Goal: Task Accomplishment & Management: Manage account settings

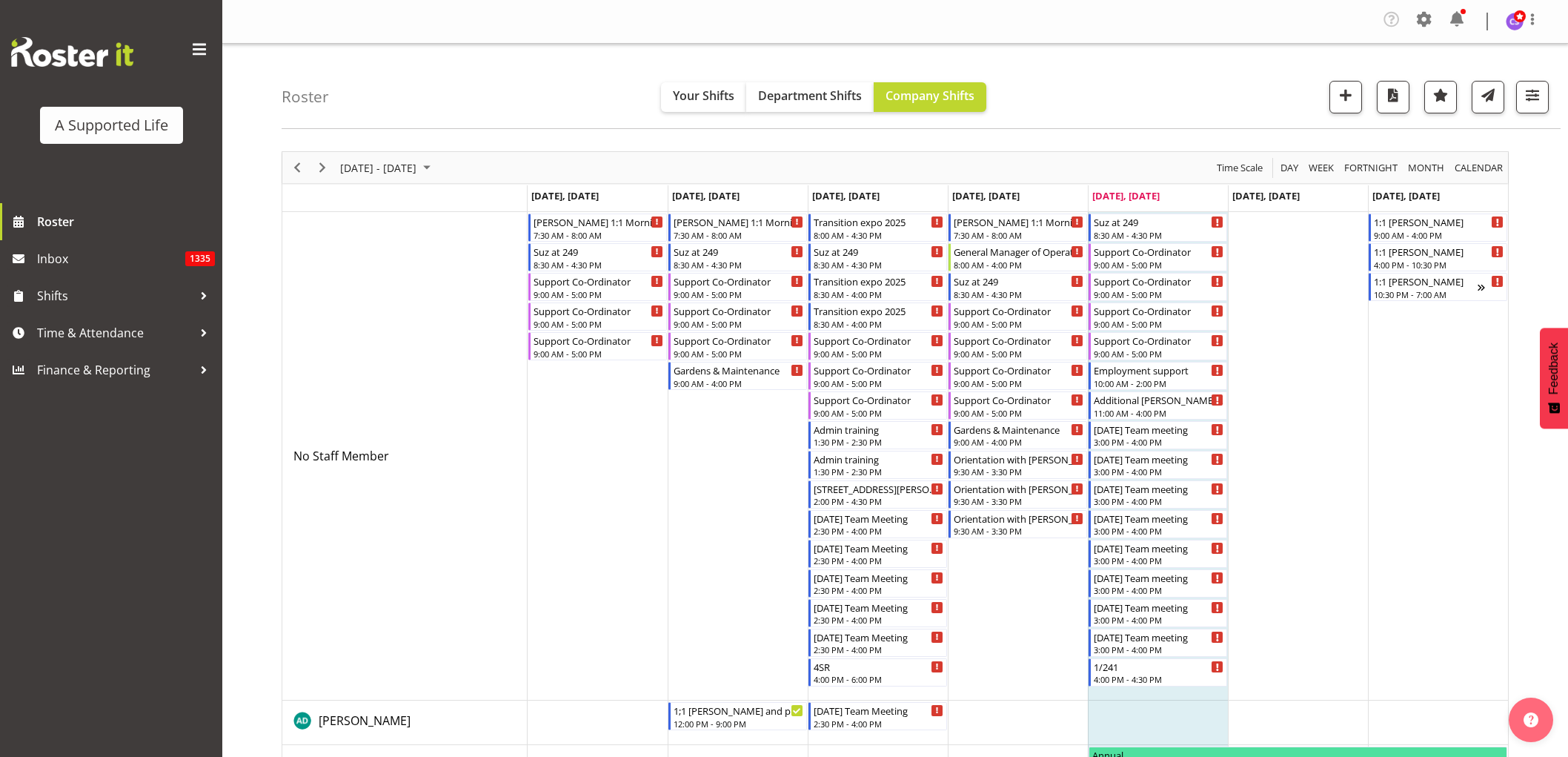
scroll to position [247, 0]
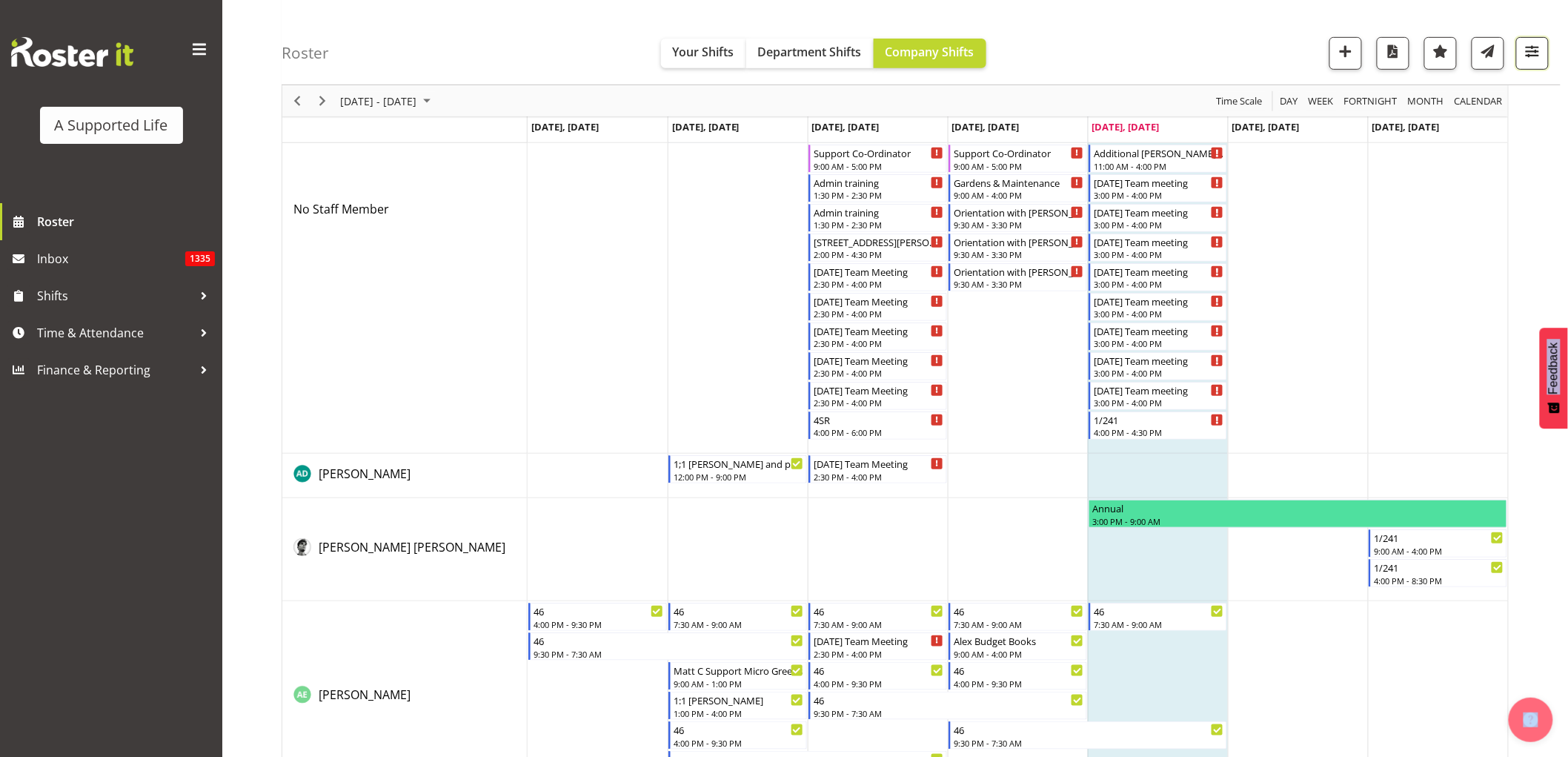
click at [1524, 48] on span "button" at bounding box center [1532, 51] width 19 height 19
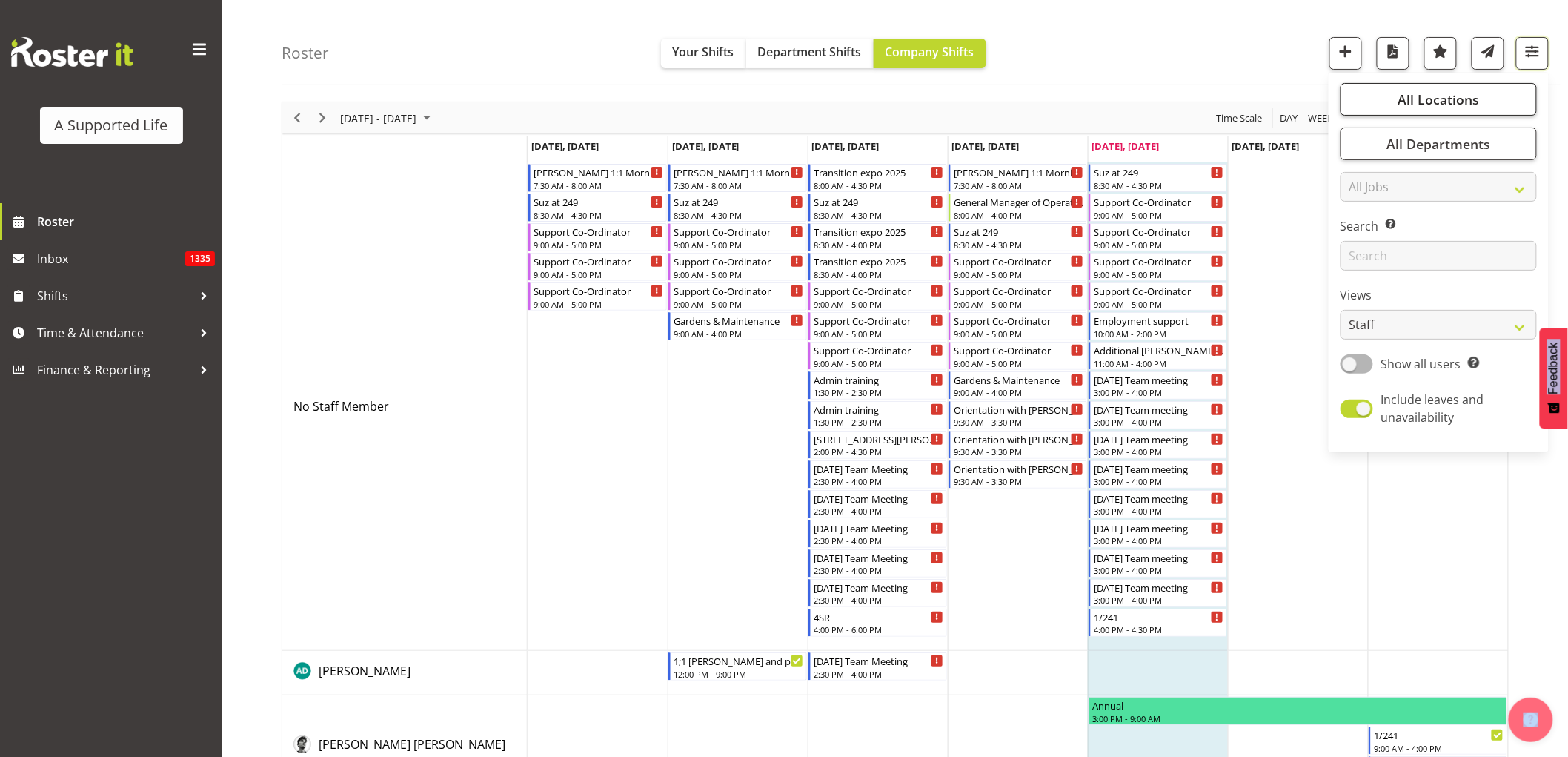
scroll to position [0, 0]
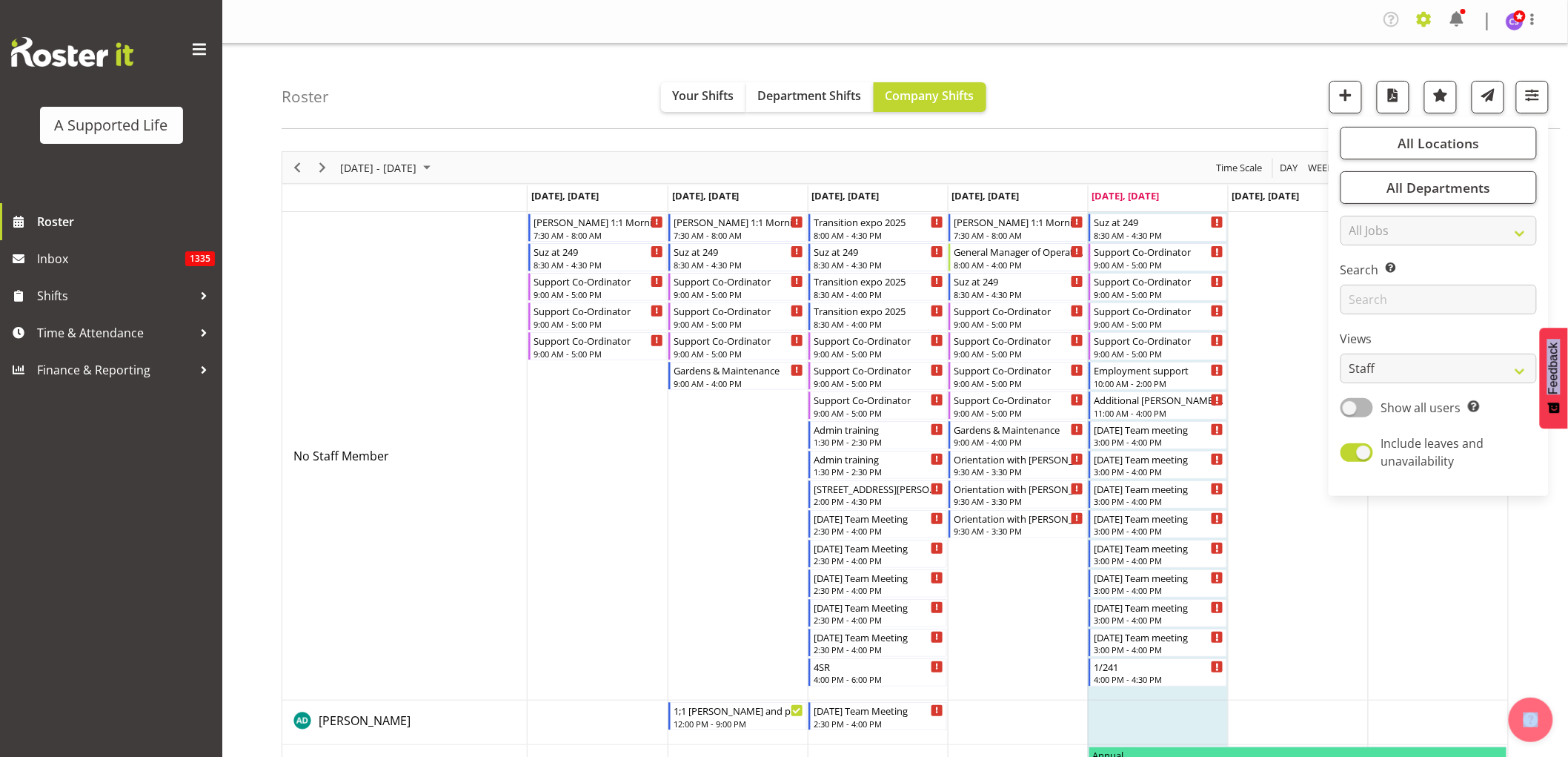
click at [1420, 19] on span at bounding box center [1424, 19] width 24 height 24
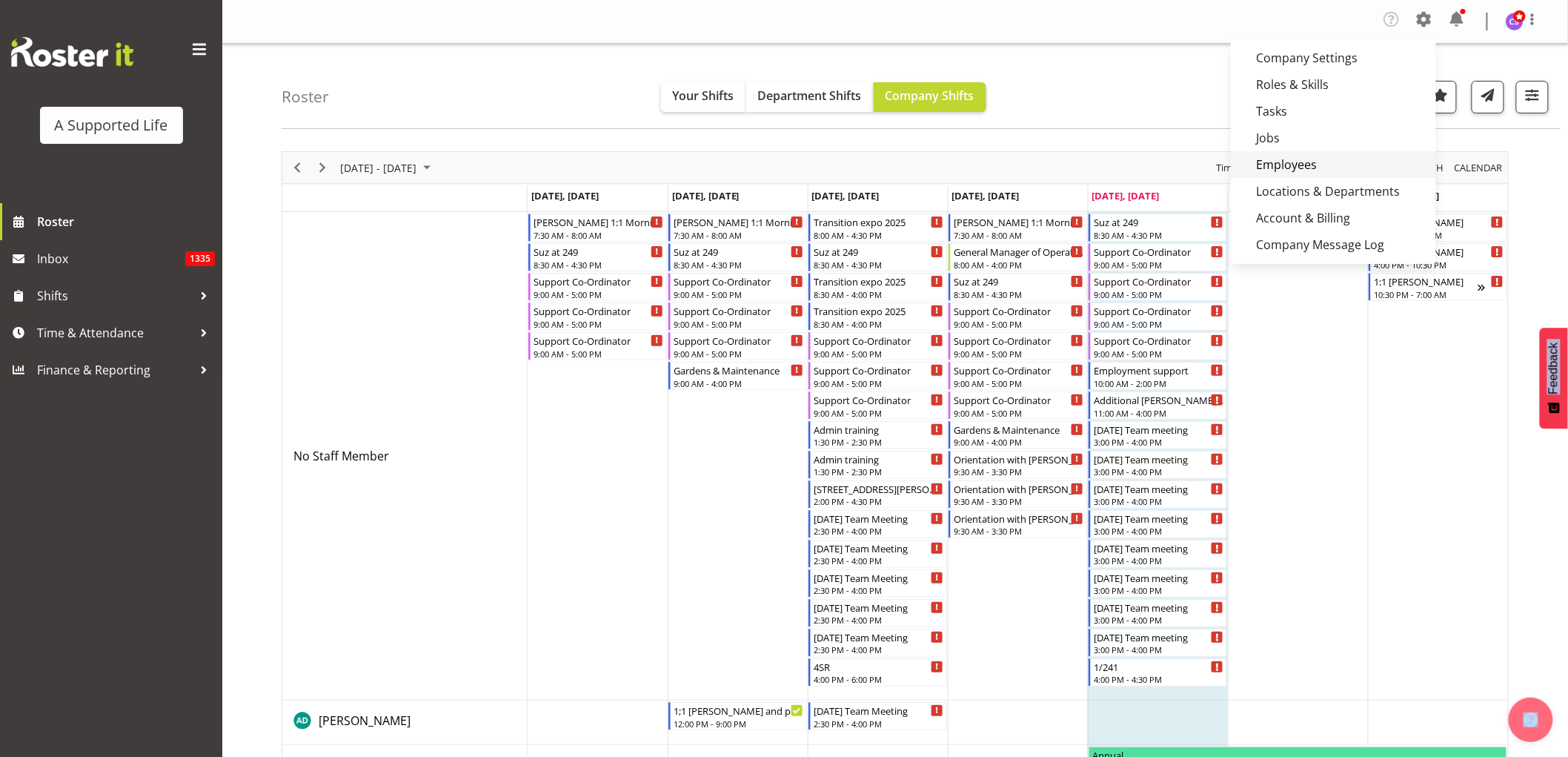
click at [1293, 164] on link "Employees" at bounding box center [1333, 164] width 205 height 27
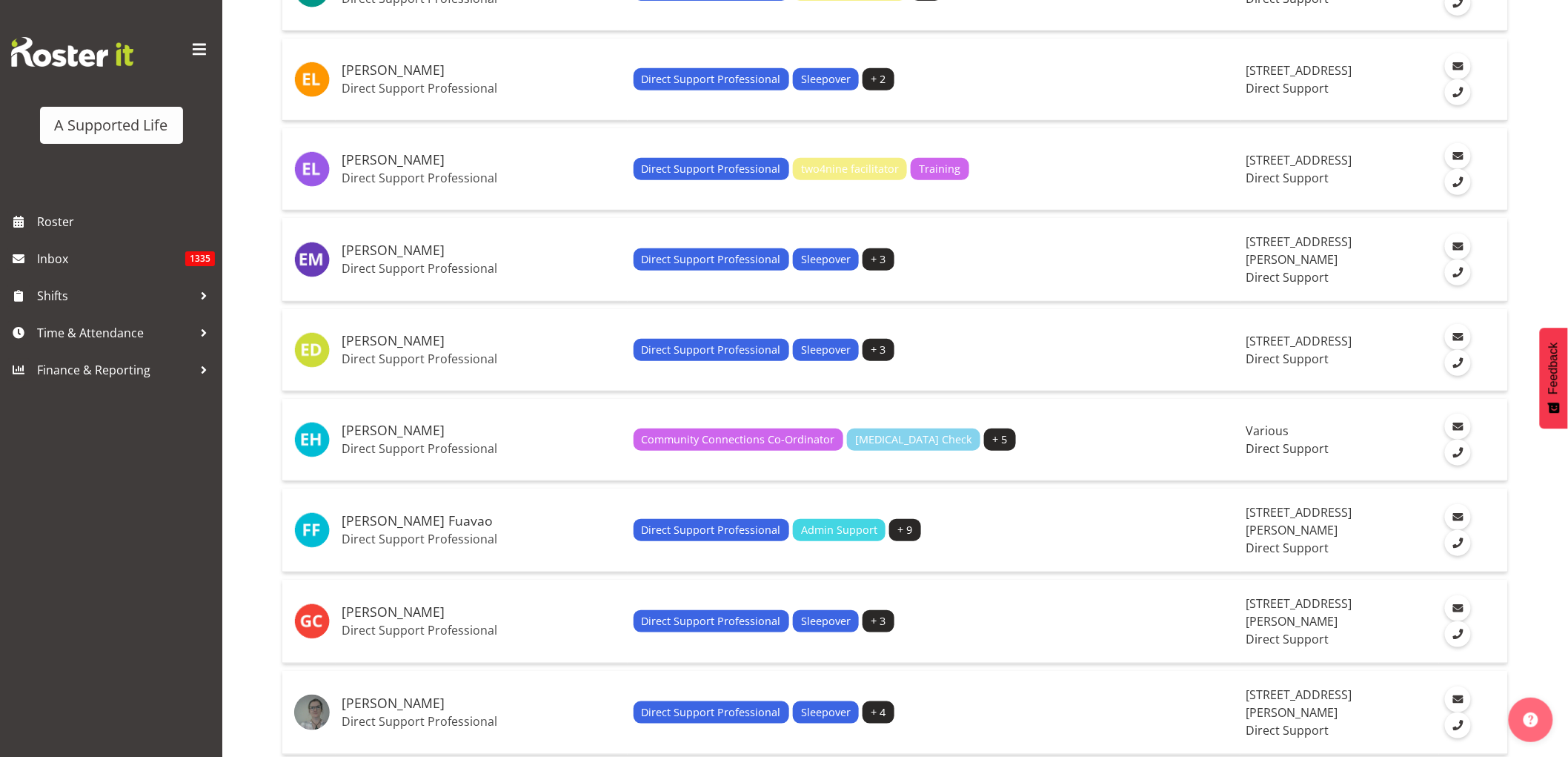
scroll to position [2801, 0]
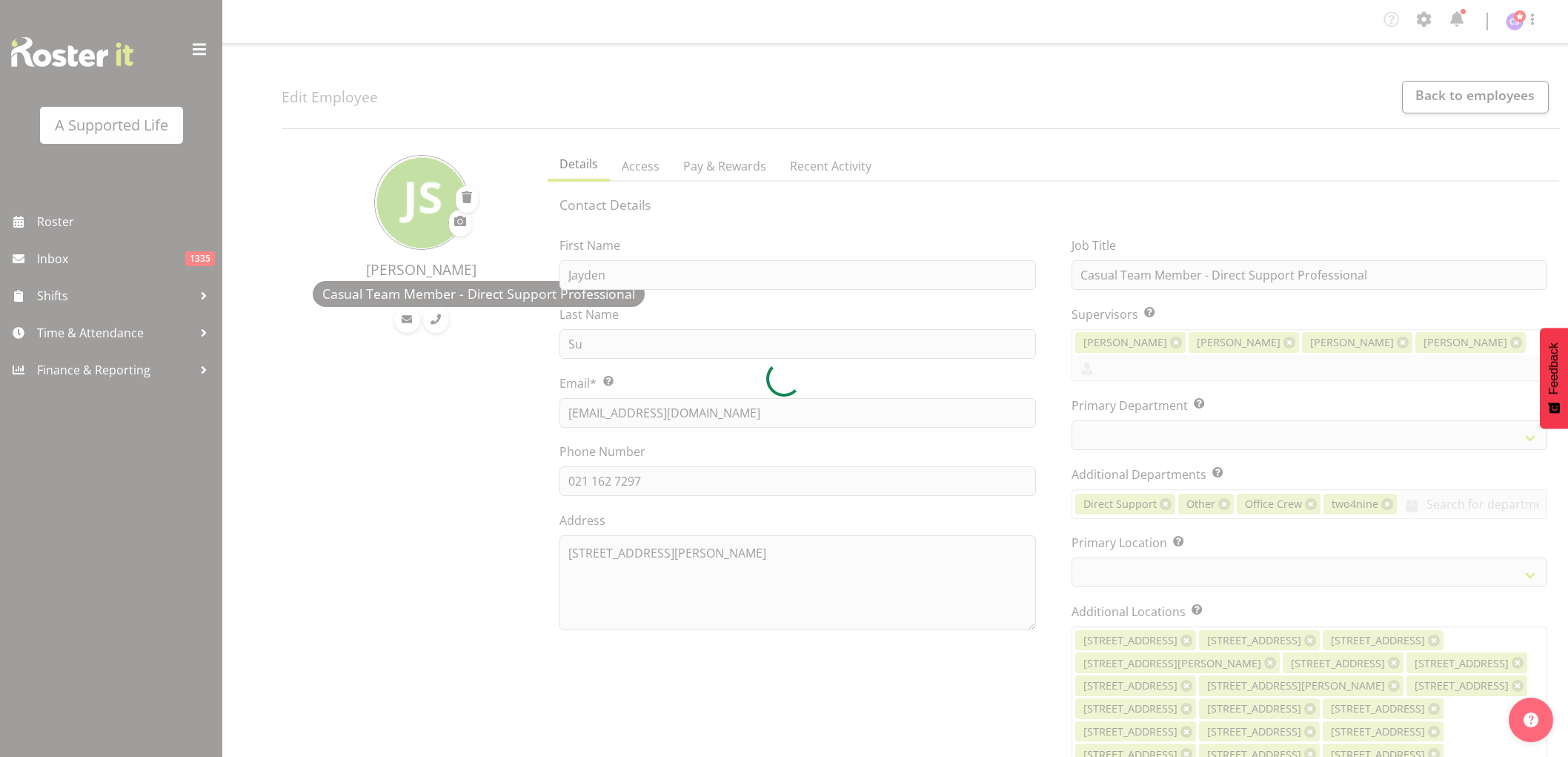
select select "TimelineWeek"
select select "959"
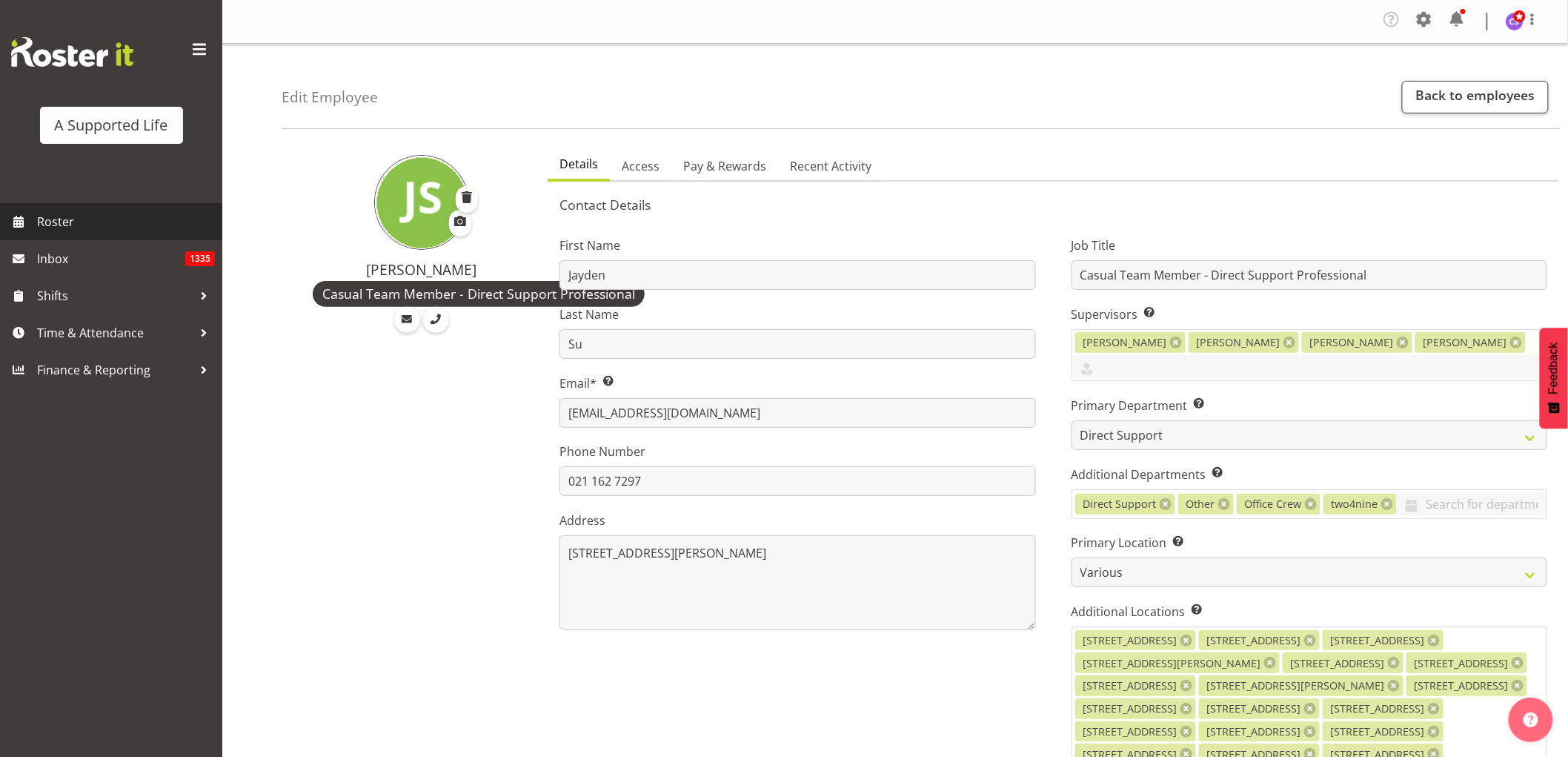
click at [68, 220] on span "Roster" at bounding box center [126, 222] width 178 height 22
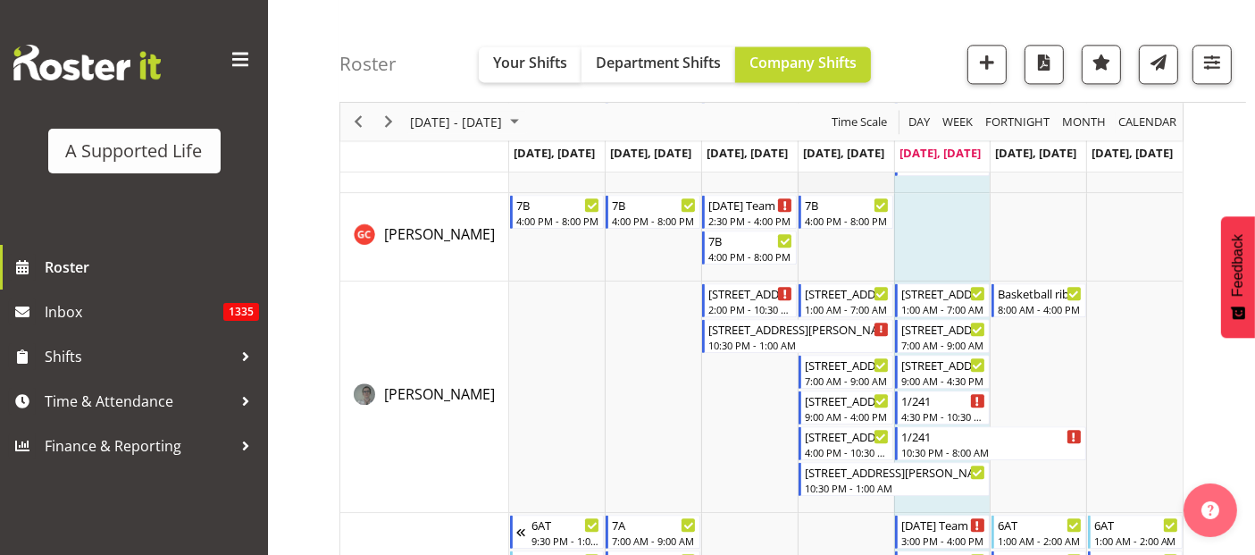
scroll to position [4168, 0]
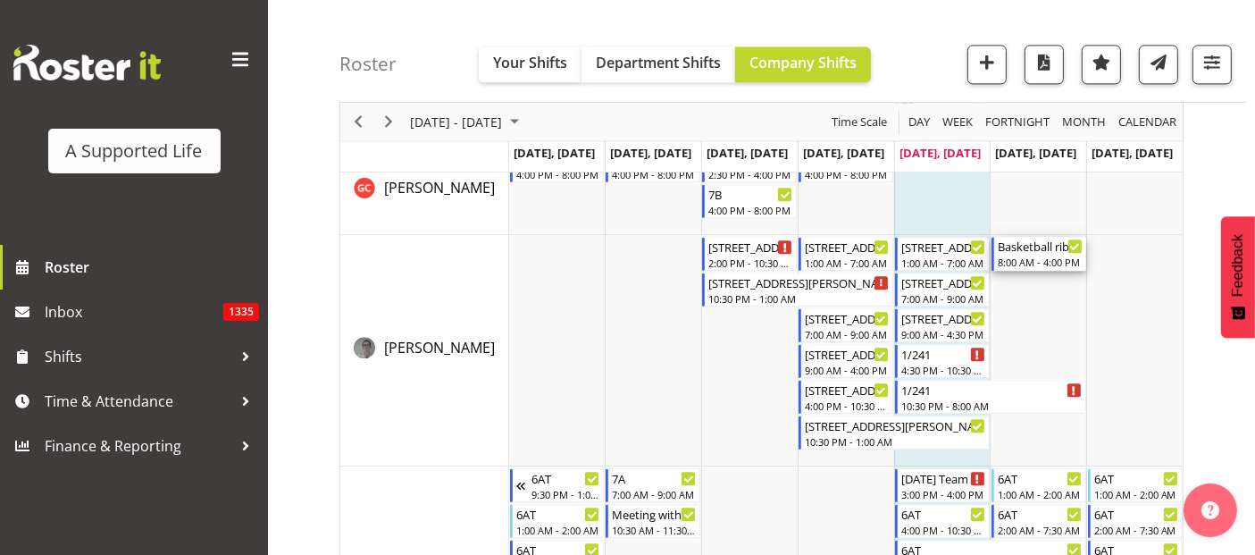
click at [1035, 255] on div "8:00 AM - 4:00 PM" at bounding box center [1040, 262] width 85 height 14
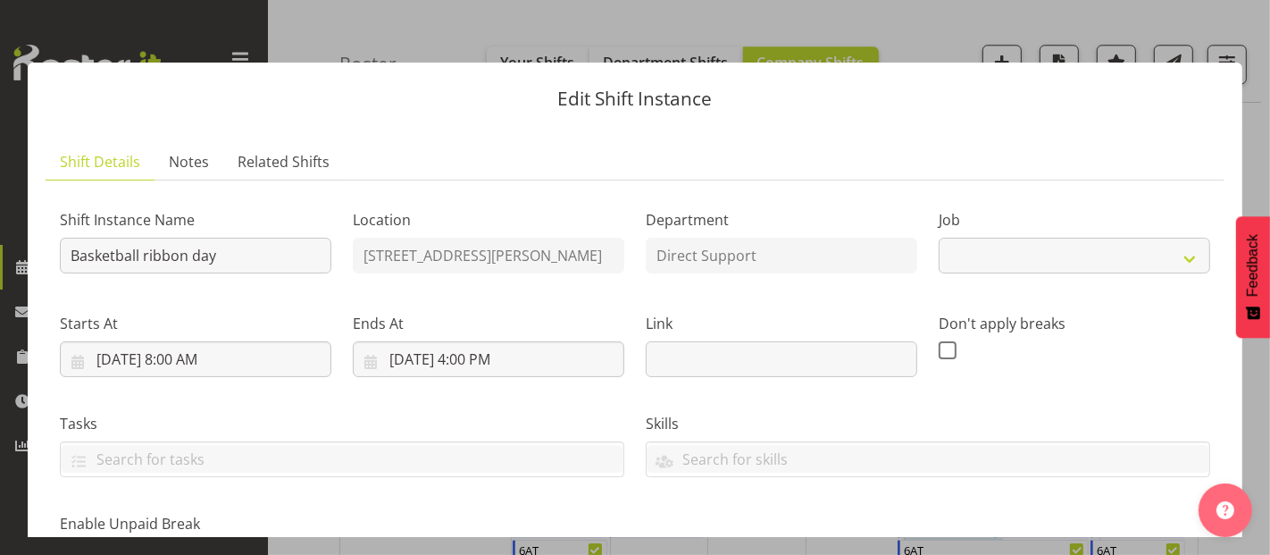
select select "4112"
click at [916, 29] on div "Edit Shift Instance Shift Details Notes Related Shifts Shift Instance Name Bask…" at bounding box center [635, 277] width 1251 height 519
click at [1235, 28] on button "button" at bounding box center [1238, 32] width 29 height 29
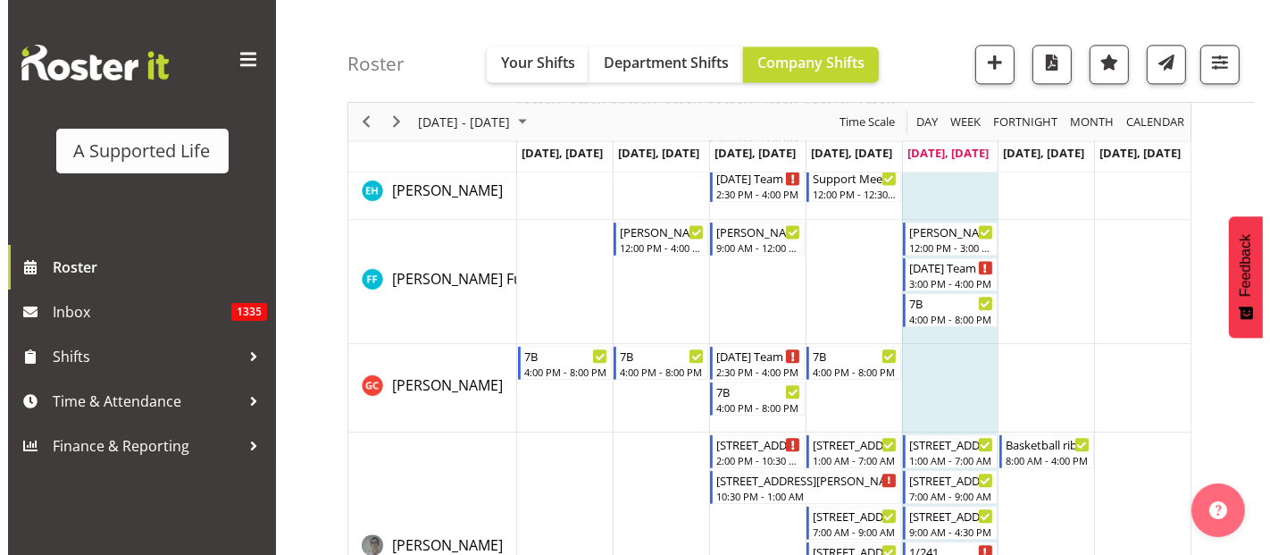
scroll to position [3970, 0]
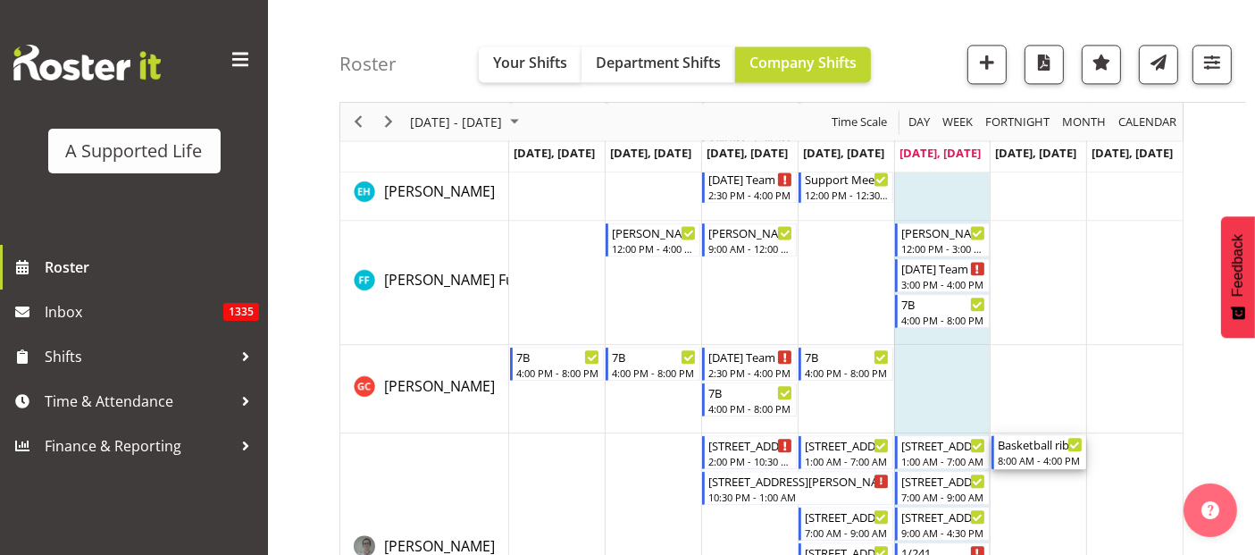
click at [1009, 442] on div "Basketball ribbon day" at bounding box center [1040, 444] width 85 height 18
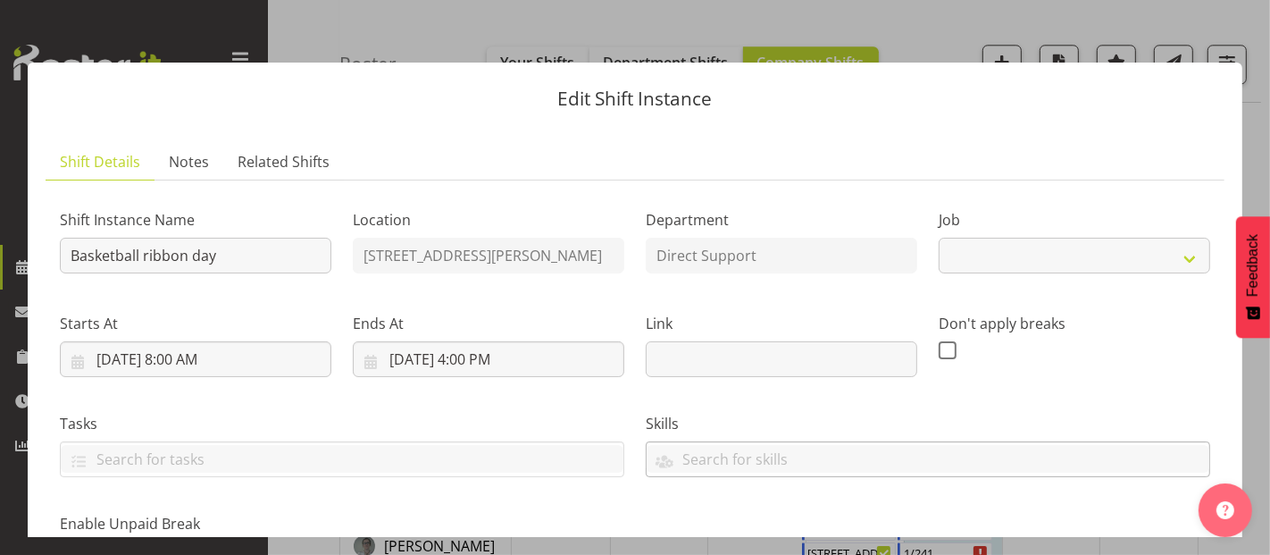
select select "4112"
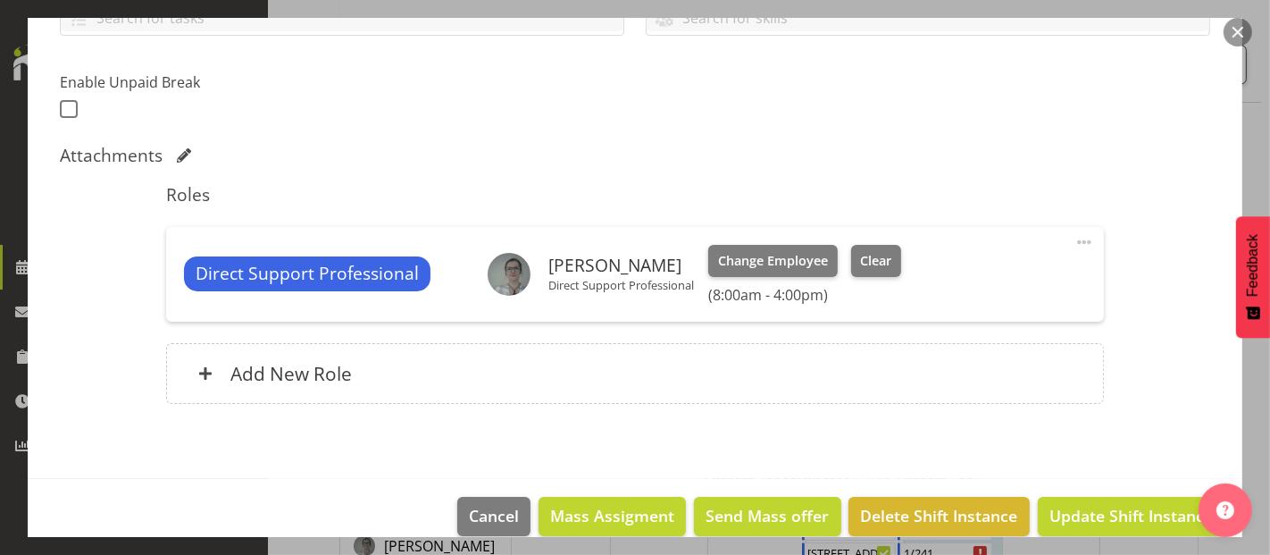
scroll to position [465, 0]
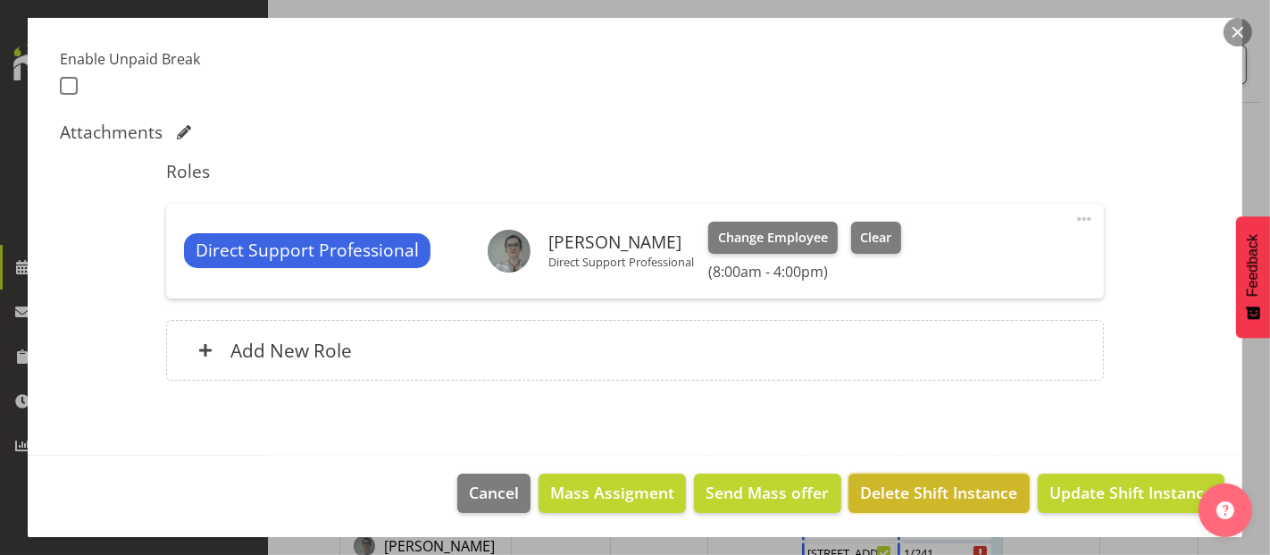
click at [918, 491] on span "Delete Shift Instance" at bounding box center [939, 492] width 157 height 23
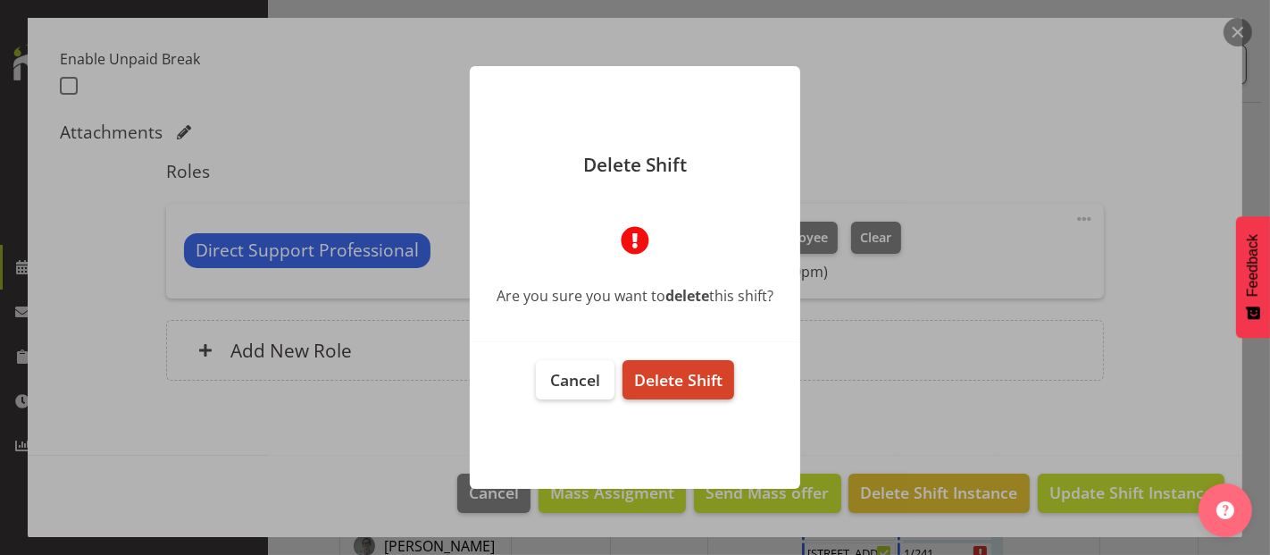
click at [650, 369] on span "Delete Shift" at bounding box center [678, 379] width 88 height 21
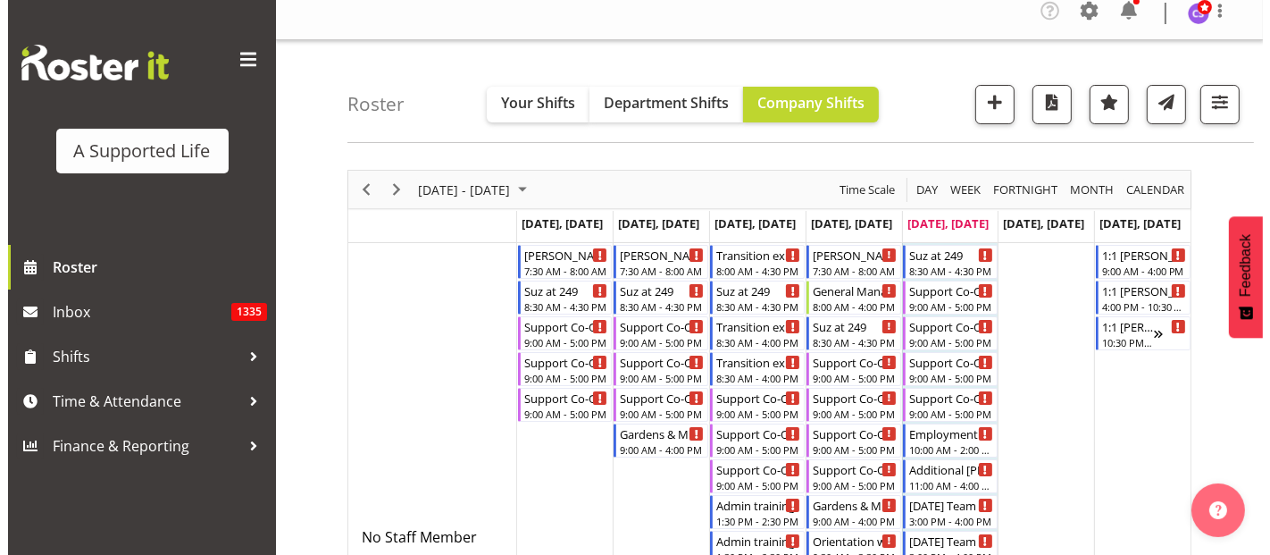
scroll to position [0, 0]
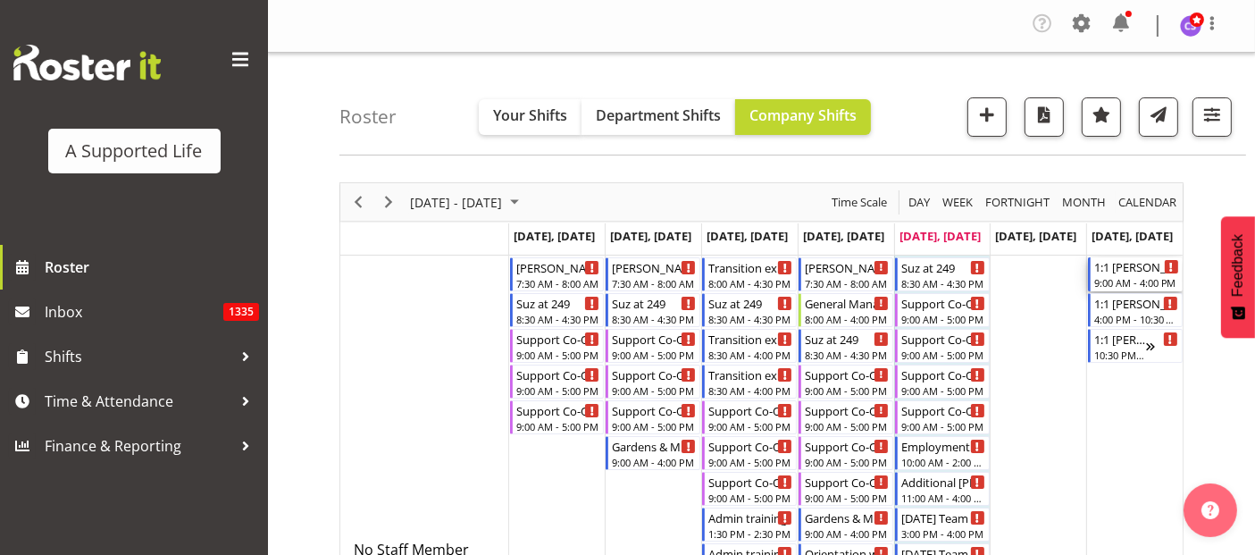
click at [1126, 274] on div "1:1 Paul 9:00 AM - 4:00 PM" at bounding box center [1136, 274] width 85 height 34
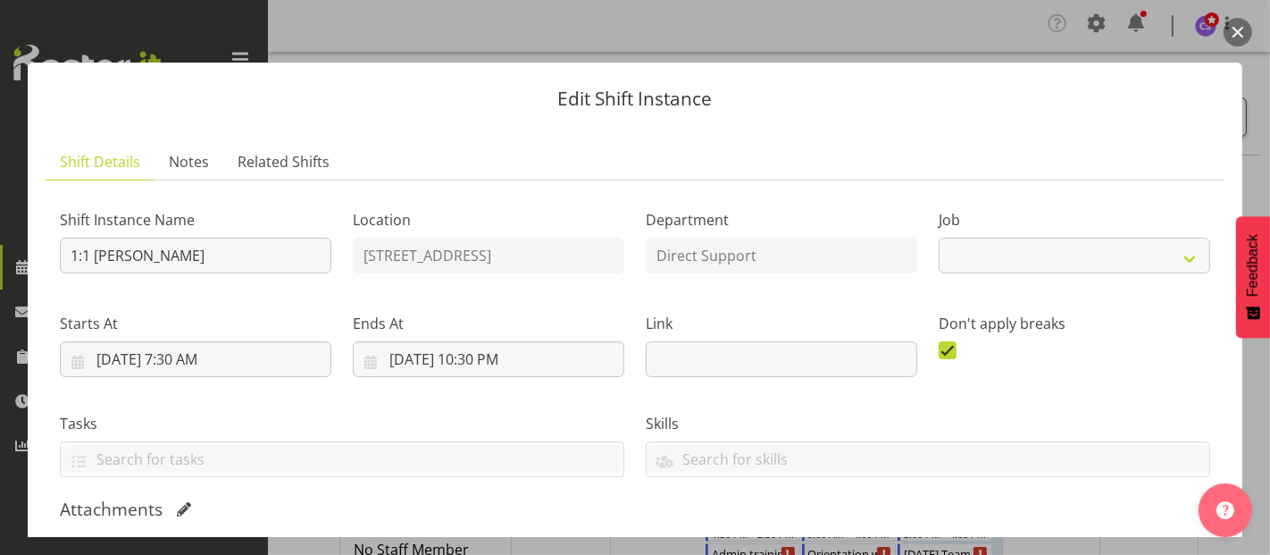
select select "4112"
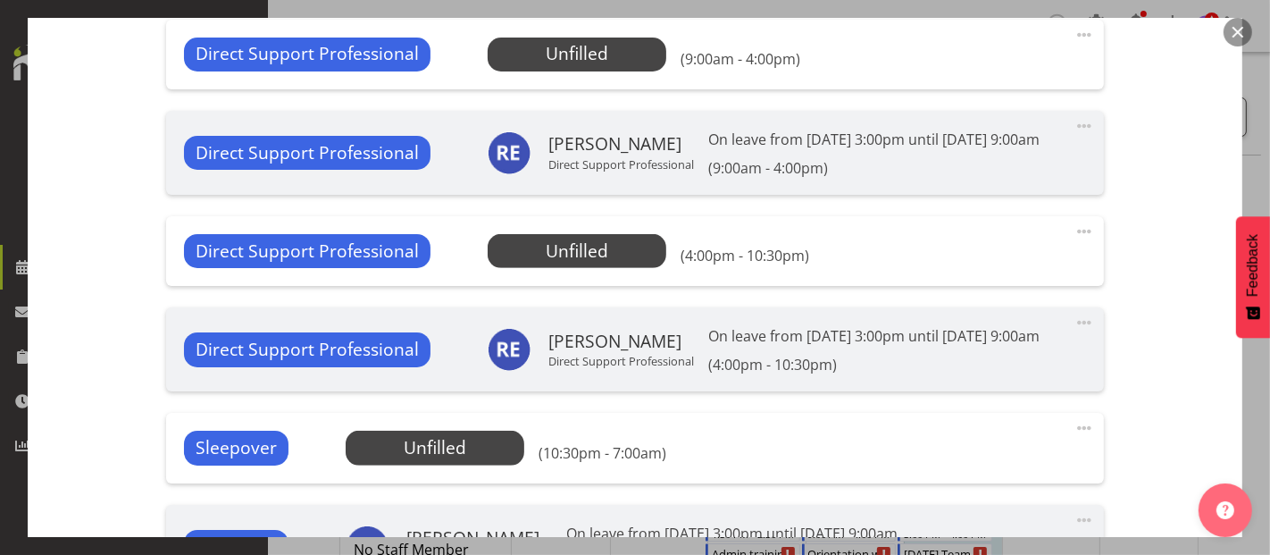
scroll to position [992, 0]
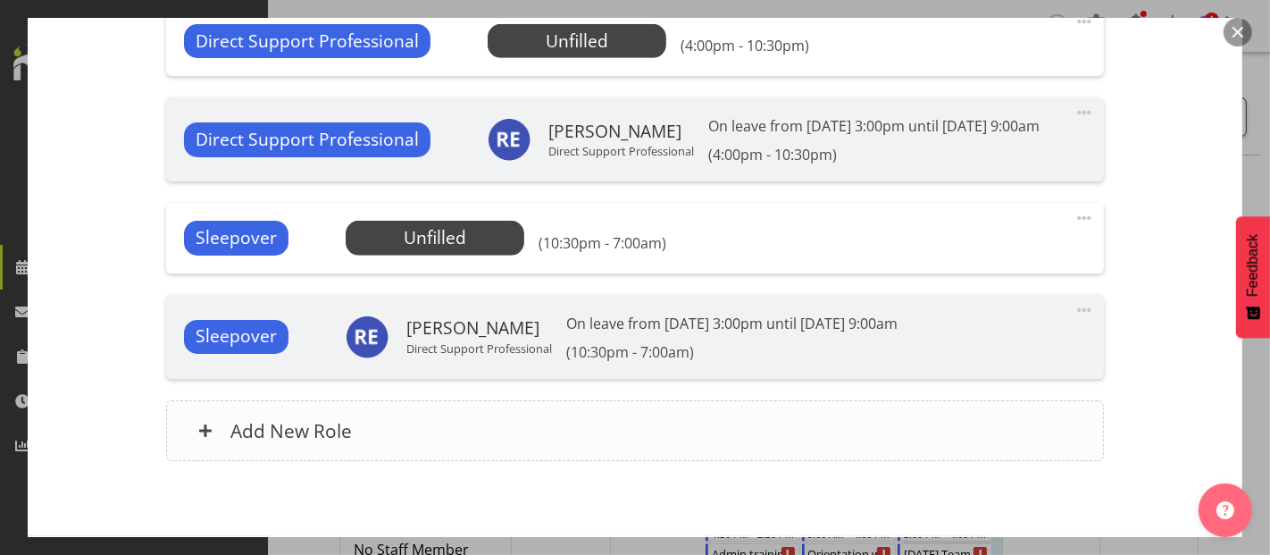
click at [491, 461] on div "Add New Role" at bounding box center [634, 430] width 937 height 61
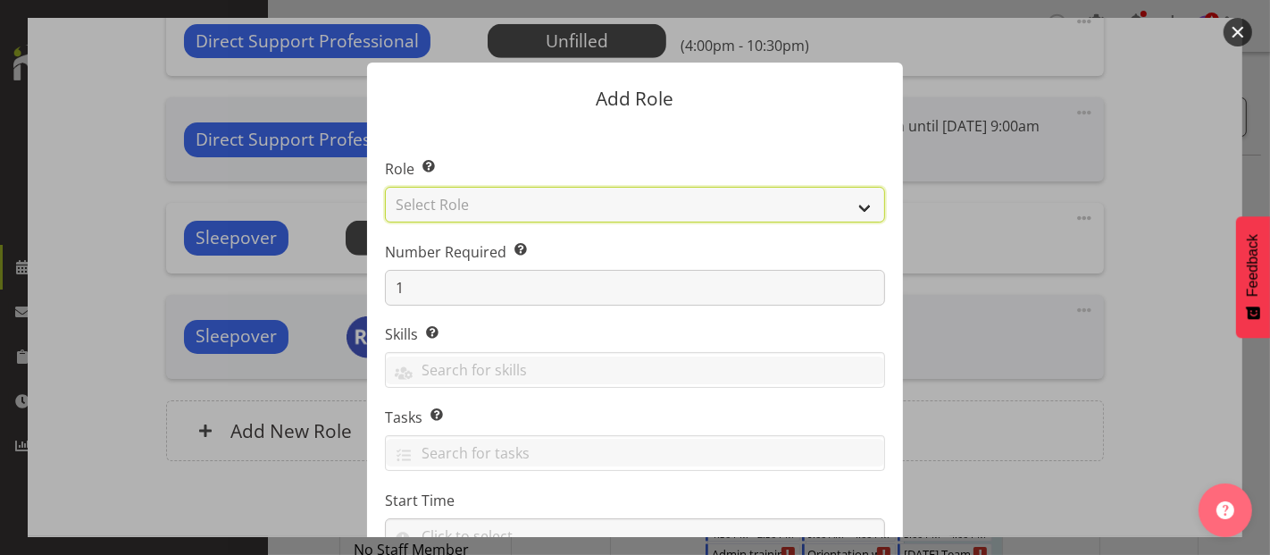
click at [541, 210] on select "Select Role Accounts and Payroll Admin Support Aspirations & Support Facilitato…" at bounding box center [635, 205] width 500 height 36
select select "519"
click at [385, 187] on select "Select Role Accounts and Payroll Admin Support Aspirations & Support Facilitato…" at bounding box center [635, 205] width 500 height 36
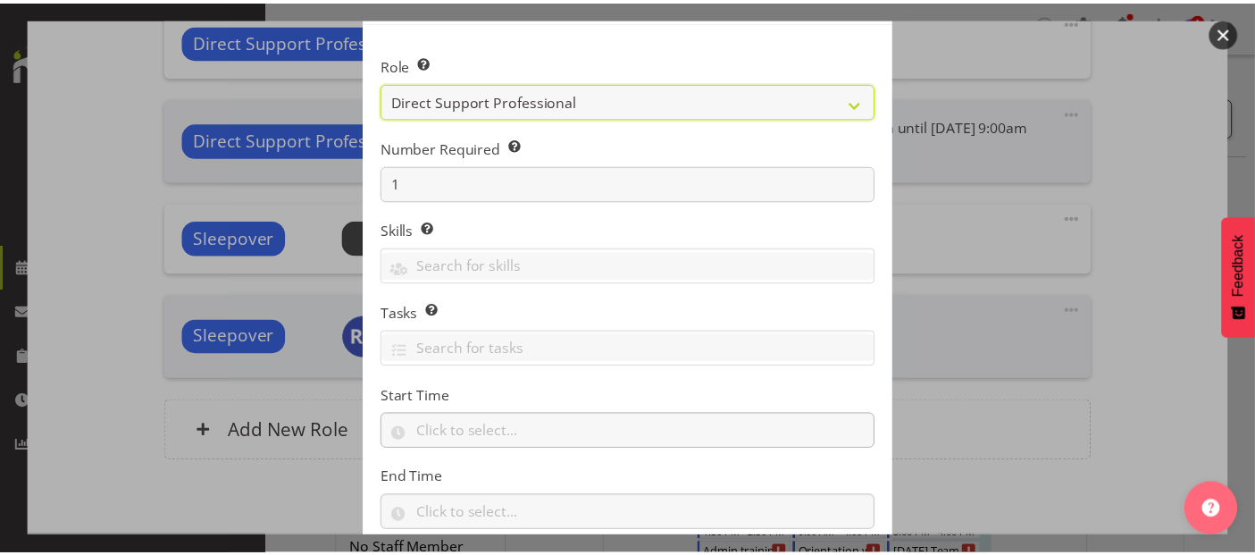
scroll to position [218, 0]
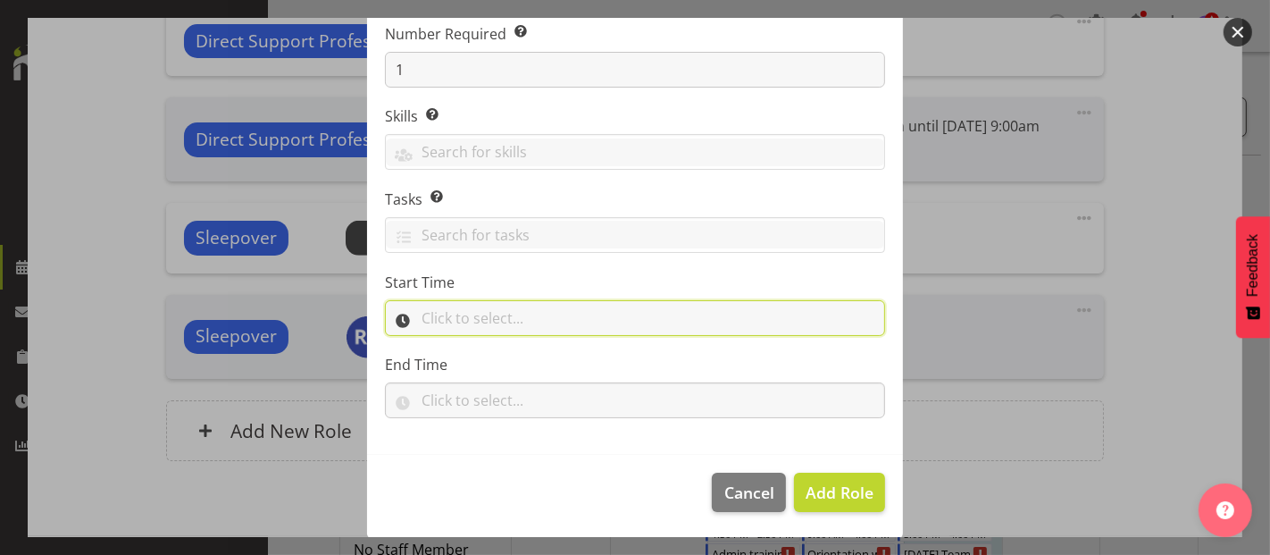
click at [521, 308] on input "text" at bounding box center [635, 318] width 500 height 36
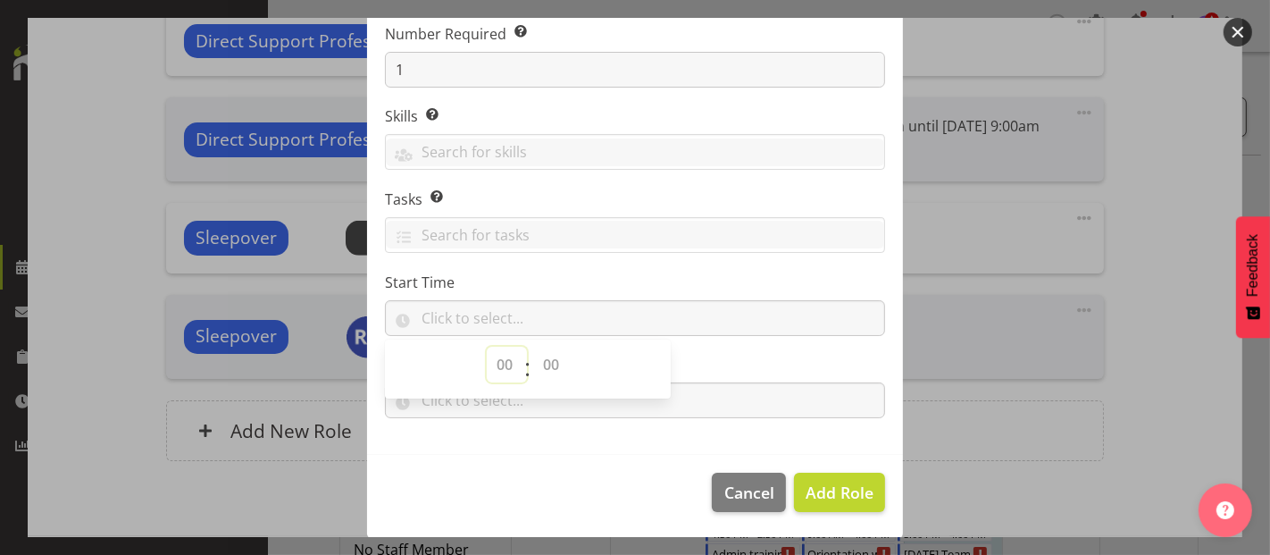
click at [490, 363] on select "00 00 01 02 03 04 05 06 07 08 09 10 11 12 13 14 15 16 17 18 19 20 21 22 23" at bounding box center [507, 365] width 40 height 36
select select "12"
click at [487, 347] on select "00 00 01 02 03 04 05 06 07 08 09 10 11 12 13 14 15 16 17 18 19 20 21 22 23" at bounding box center [507, 365] width 40 height 36
drag, startPoint x: 536, startPoint y: 358, endPoint x: 566, endPoint y: 353, distance: 30.8
click at [536, 358] on select "00 00 01 02 03 04 05 06 07 08 09 10 11 12 13 14 15 16 17 18 19 20 21 22 23 24 2…" at bounding box center [553, 365] width 40 height 36
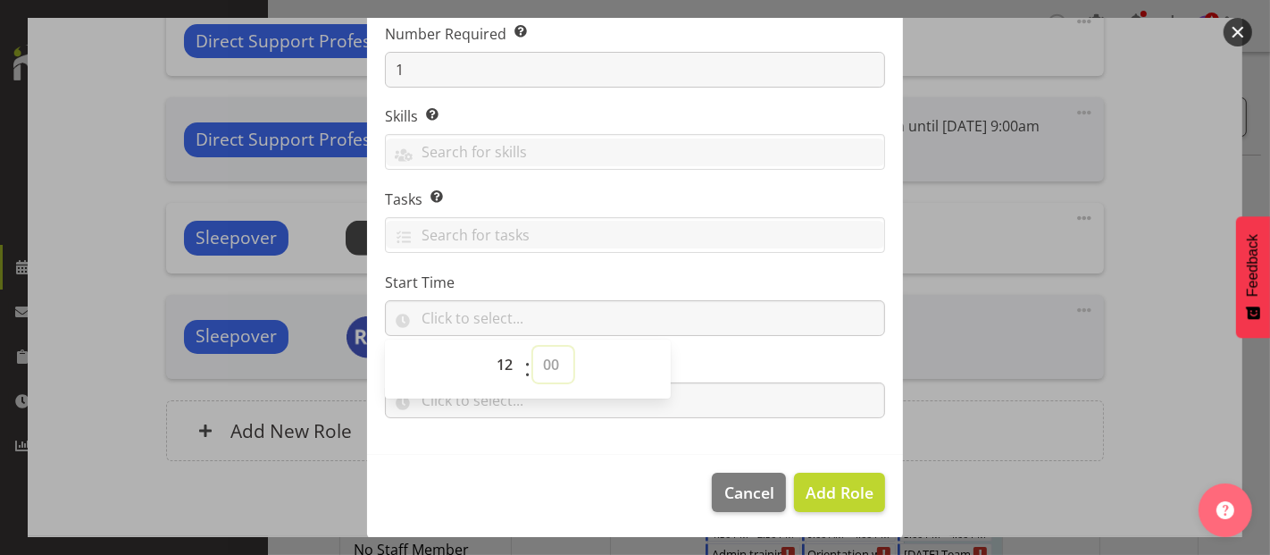
select select "0"
click at [533, 347] on select "00 00 01 02 03 04 05 06 07 08 09 10 11 12 13 14 15 16 17 18 19 20 21 22 23 24 2…" at bounding box center [553, 365] width 40 height 36
type input "12:00"
click at [705, 400] on input "text" at bounding box center [635, 400] width 500 height 36
click at [495, 448] on select "00 00 01 02 03 04 05 06 07 08 09 10 11 12 13 14 15 16 17 18 19 20 21 22 23" at bounding box center [507, 447] width 40 height 36
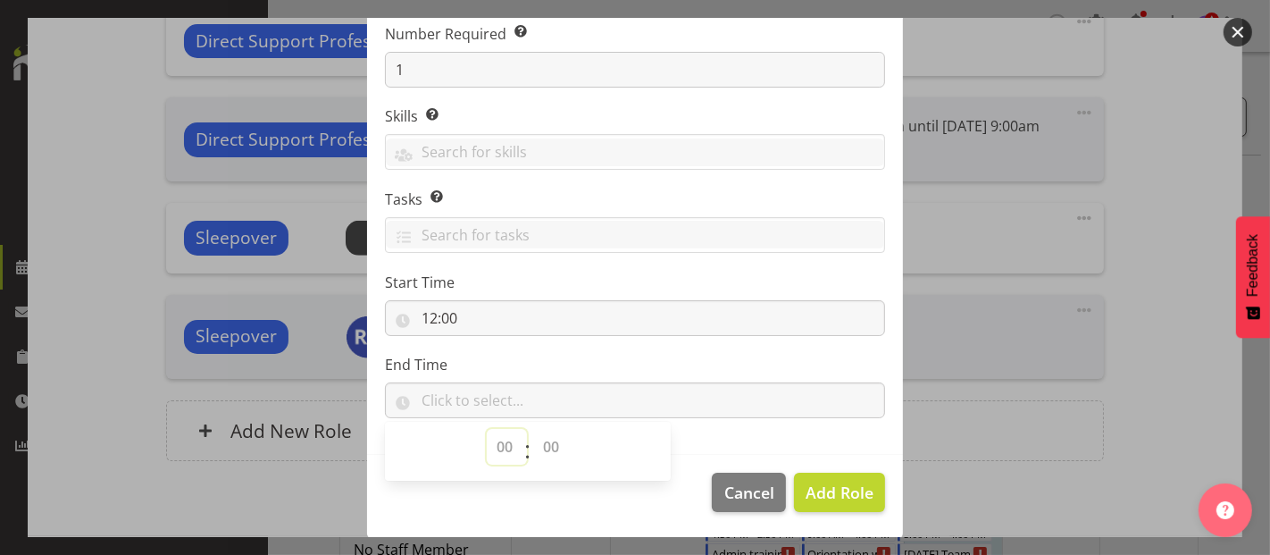
select select "16"
click at [487, 429] on select "00 00 01 02 03 04 05 06 07 08 09 10 11 12 13 14 15 16 17 18 19 20 21 22 23" at bounding box center [507, 447] width 40 height 36
drag, startPoint x: 550, startPoint y: 442, endPoint x: 572, endPoint y: 336, distance: 108.4
click at [550, 442] on select "00 00 01 02 03 04 05 06 07 08 09 10 11 12 13 14 15 16 17 18 19 20 21 22 23 24 2…" at bounding box center [553, 447] width 40 height 36
select select "0"
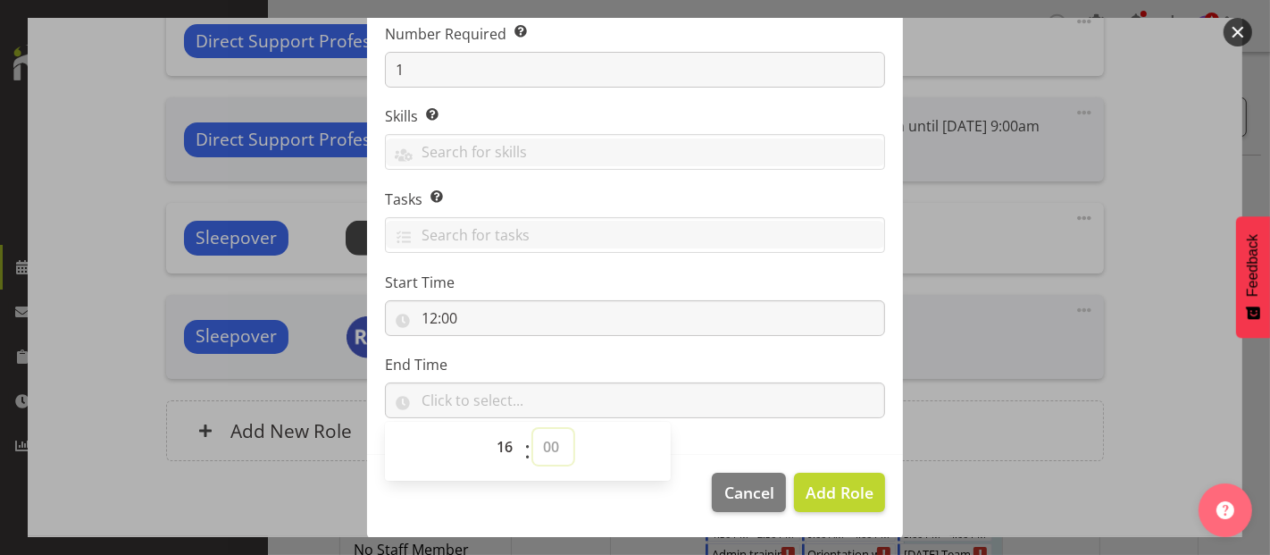
click at [533, 429] on select "00 00 01 02 03 04 05 06 07 08 09 10 11 12 13 14 15 16 17 18 19 20 21 22 23 24 2…" at bounding box center [553, 447] width 40 height 36
type input "16:00"
click at [818, 495] on span "Add Role" at bounding box center [840, 491] width 68 height 21
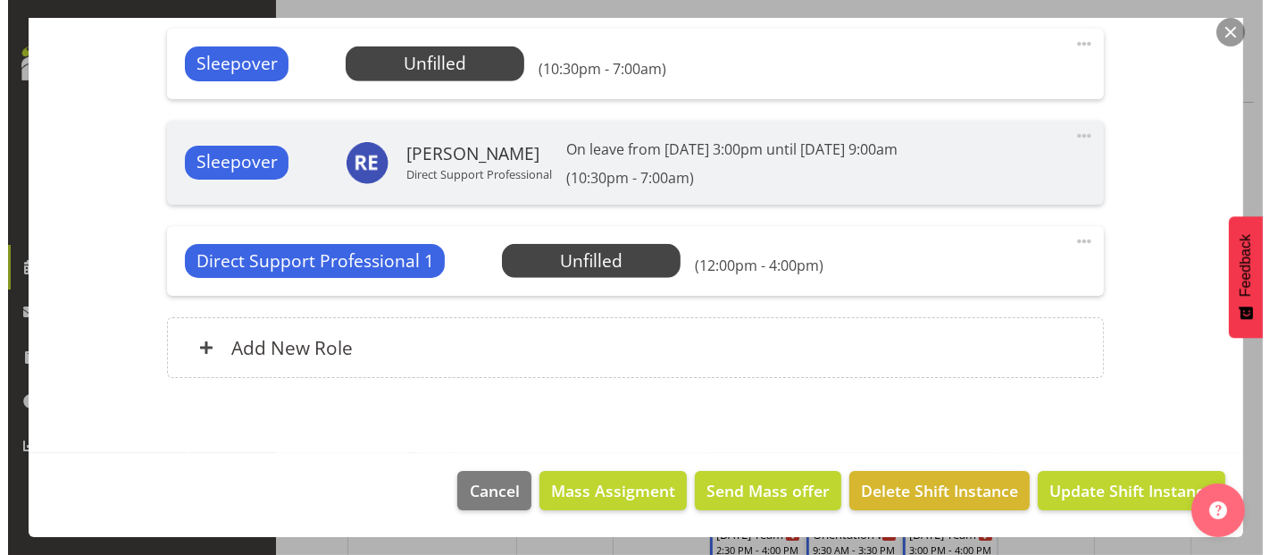
scroll to position [99, 0]
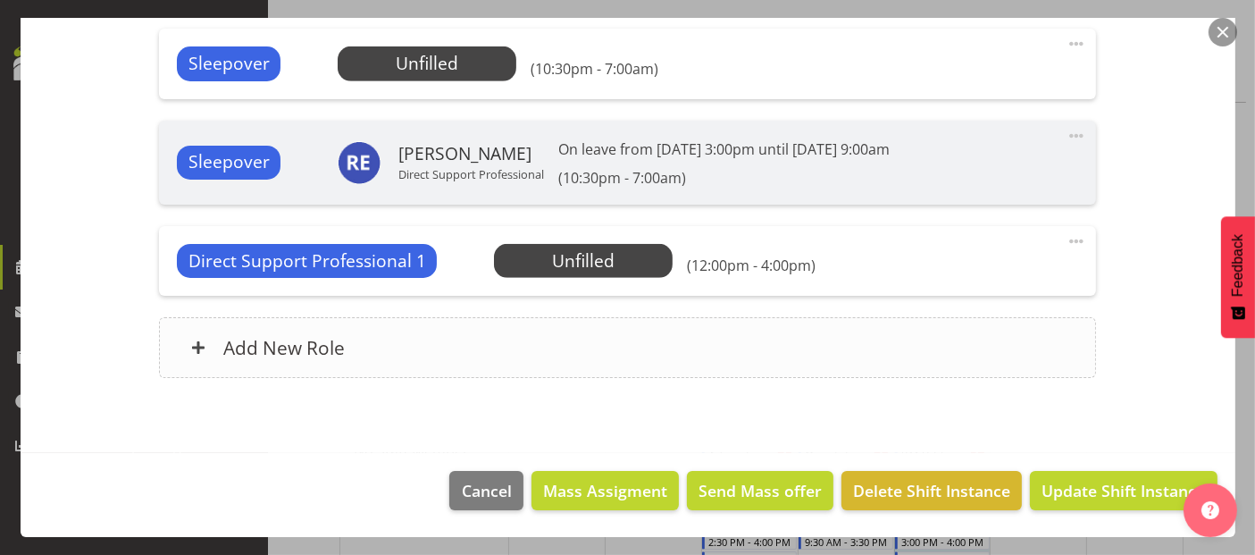
click at [449, 350] on div "Add New Role" at bounding box center [627, 347] width 937 height 61
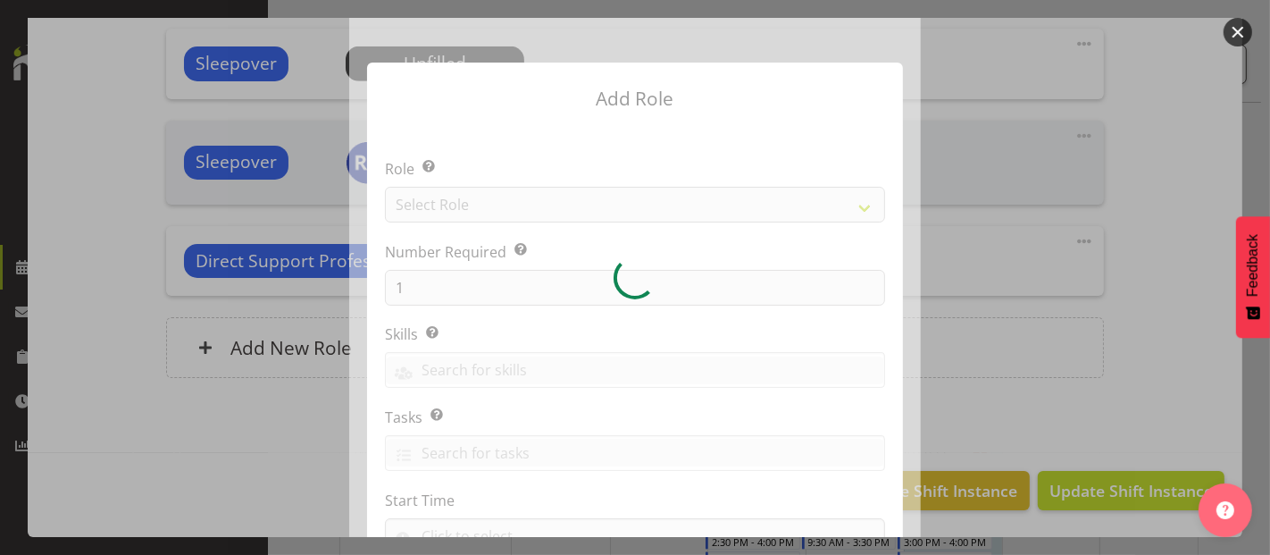
click at [444, 207] on div at bounding box center [635, 277] width 572 height 519
click at [448, 210] on div at bounding box center [635, 277] width 572 height 519
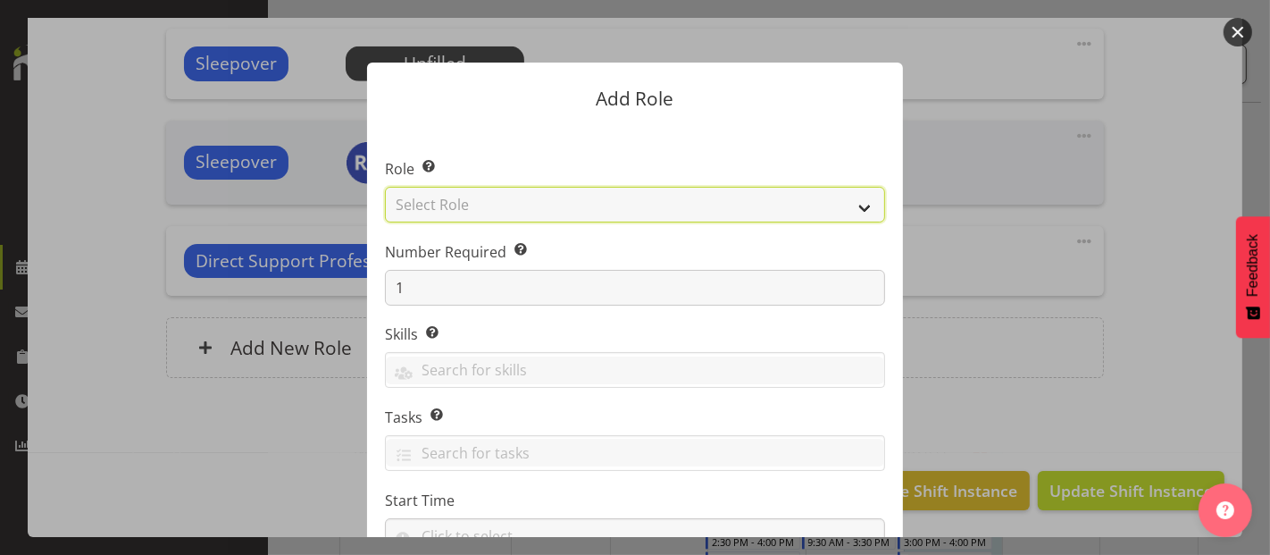
click at [570, 196] on select "Select Role Accounts and Payroll Admin Support Aspirations & Support Facilitato…" at bounding box center [635, 205] width 500 height 36
select select "519"
click at [385, 187] on select "Select Role Accounts and Payroll Admin Support Aspirations & Support Facilitato…" at bounding box center [635, 205] width 500 height 36
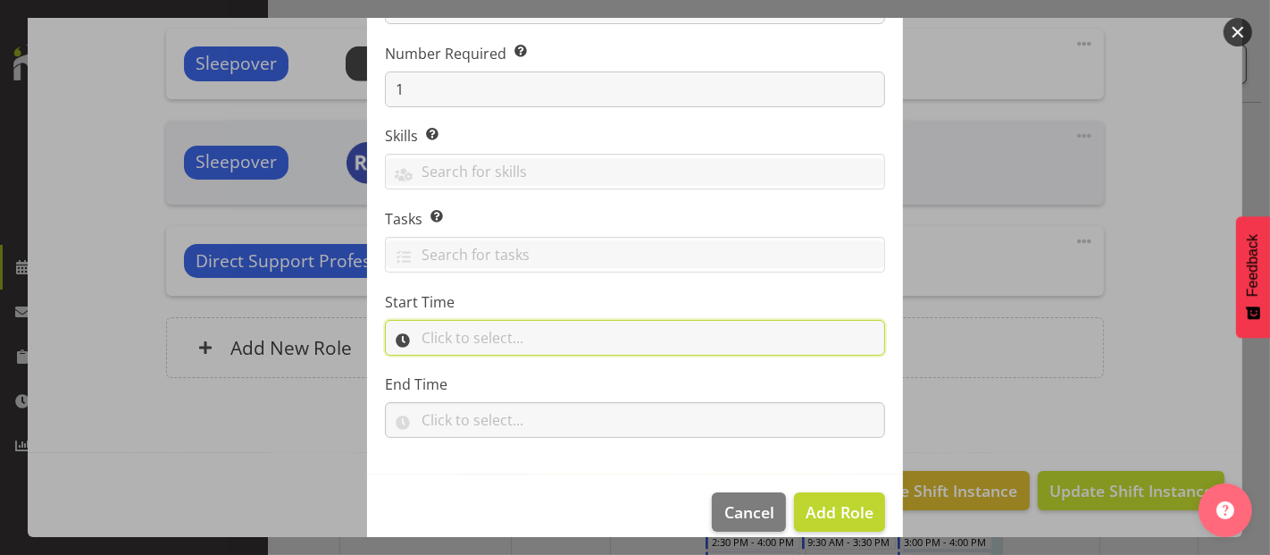
click at [468, 335] on input "text" at bounding box center [635, 338] width 500 height 36
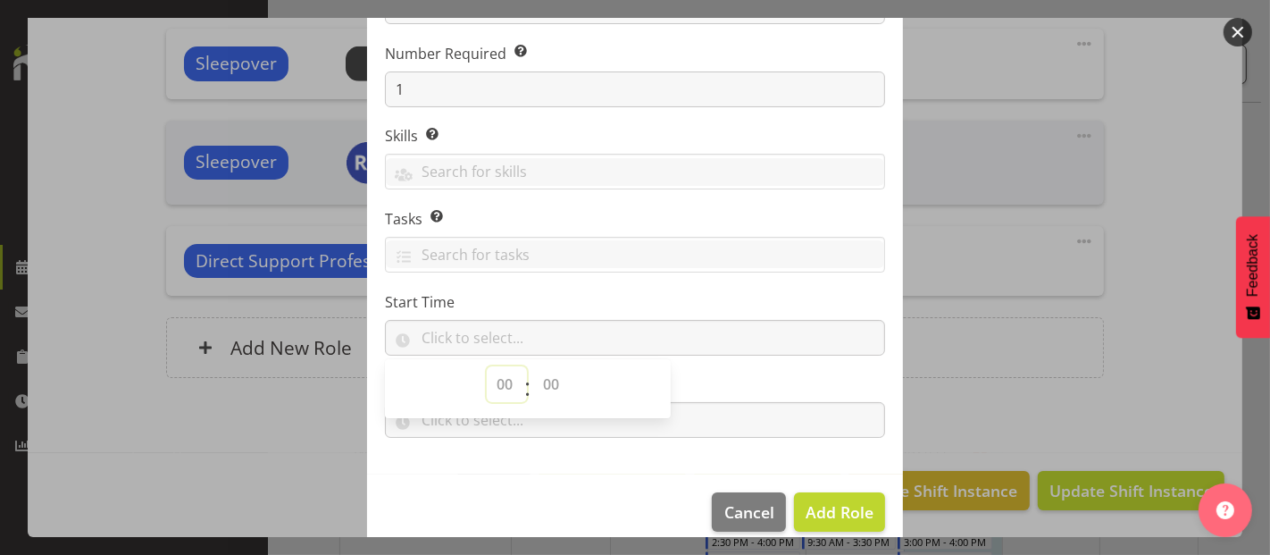
click at [503, 381] on select "00 00 01 02 03 04 05 06 07 08 09 10 11 12 13 14 15 16 17 18 19 20 21 22 23" at bounding box center [507, 384] width 40 height 36
select select "9"
click at [487, 366] on select "00 00 01 02 03 04 05 06 07 08 09 10 11 12 13 14 15 16 17 18 19 20 21 22 23" at bounding box center [507, 384] width 40 height 36
click at [545, 381] on select "00 00 01 02 03 04 05 06 07 08 09 10 11 12 13 14 15 16 17 18 19 20 21 22 23 24 2…" at bounding box center [553, 384] width 40 height 36
select select "0"
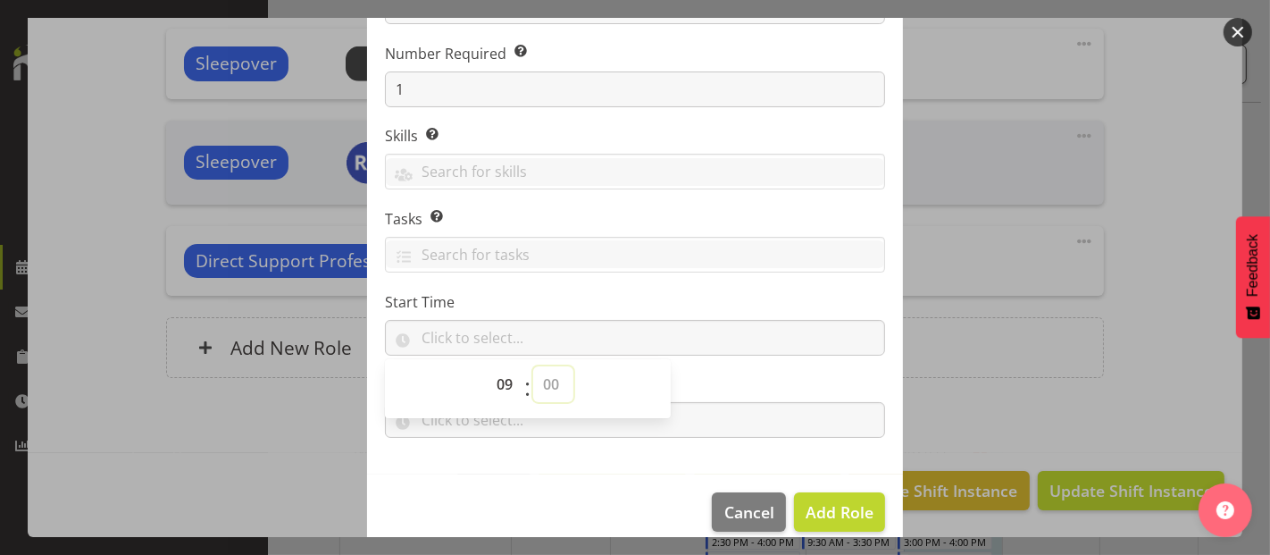
click at [533, 366] on select "00 00 01 02 03 04 05 06 07 08 09 10 11 12 13 14 15 16 17 18 19 20 21 22 23 24 2…" at bounding box center [553, 384] width 40 height 36
type input "09:00"
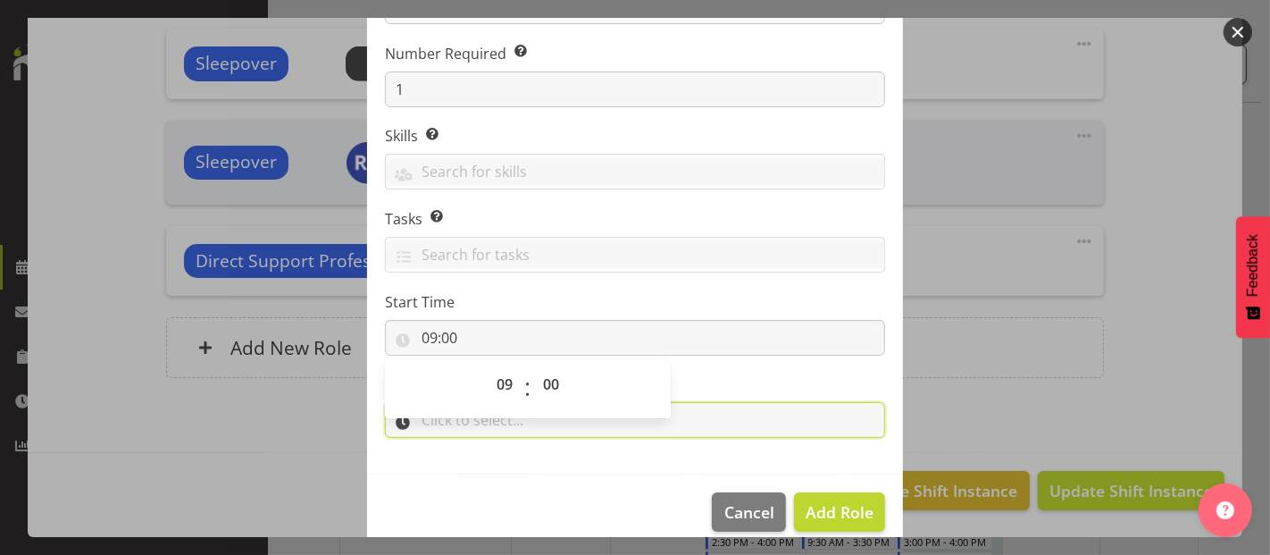
click at [695, 424] on input "text" at bounding box center [635, 420] width 500 height 36
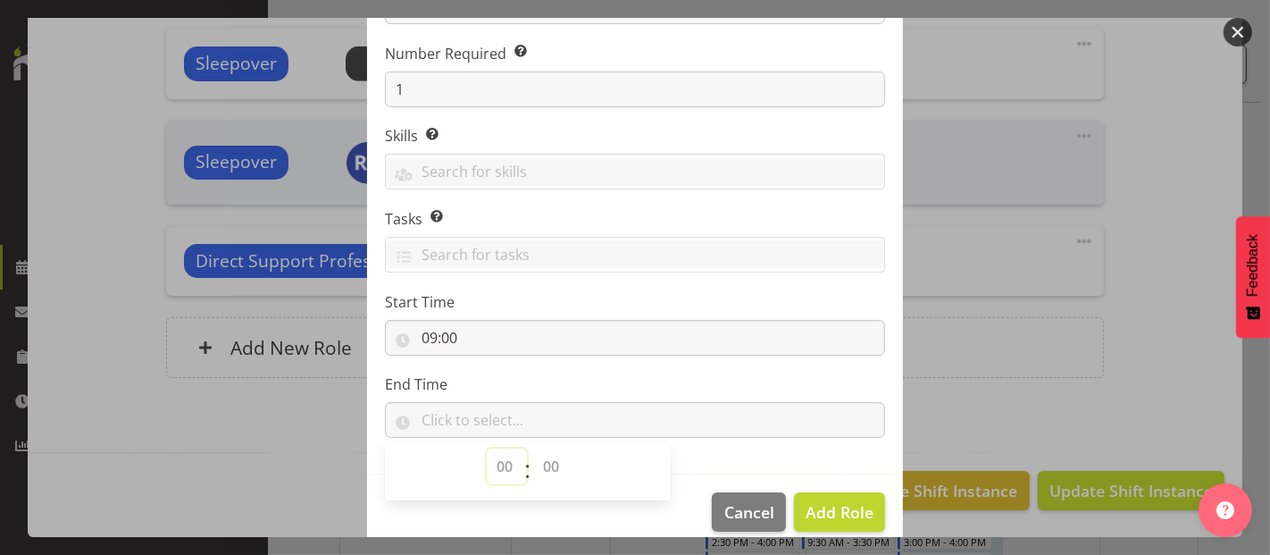
click at [494, 467] on select "00 00 01 02 03 04 05 06 07 08 09 10 11 12 13 14 15 16 17 18 19 20 21 22 23" at bounding box center [507, 466] width 40 height 36
select select "12"
click at [487, 448] on select "00 00 01 02 03 04 05 06 07 08 09 10 11 12 13 14 15 16 17 18 19 20 21 22 23" at bounding box center [507, 466] width 40 height 36
click at [539, 481] on select "00 00 01 02 03 04 05 06 07 08 09 10 11 12 13 14 15 16 17 18 19 20 21 22 23 24 2…" at bounding box center [553, 466] width 40 height 36
select select "0"
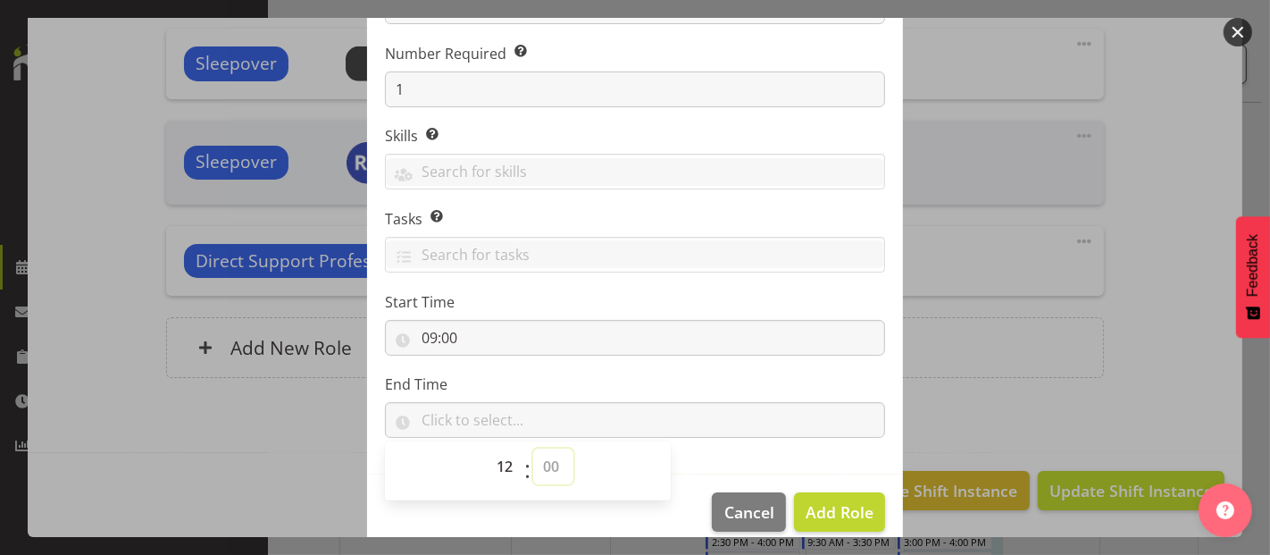
click at [533, 448] on select "00 00 01 02 03 04 05 06 07 08 09 10 11 12 13 14 15 16 17 18 19 20 21 22 23 24 2…" at bounding box center [553, 466] width 40 height 36
type input "12:00"
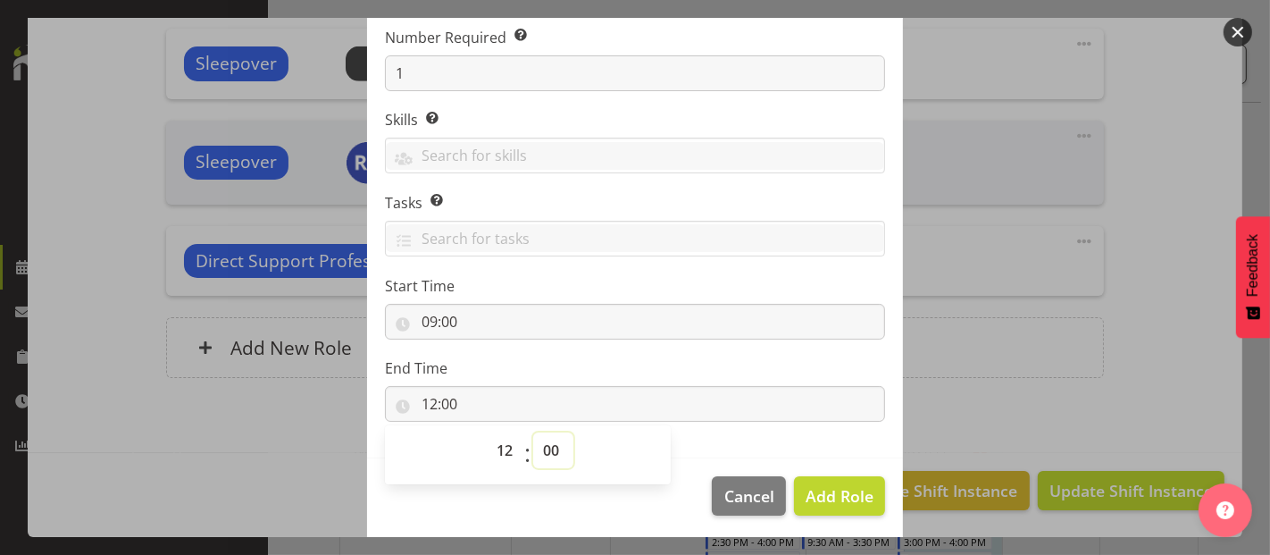
scroll to position [218, 0]
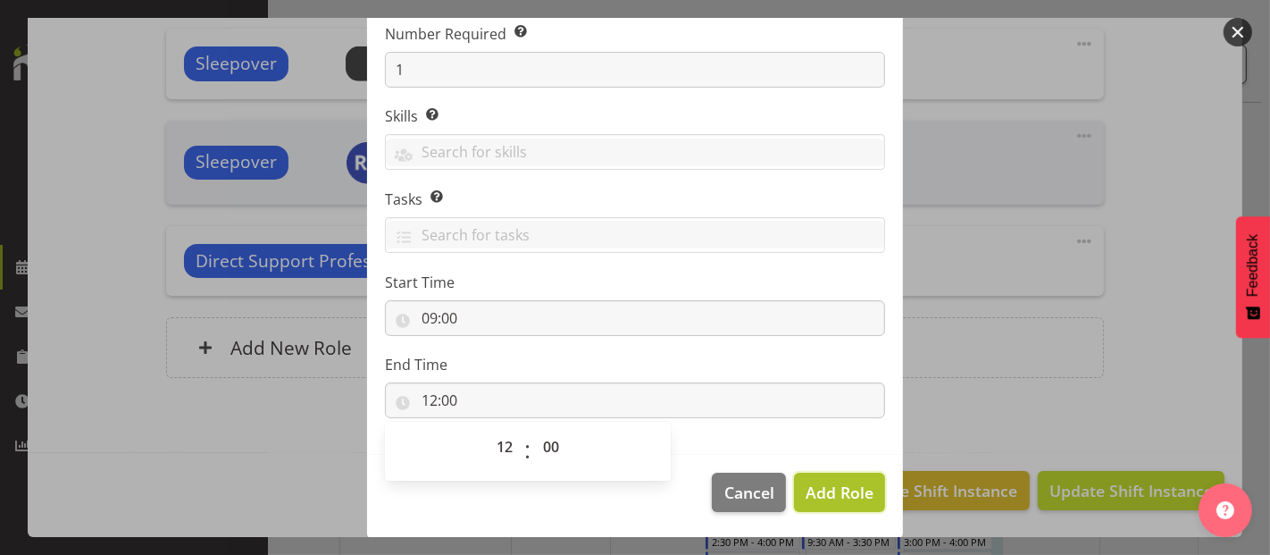
click at [850, 496] on span "Add Role" at bounding box center [840, 491] width 68 height 21
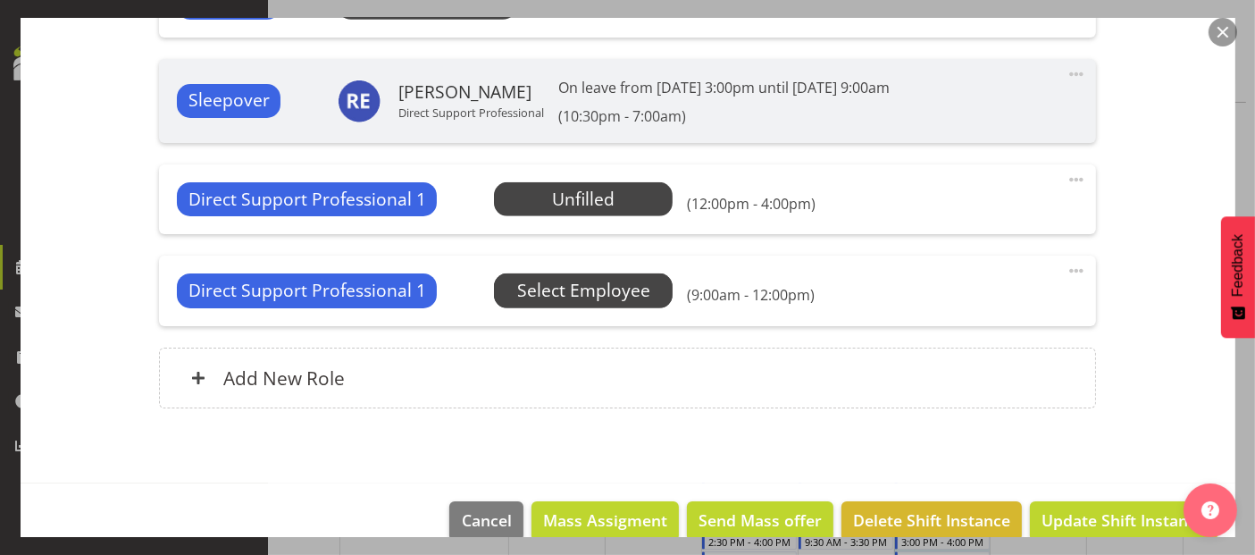
click at [589, 304] on span "Select Employee" at bounding box center [583, 291] width 133 height 26
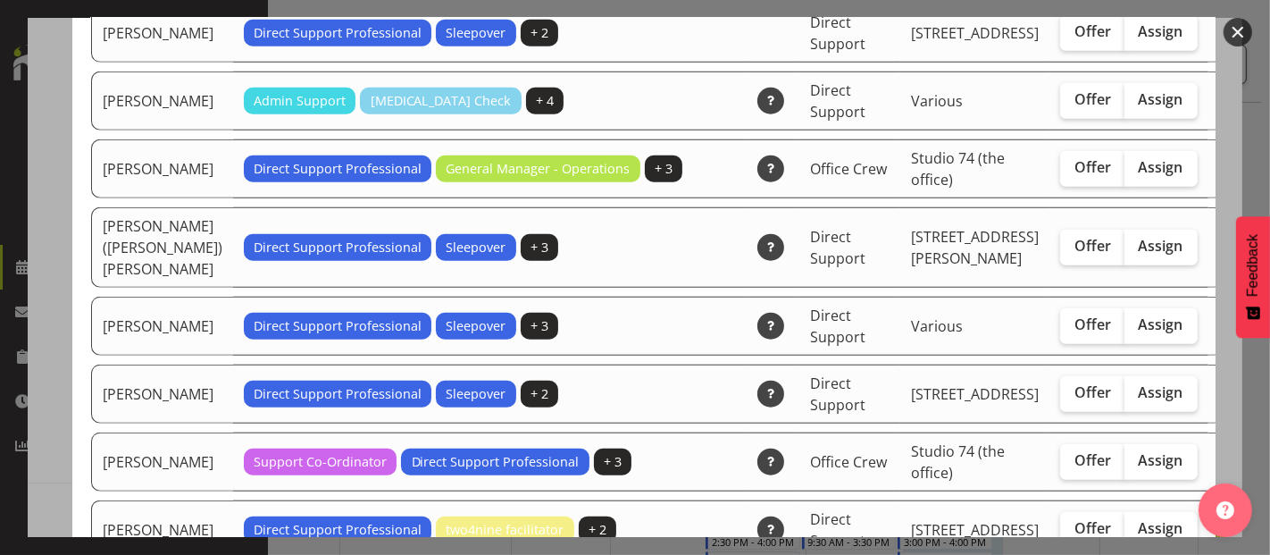
scroll to position [1092, 0]
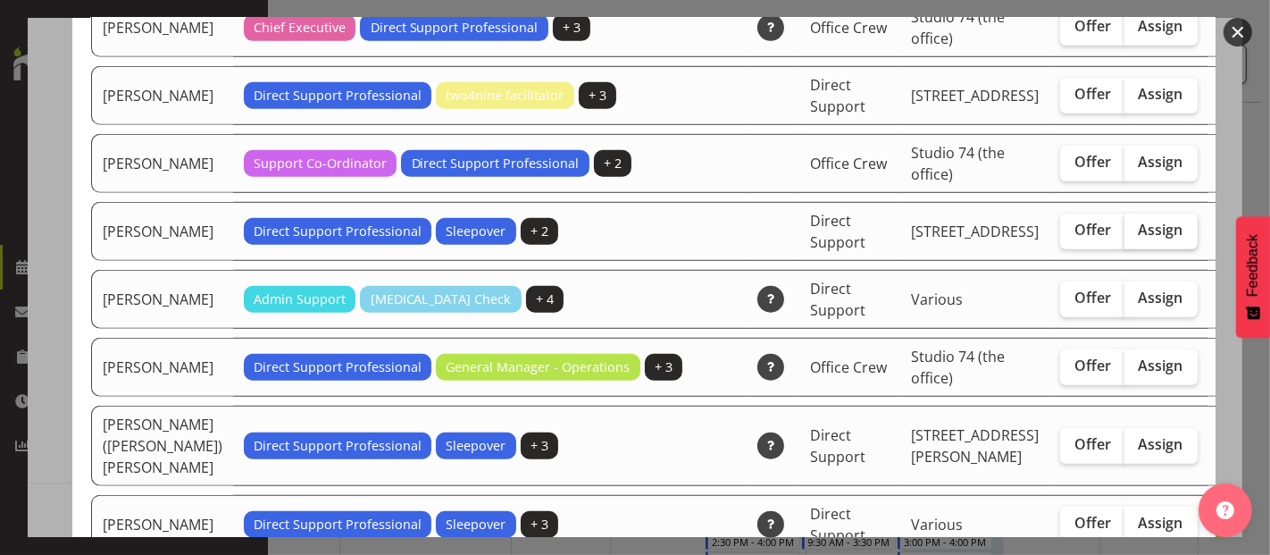
drag, startPoint x: 1097, startPoint y: 321, endPoint x: 1108, endPoint y: 327, distance: 12.4
click at [1139, 239] on span "Assign" at bounding box center [1161, 230] width 45 height 18
click at [1125, 236] on input "Assign" at bounding box center [1131, 230] width 12 height 12
checkbox input "true"
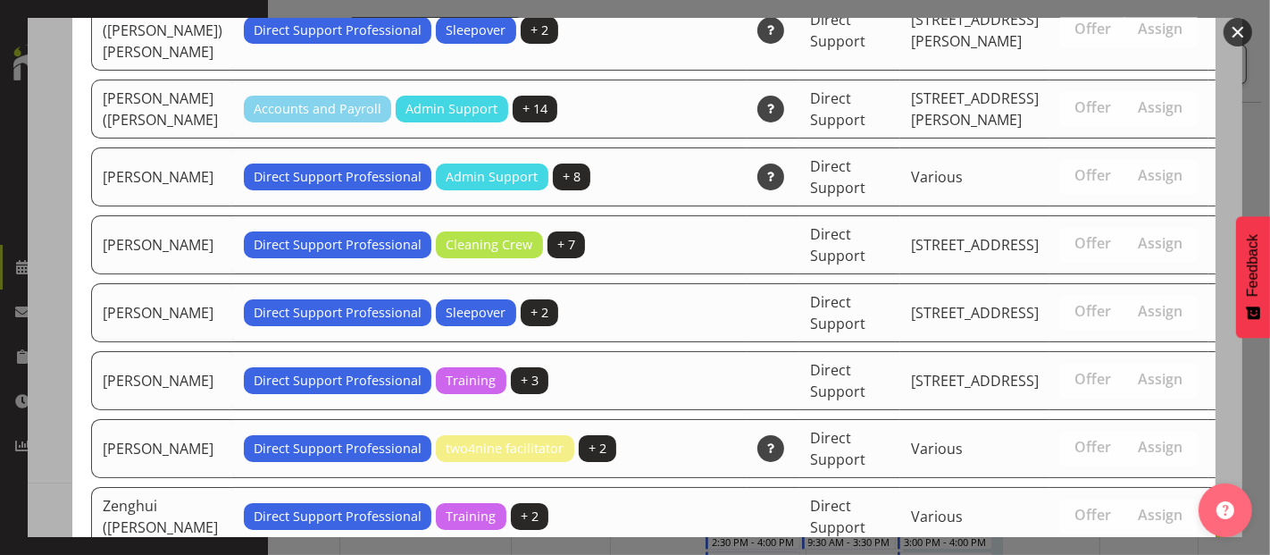
scroll to position [5896, 0]
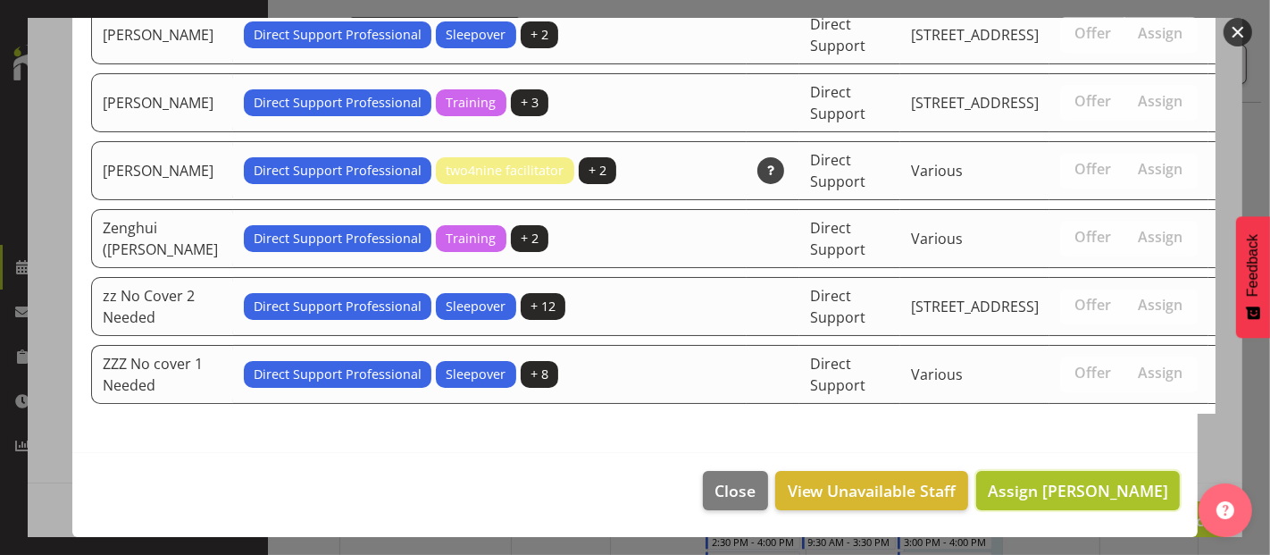
click at [1108, 481] on span "Assign Chahat Khanduja" at bounding box center [1078, 490] width 180 height 21
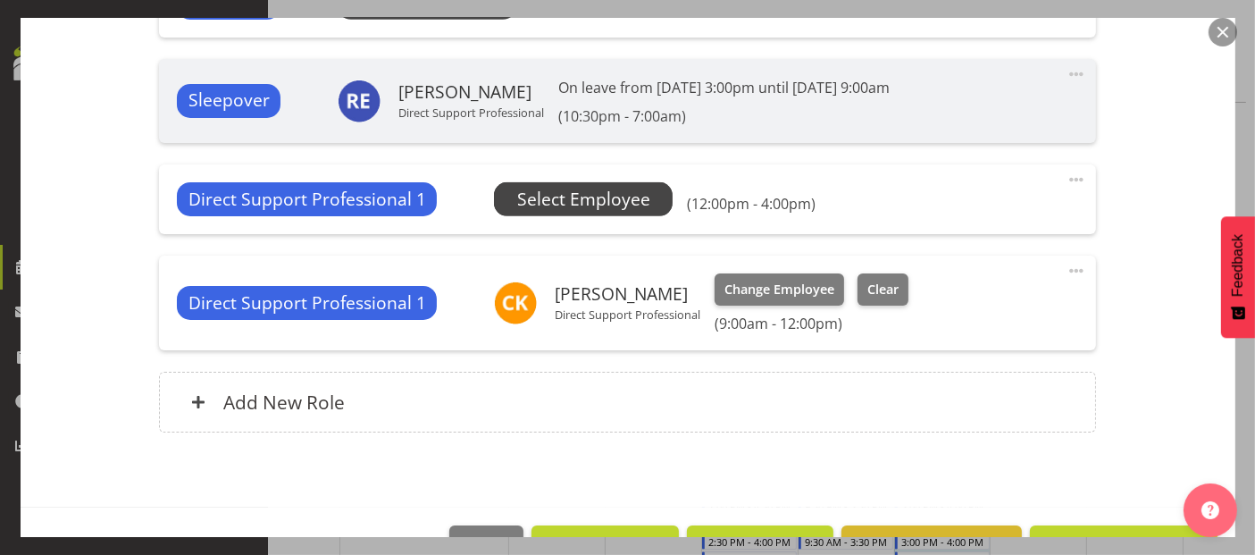
click at [619, 213] on span "Select Employee" at bounding box center [583, 200] width 133 height 26
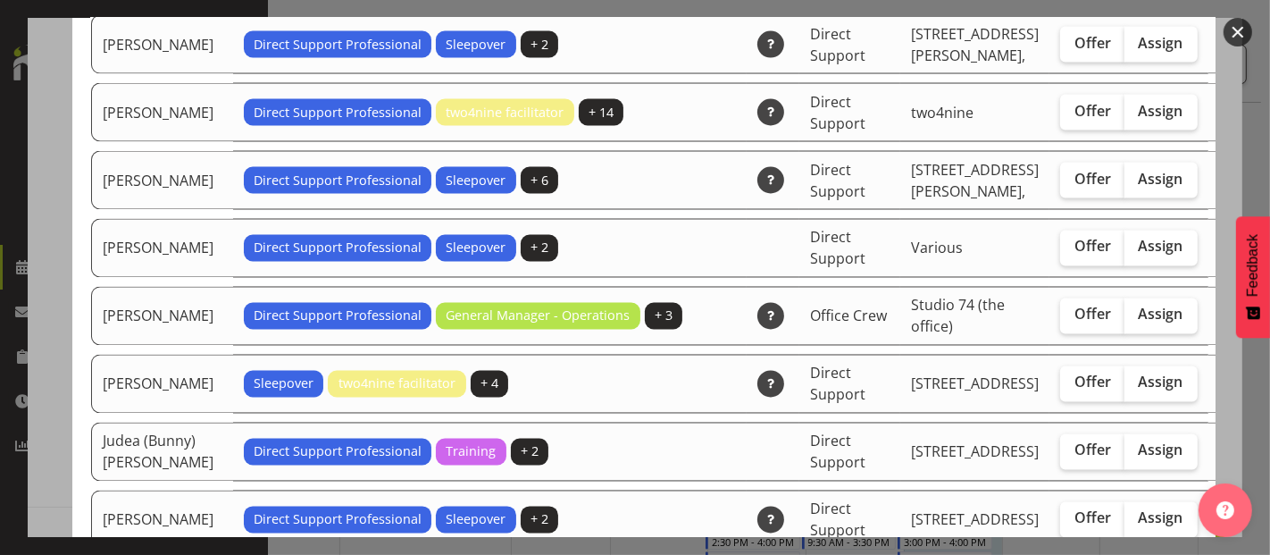
scroll to position [2680, 0]
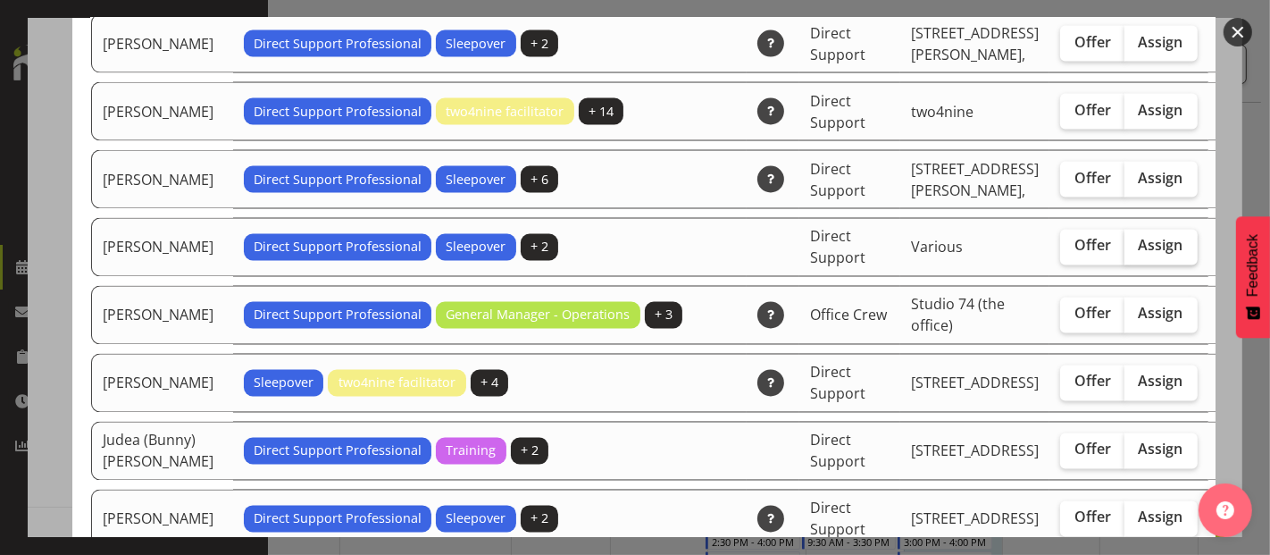
click at [1139, 255] on span "Assign" at bounding box center [1161, 246] width 45 height 18
click at [1125, 252] on input "Assign" at bounding box center [1131, 246] width 12 height 12
checkbox input "true"
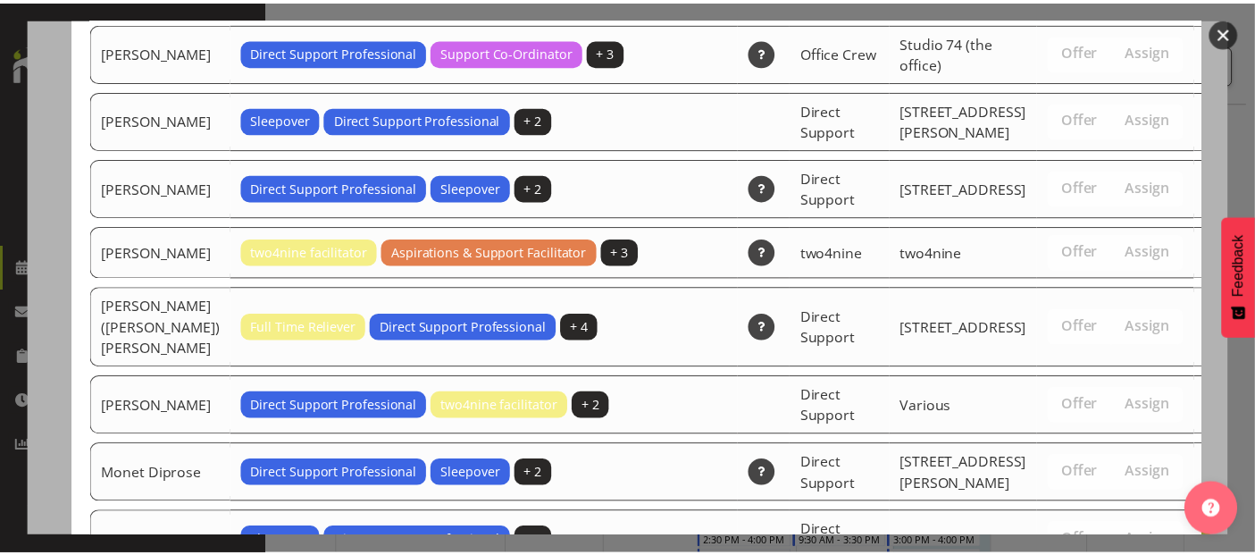
scroll to position [5896, 0]
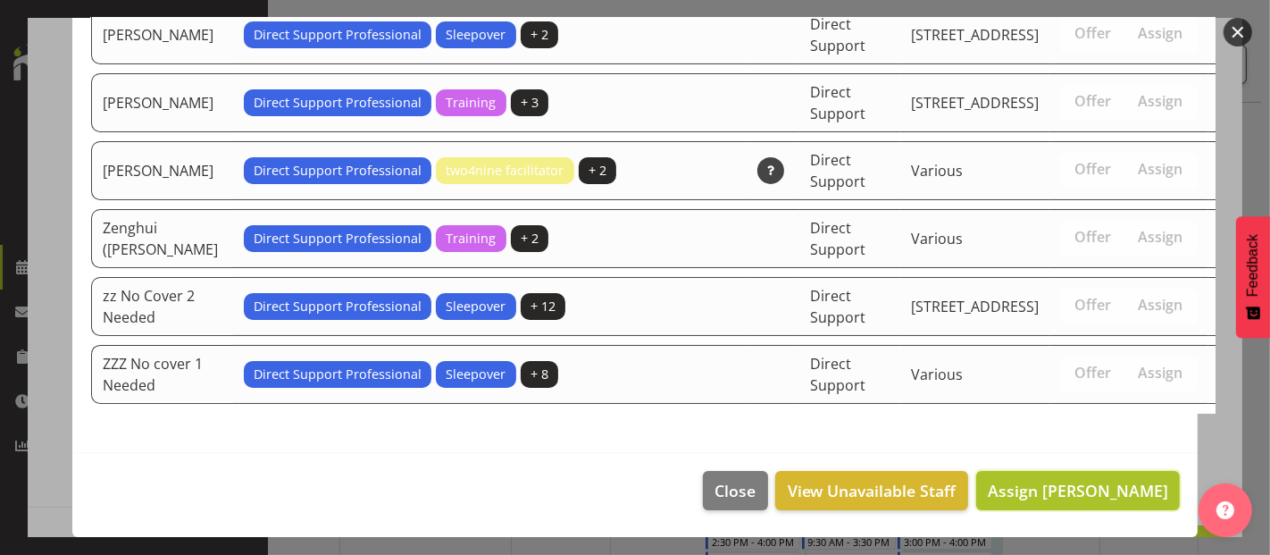
click at [1079, 495] on span "Assign Jayden Su" at bounding box center [1078, 490] width 180 height 21
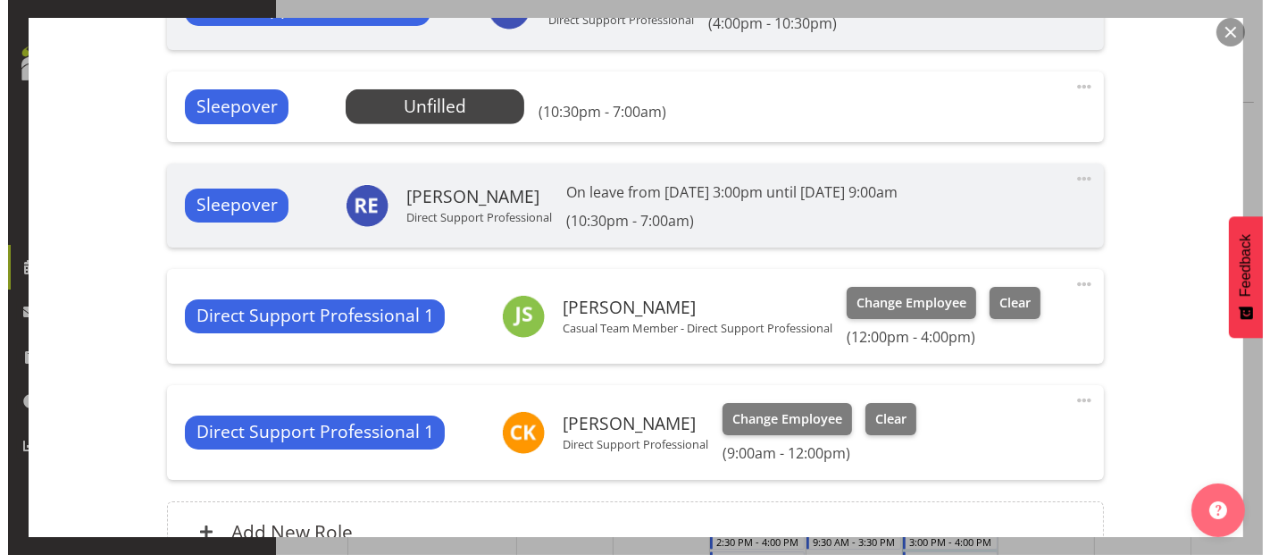
scroll to position [1030, 0]
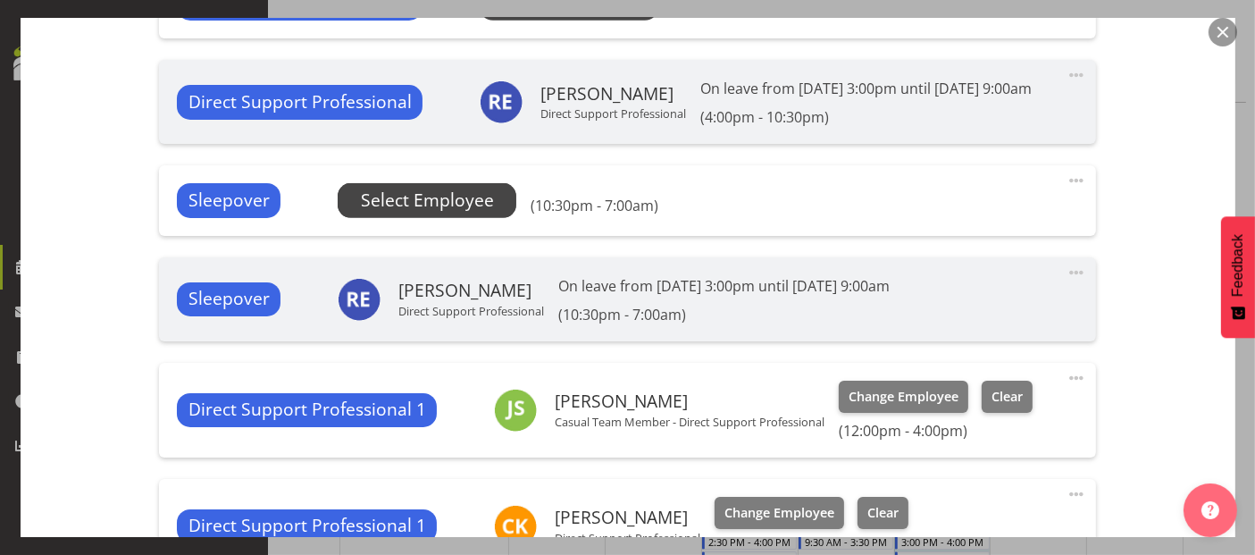
click at [408, 213] on span "Select Employee" at bounding box center [427, 201] width 133 height 26
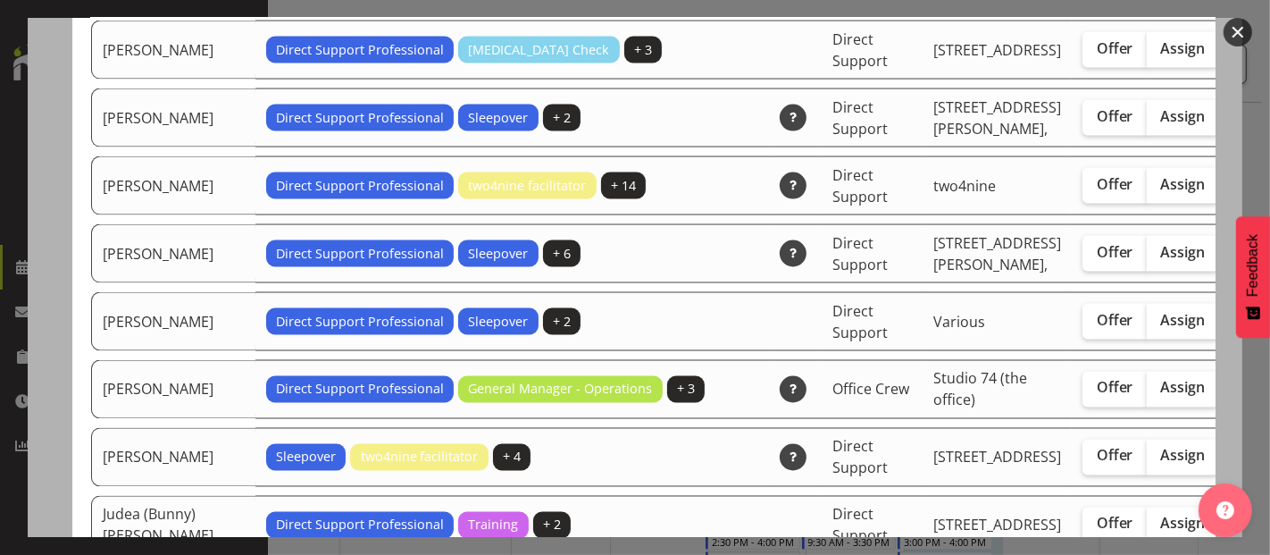
scroll to position [2580, 0]
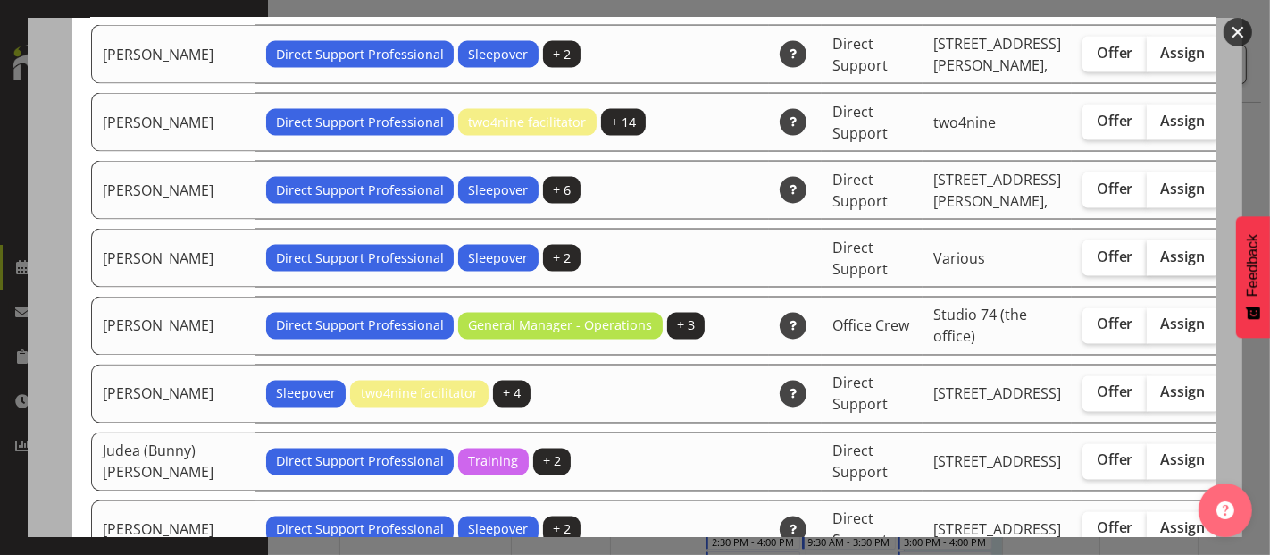
click at [1161, 265] on span "Assign" at bounding box center [1183, 256] width 45 height 18
click at [1147, 263] on input "Assign" at bounding box center [1153, 257] width 12 height 12
checkbox input "true"
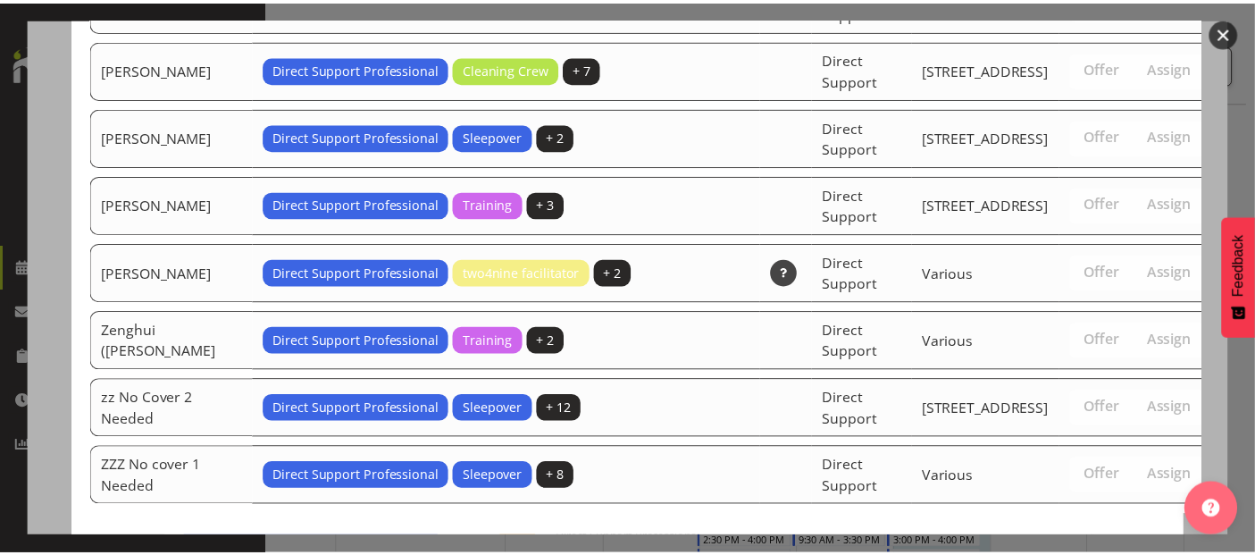
scroll to position [5896, 0]
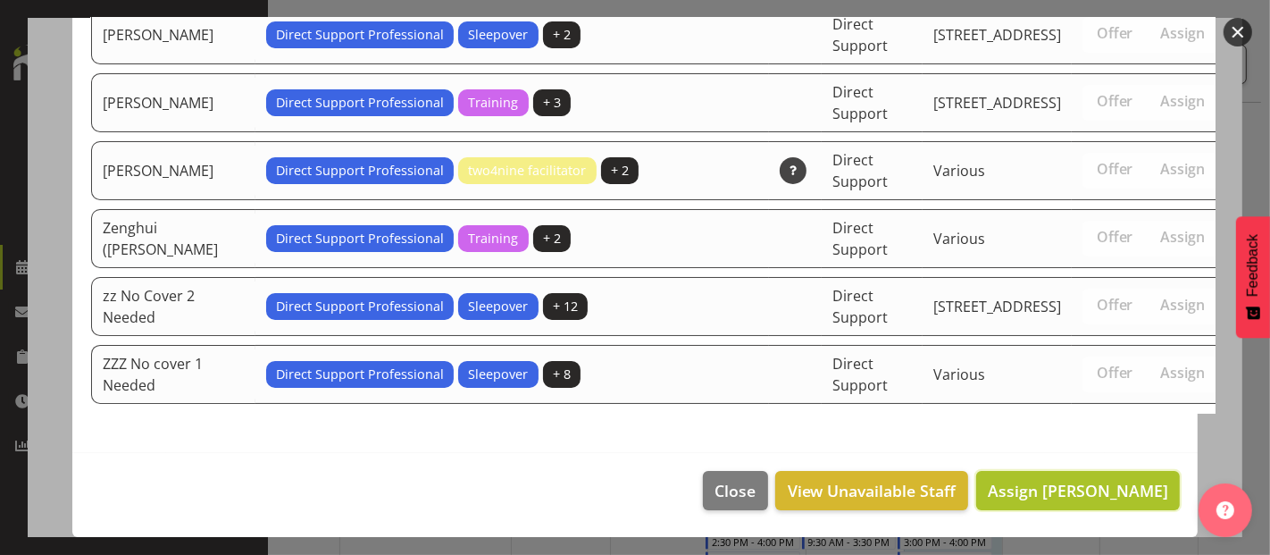
click at [1076, 493] on span "Assign Jayden Su" at bounding box center [1078, 490] width 180 height 21
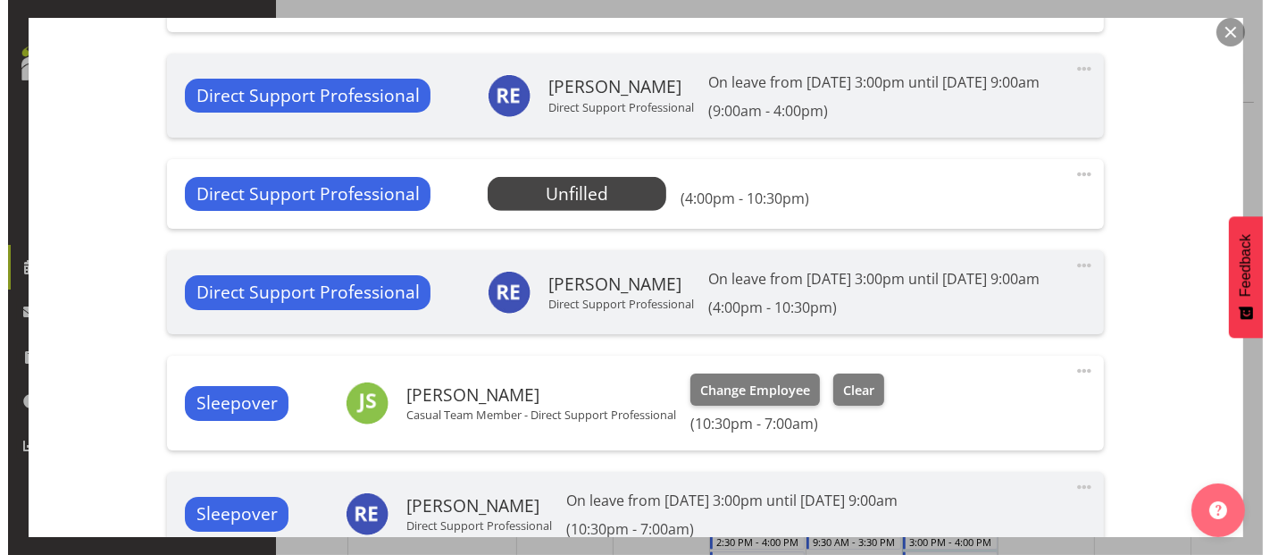
scroll to position [732, 0]
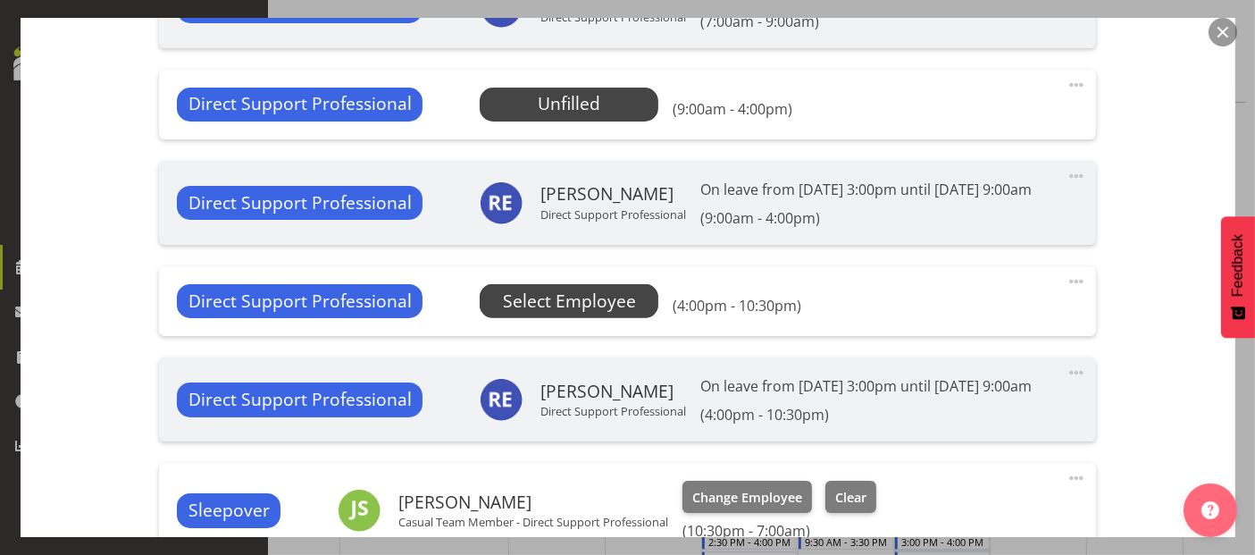
click at [557, 314] on span "Select Employee" at bounding box center [569, 302] width 133 height 26
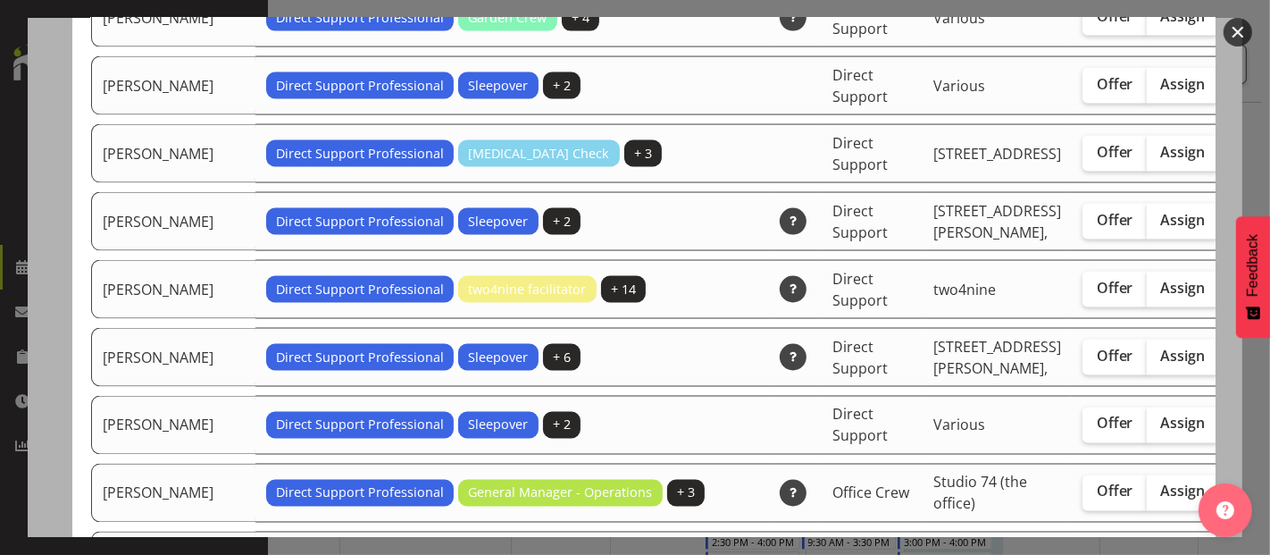
scroll to position [2580, 0]
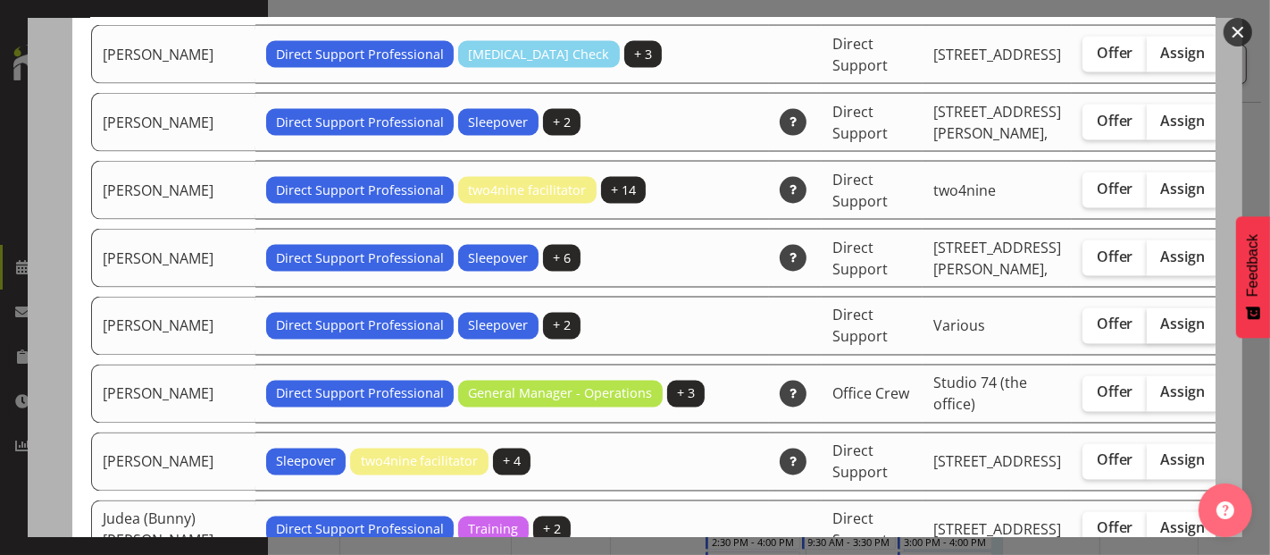
click at [1161, 333] on span "Assign" at bounding box center [1183, 324] width 45 height 18
click at [1147, 331] on input "Assign" at bounding box center [1153, 325] width 12 height 12
checkbox input "true"
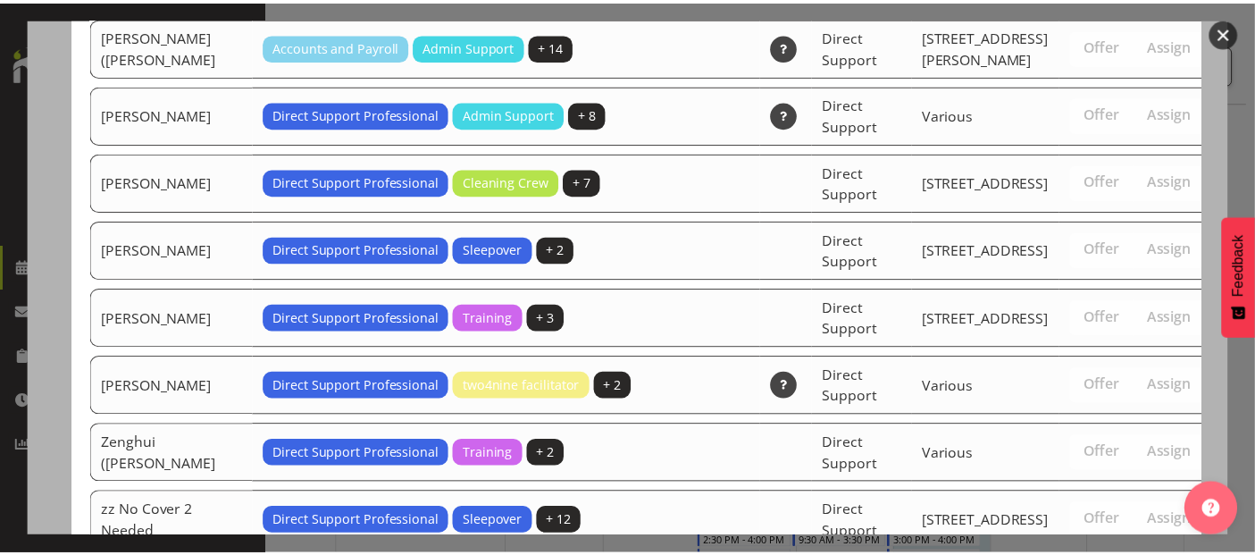
scroll to position [5963, 0]
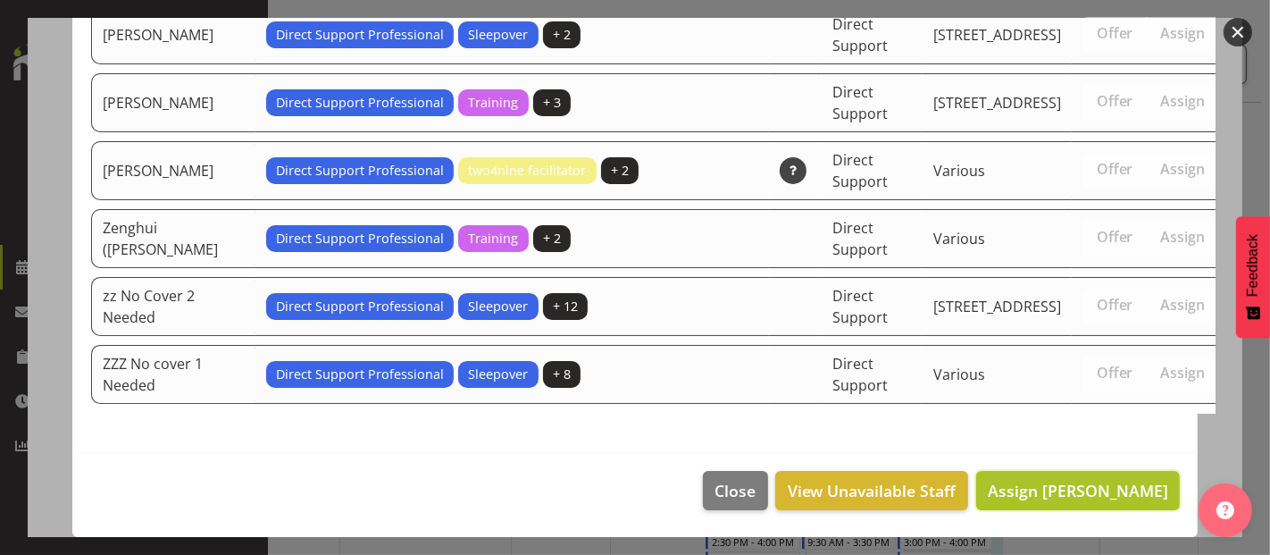
click at [1054, 490] on span "Assign Jayden Su" at bounding box center [1078, 490] width 180 height 21
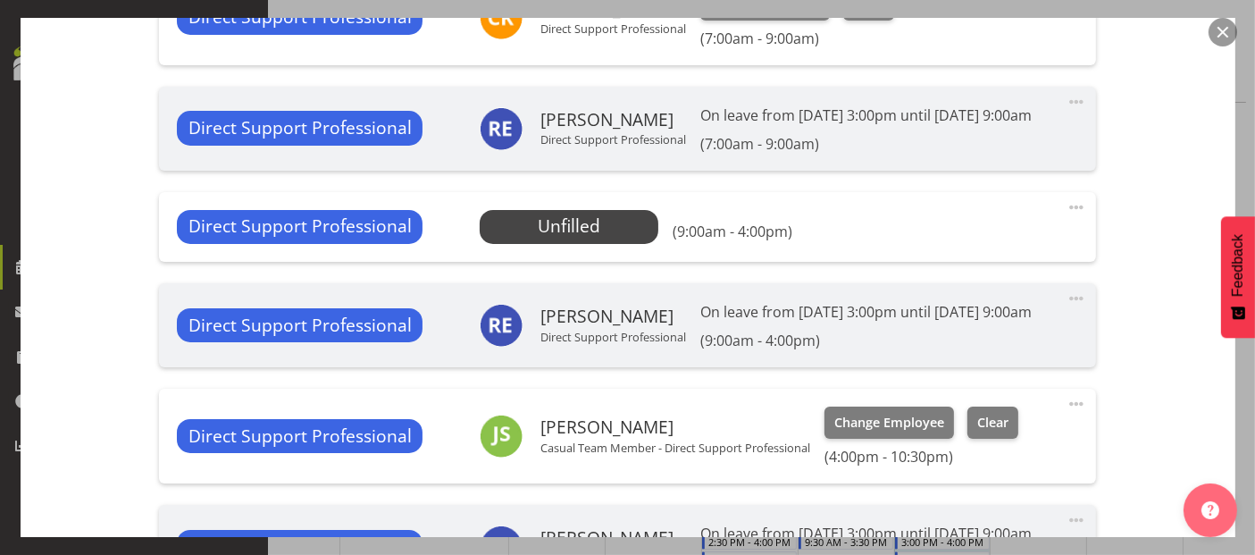
scroll to position [632, 0]
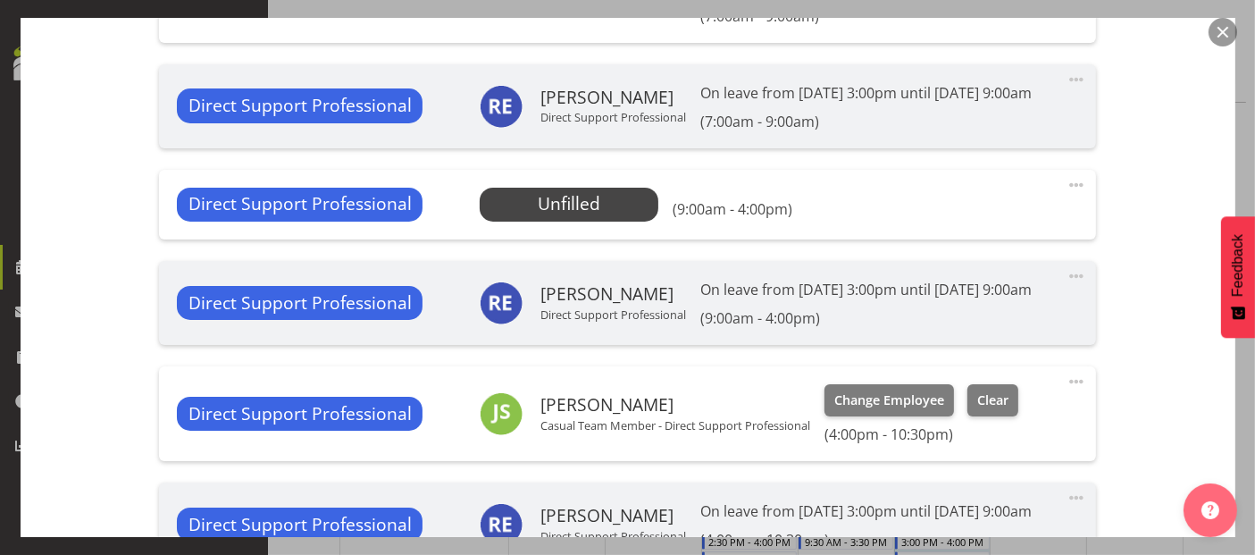
click at [1069, 196] on span at bounding box center [1076, 184] width 21 height 21
click at [962, 308] on link "Delete" at bounding box center [1002, 292] width 172 height 32
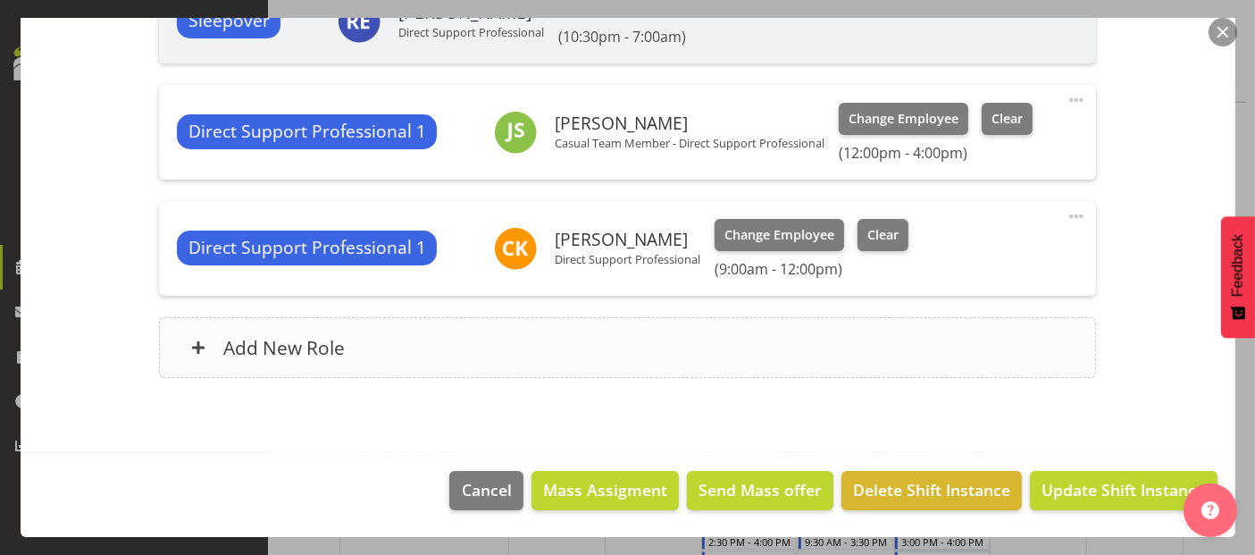
scroll to position [1327, 0]
click at [1102, 491] on span "Update Shift Instance" at bounding box center [1123, 489] width 163 height 23
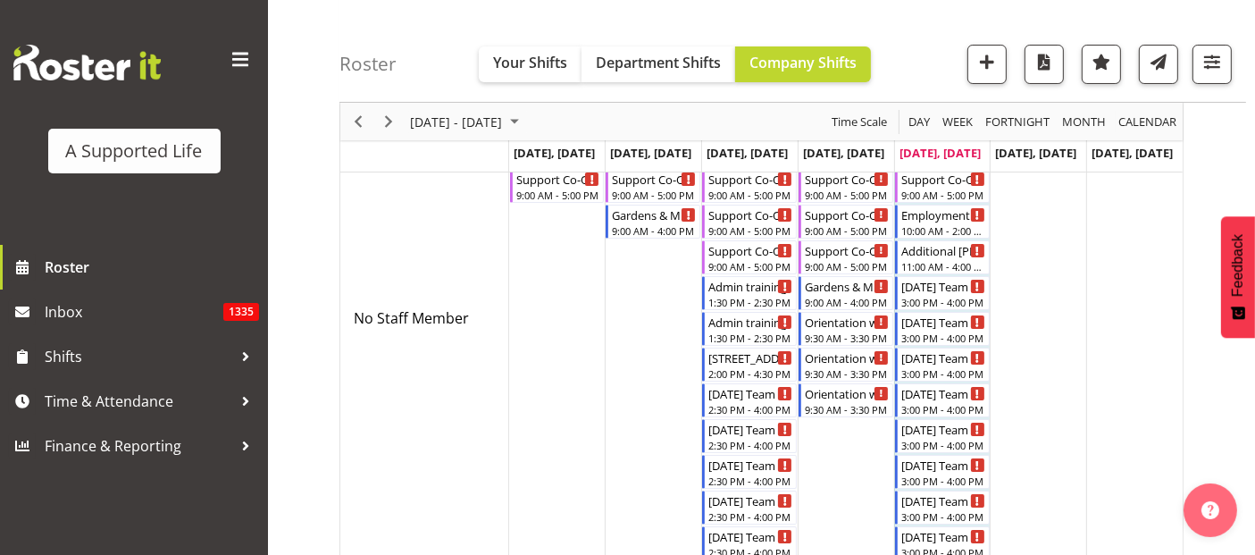
scroll to position [297, 0]
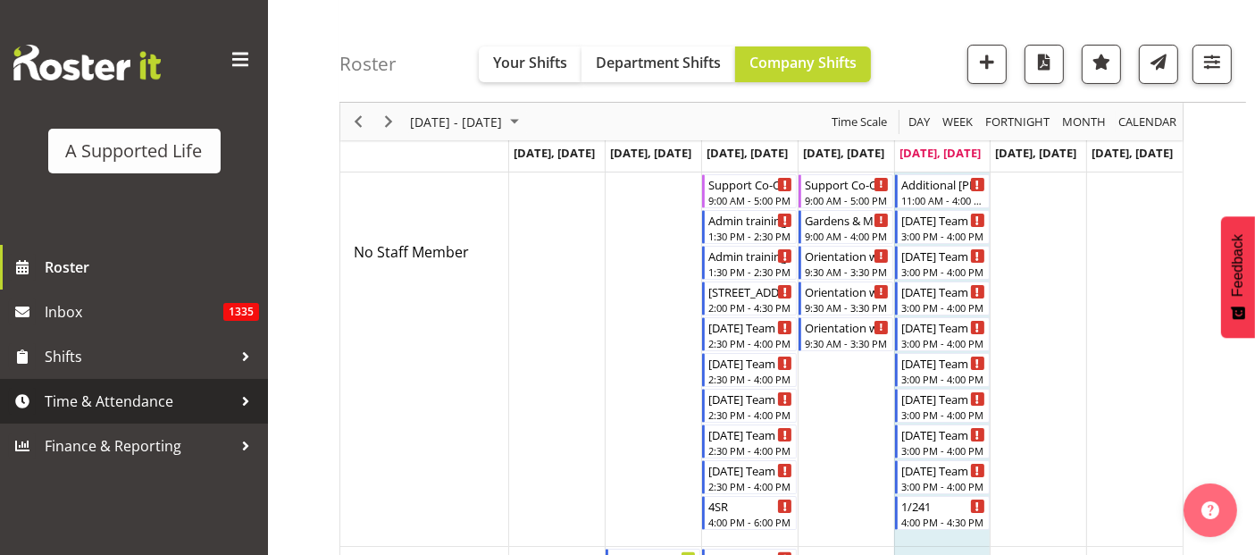
click at [130, 401] on span "Time & Attendance" at bounding box center [139, 401] width 188 height 27
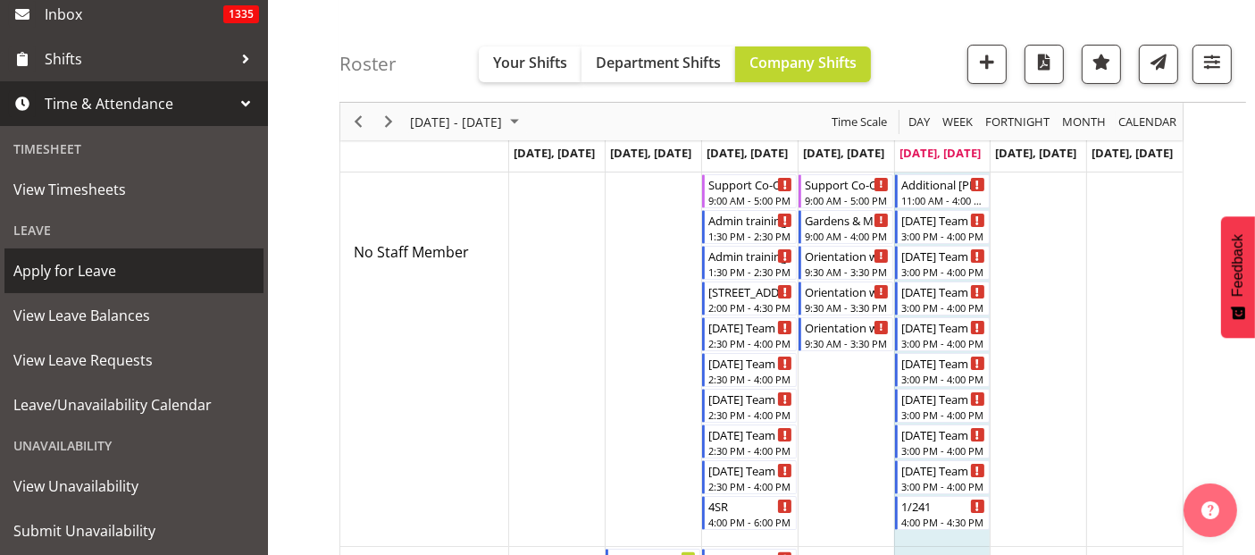
click at [114, 277] on span "Apply for Leave" at bounding box center [133, 270] width 241 height 27
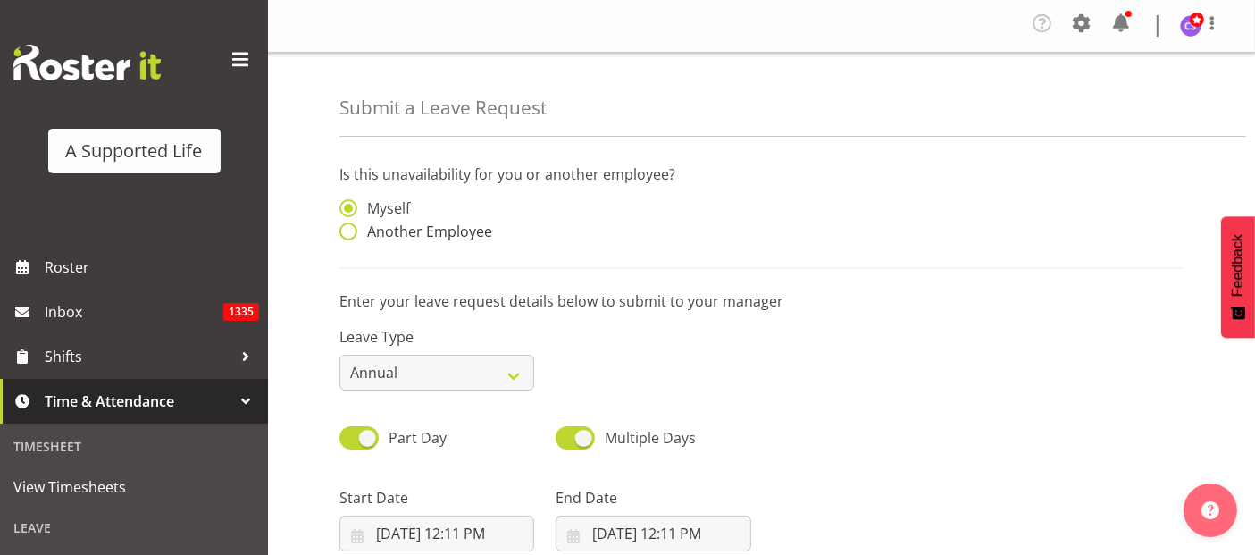
drag, startPoint x: 357, startPoint y: 225, endPoint x: 368, endPoint y: 239, distance: 17.9
click at [357, 226] on span "Another Employee" at bounding box center [424, 231] width 135 height 18
click at [351, 226] on input "Another Employee" at bounding box center [345, 232] width 12 height 12
radio input "true"
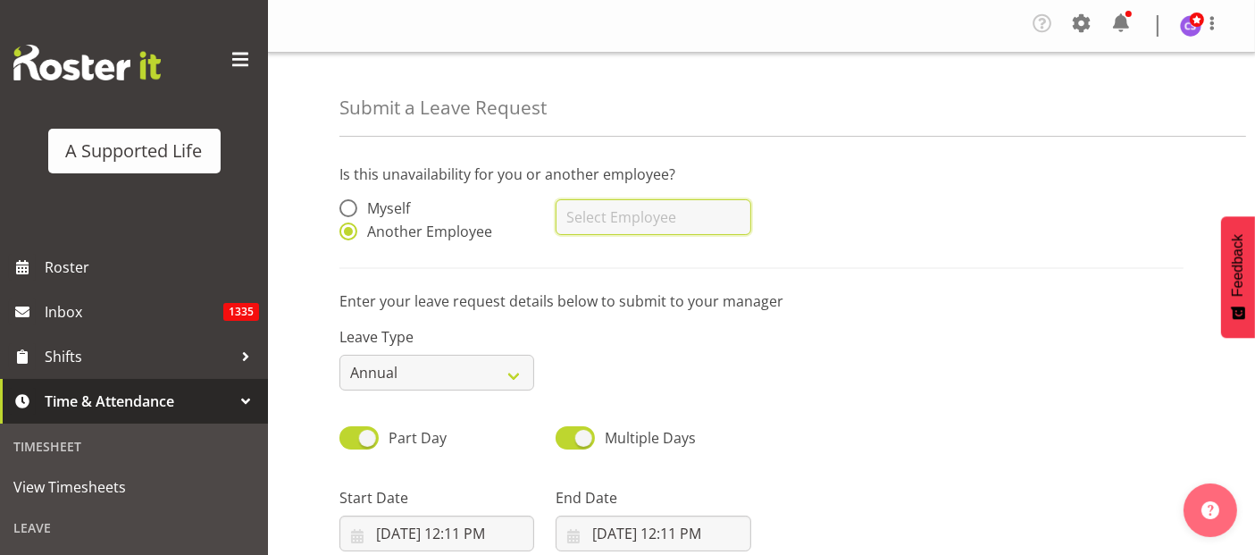
click at [674, 213] on input "text" at bounding box center [653, 217] width 195 height 36
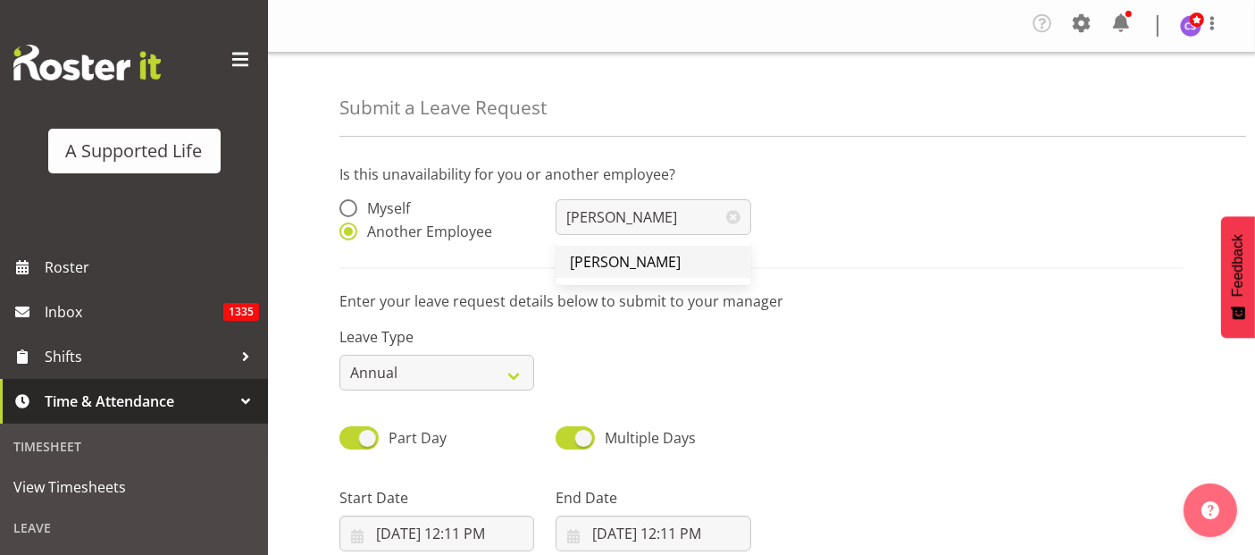
click at [707, 256] on link "[PERSON_NAME]" at bounding box center [653, 262] width 195 height 32
type input "[PERSON_NAME]"
click at [463, 364] on select "Annual Sick Bereavement Domestic Violence Parental Jury Service Day In Lieu Oth…" at bounding box center [436, 373] width 195 height 36
select select "Sick"
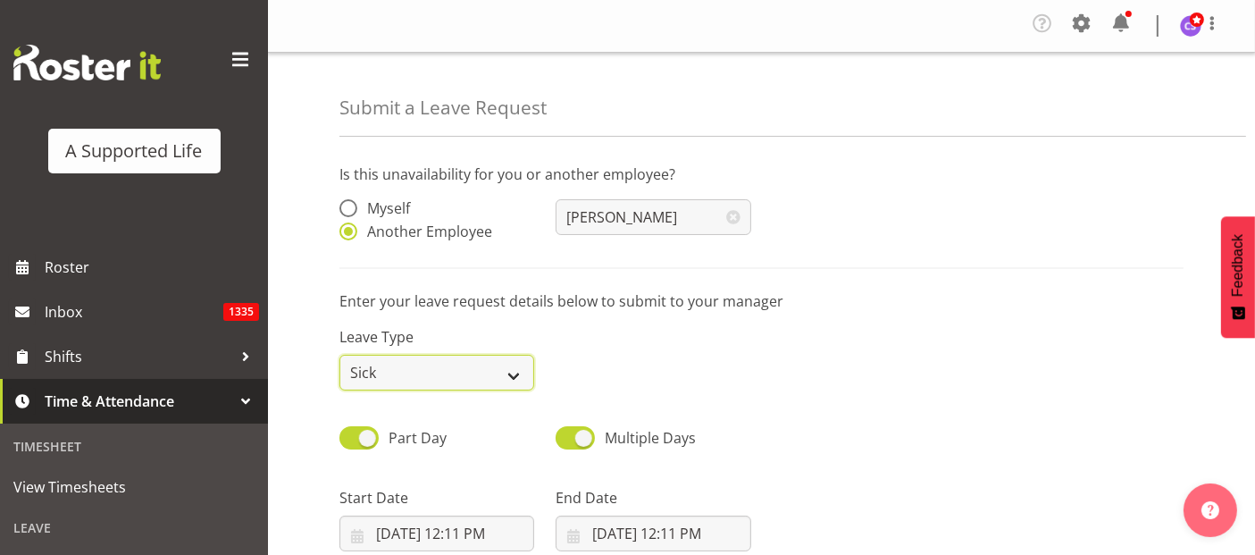
click at [339, 355] on select "Annual Sick Bereavement Domestic Violence Parental Jury Service Day In Lieu Oth…" at bounding box center [436, 373] width 195 height 36
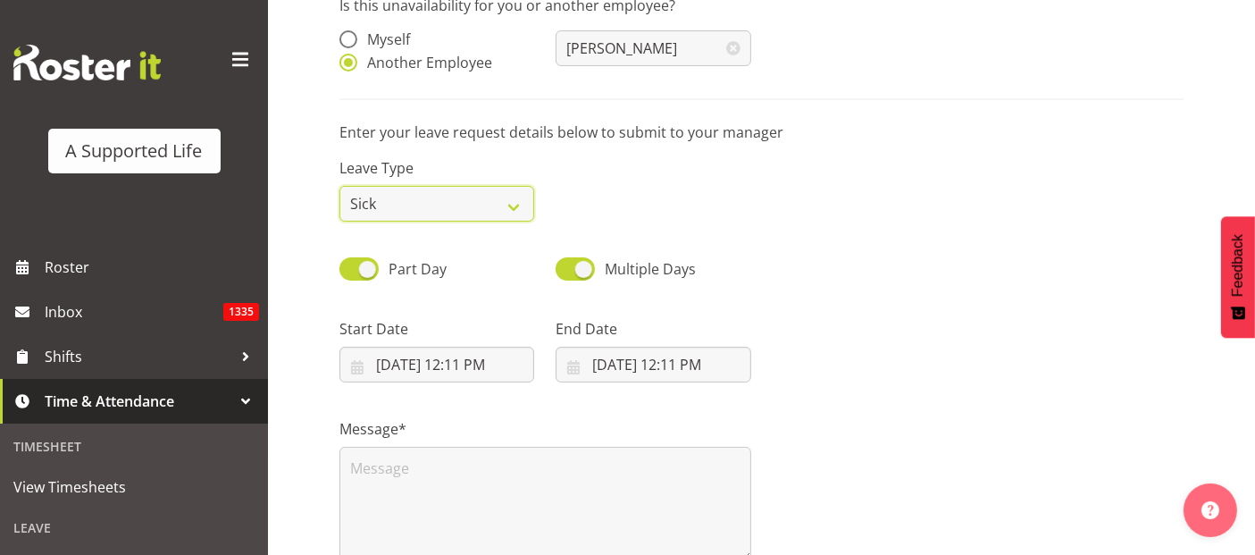
scroll to position [367, 0]
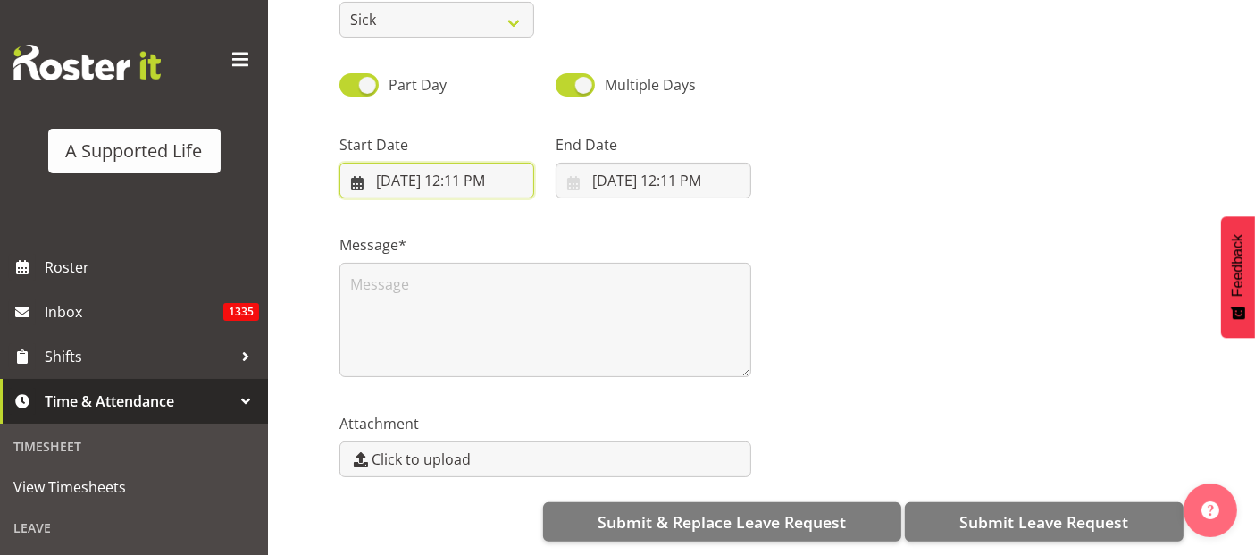
click at [421, 169] on input "9/5/2025, 12:11 PM" at bounding box center [436, 181] width 195 height 36
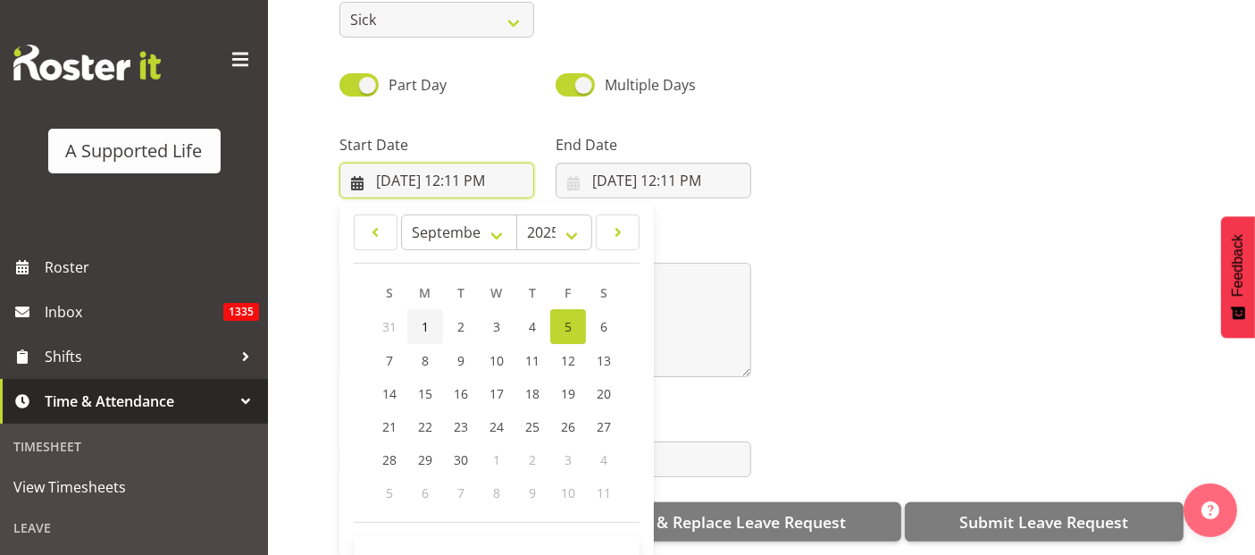
scroll to position [51, 0]
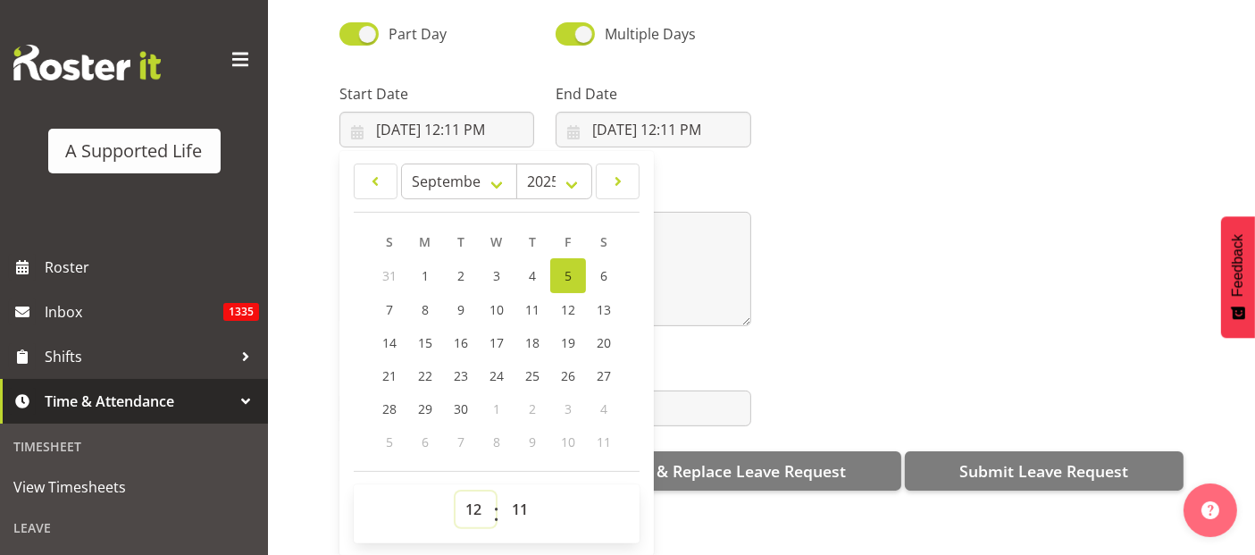
drag, startPoint x: 465, startPoint y: 496, endPoint x: 472, endPoint y: 481, distance: 16.8
click at [465, 496] on select "00 01 02 03 04 05 06 07 08 09 10 11 12 13 14 15 16 17 18 19 20 21 22 23" at bounding box center [476, 509] width 40 height 36
select select "9"
click at [456, 491] on select "00 01 02 03 04 05 06 07 08 09 10 11 12 13 14 15 16 17 18 19 20 21 22 23" at bounding box center [476, 509] width 40 height 36
type input "9/5/2025, 9:11 AM"
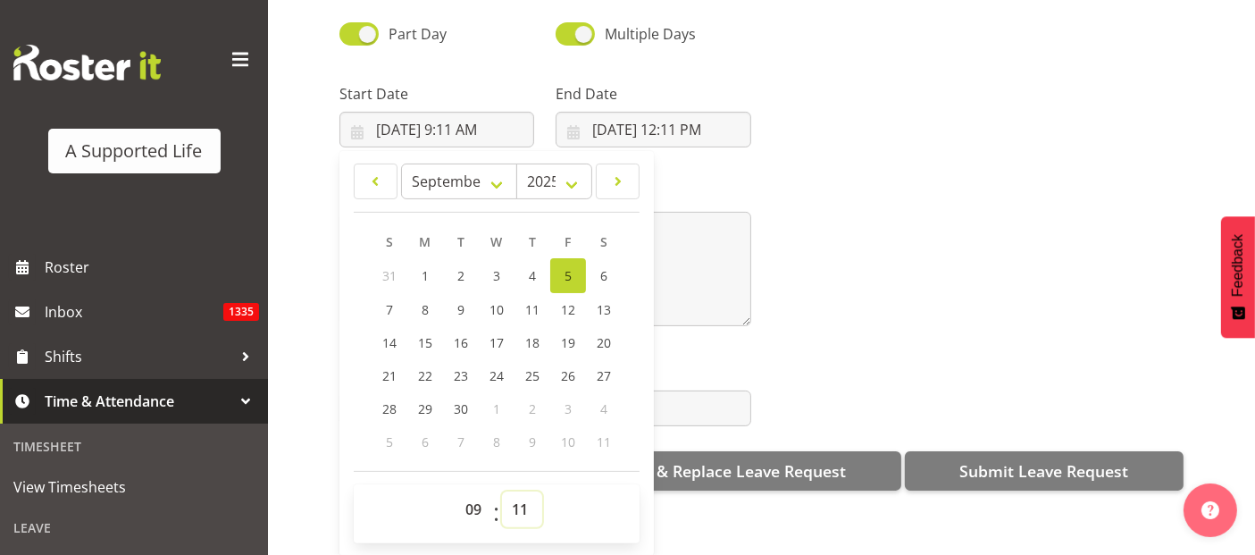
click at [520, 493] on select "00 01 02 03 04 05 06 07 08 09 10 11 12 13 14 15 16 17 18 19 20 21 22 23 24 25 2…" at bounding box center [522, 509] width 40 height 36
select select "0"
click at [502, 491] on select "00 01 02 03 04 05 06 07 08 09 10 11 12 13 14 15 16 17 18 19 20 21 22 23 24 25 2…" at bounding box center [522, 509] width 40 height 36
type input "9/5/2025, 9:00 AM"
click at [637, 112] on input "9/5/2025, 12:11 PM" at bounding box center [653, 130] width 195 height 36
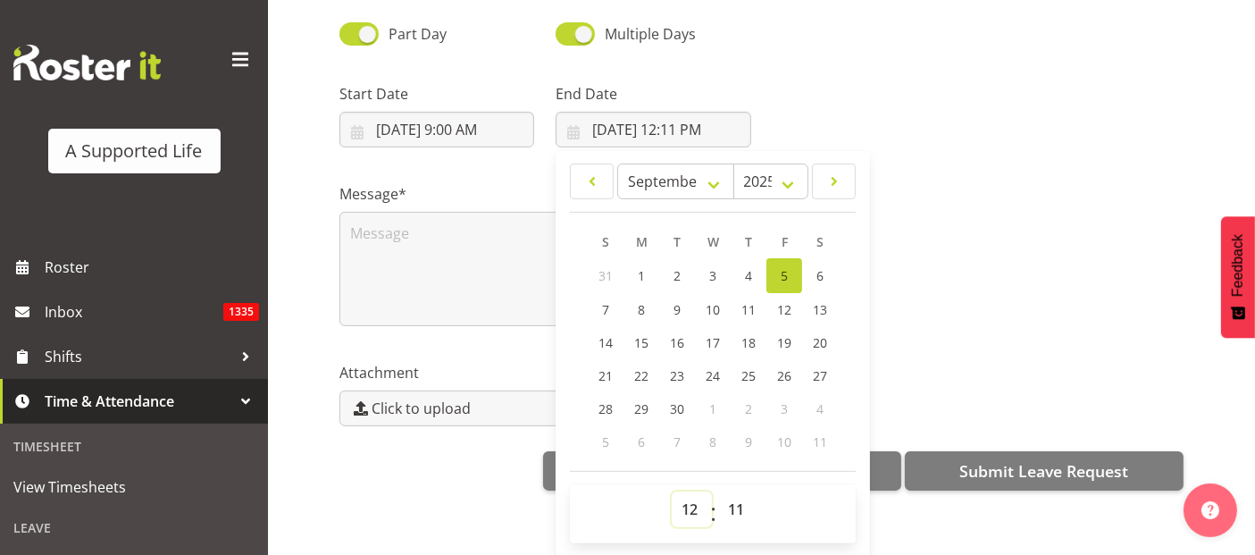
click at [689, 501] on select "00 01 02 03 04 05 06 07 08 09 10 11 12 13 14 15 16 17 18 19 20 21 22 23" at bounding box center [692, 509] width 40 height 36
select select "16"
click at [672, 491] on select "00 01 02 03 04 05 06 07 08 09 10 11 12 13 14 15 16 17 18 19 20 21 22 23" at bounding box center [692, 509] width 40 height 36
type input "9/5/2025, 4:11 PM"
drag, startPoint x: 739, startPoint y: 496, endPoint x: 740, endPoint y: 479, distance: 17.0
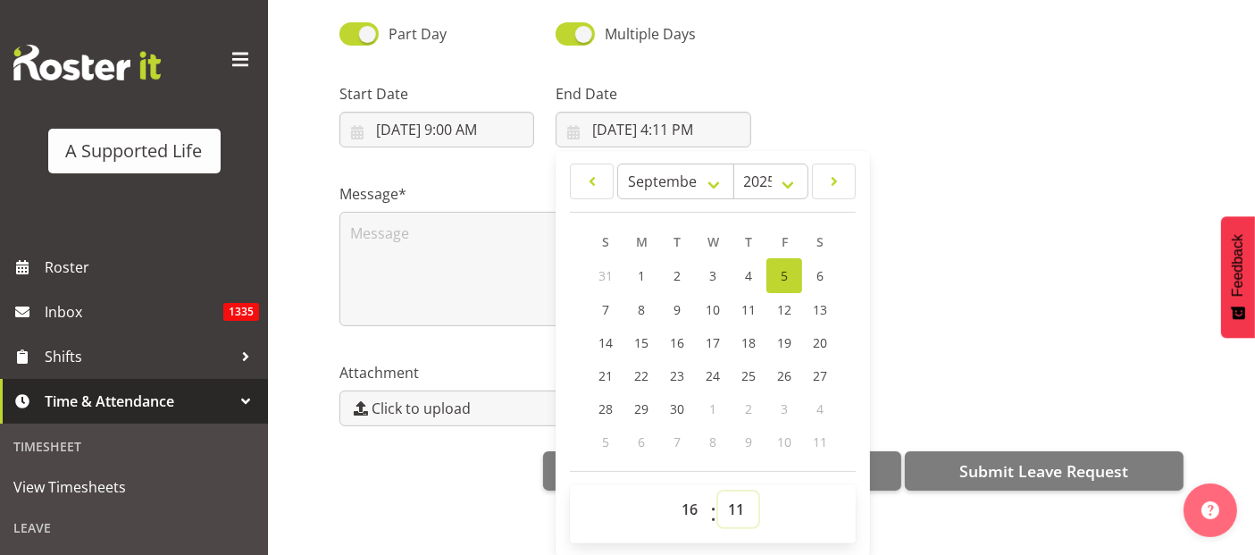
click at [739, 494] on select "00 01 02 03 04 05 06 07 08 09 10 11 12 13 14 15 16 17 18 19 20 21 22 23 24 25 2…" at bounding box center [738, 509] width 40 height 36
select select "0"
click at [718, 491] on select "00 01 02 03 04 05 06 07 08 09 10 11 12 13 14 15 16 17 18 19 20 21 22 23 24 25 2…" at bounding box center [738, 509] width 40 height 36
type input "9/5/2025, 4:00 PM"
click at [378, 233] on textarea at bounding box center [545, 269] width 412 height 114
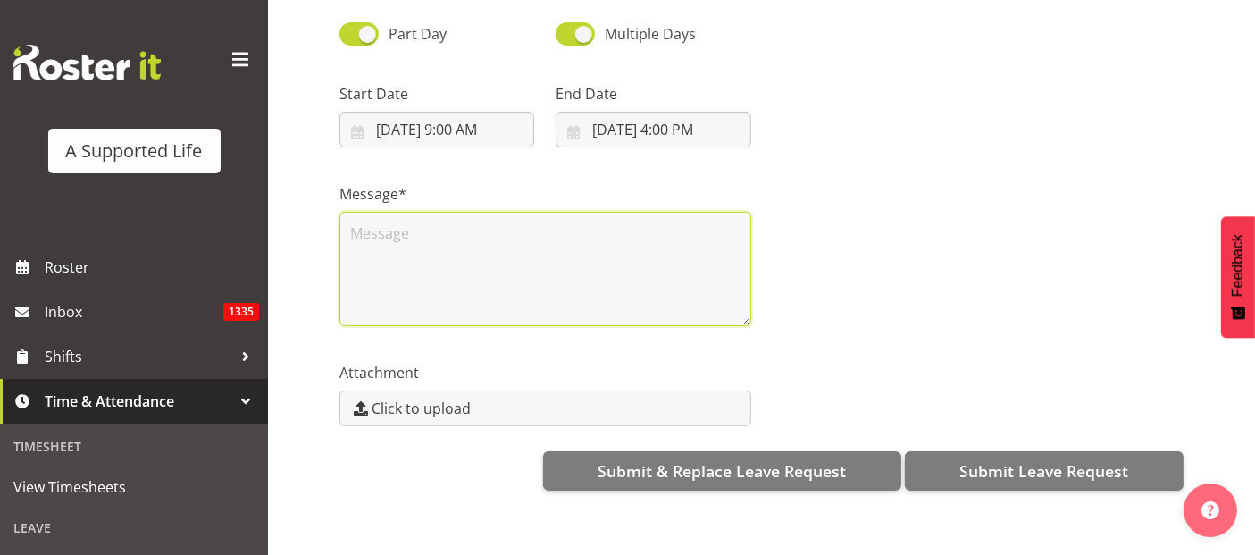
scroll to position [0, 0]
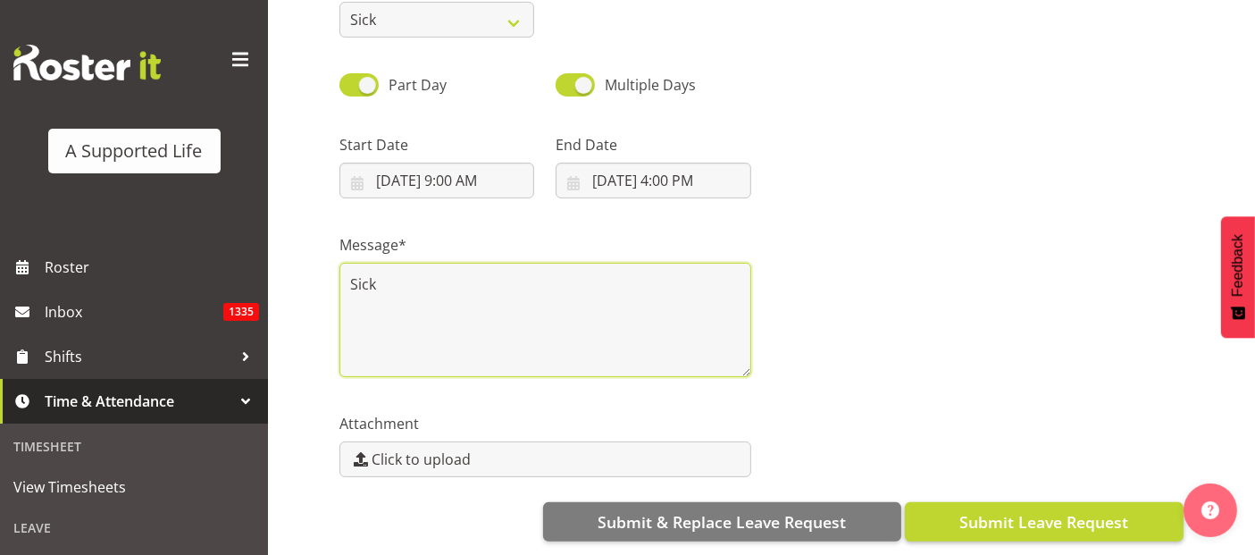
type textarea "Sick"
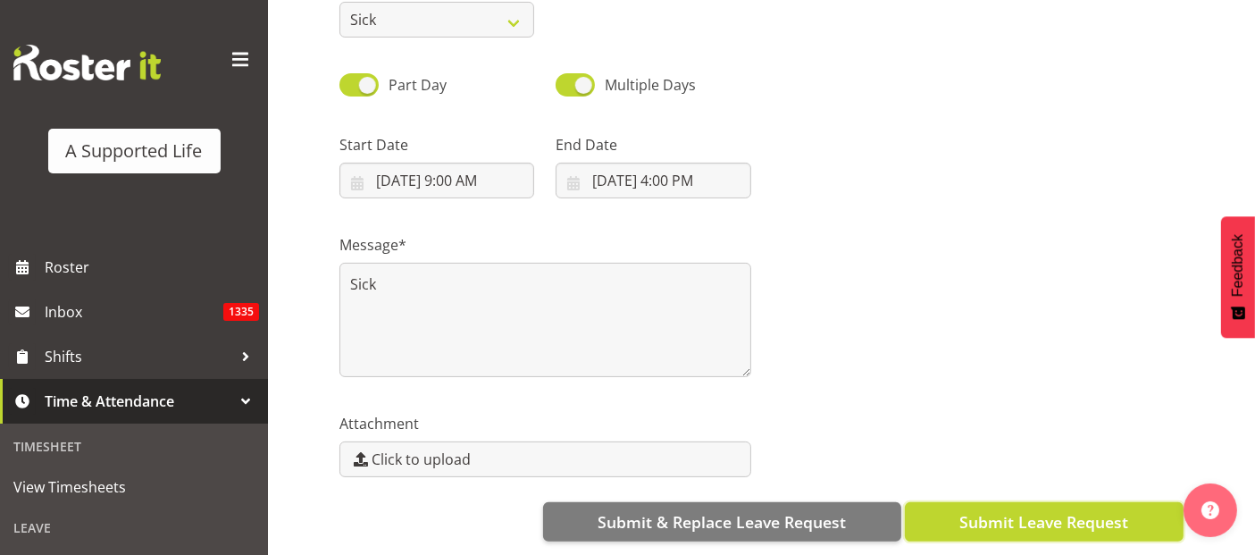
click at [1056, 510] on span "Submit Leave Request" at bounding box center [1043, 521] width 169 height 23
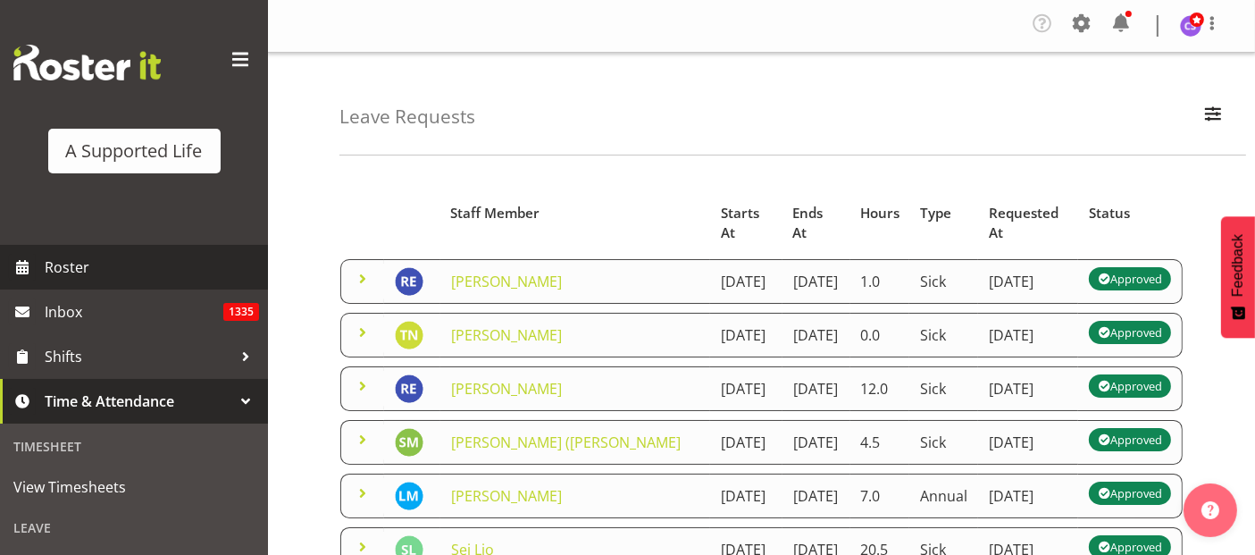
click at [87, 259] on span "Roster" at bounding box center [152, 267] width 214 height 27
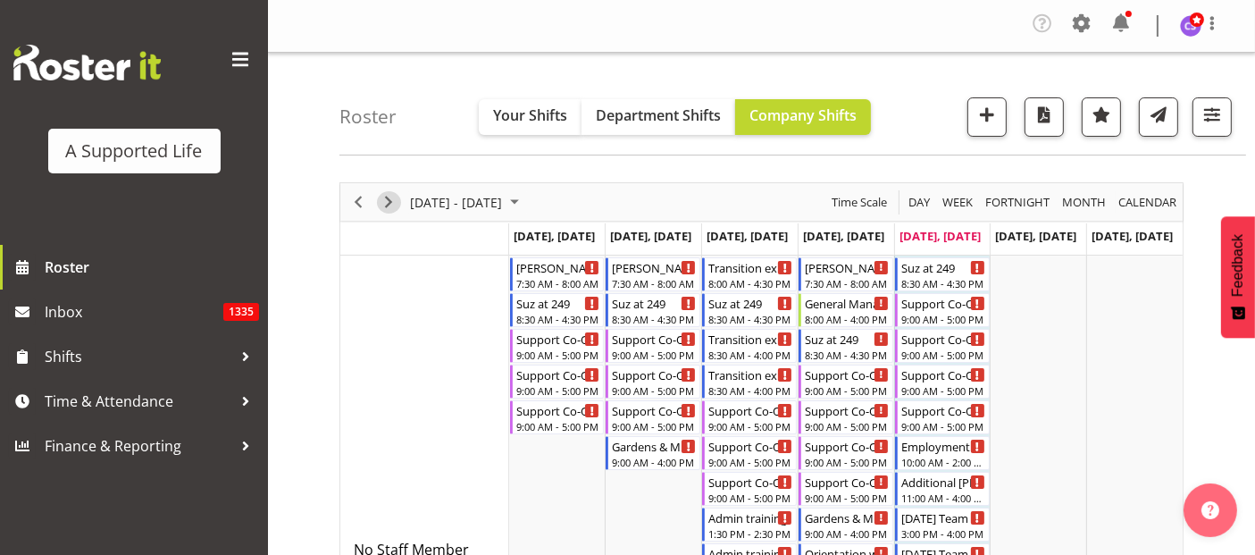
click at [390, 200] on span "Next" at bounding box center [388, 202] width 21 height 22
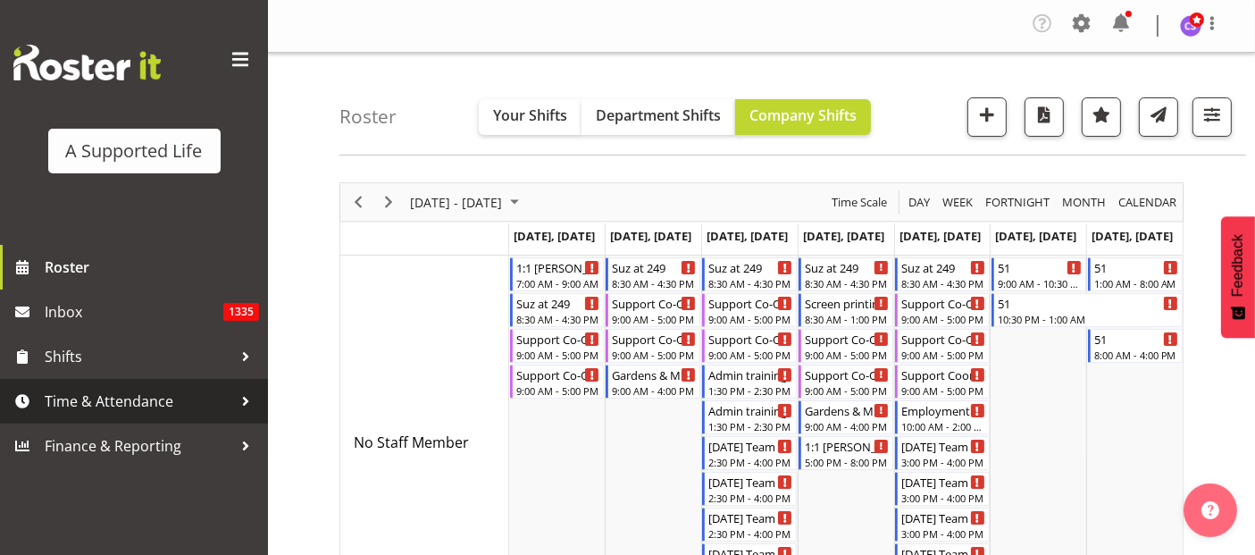
drag, startPoint x: 132, startPoint y: 400, endPoint x: 143, endPoint y: 399, distance: 10.8
click at [133, 399] on span "Time & Attendance" at bounding box center [139, 401] width 188 height 27
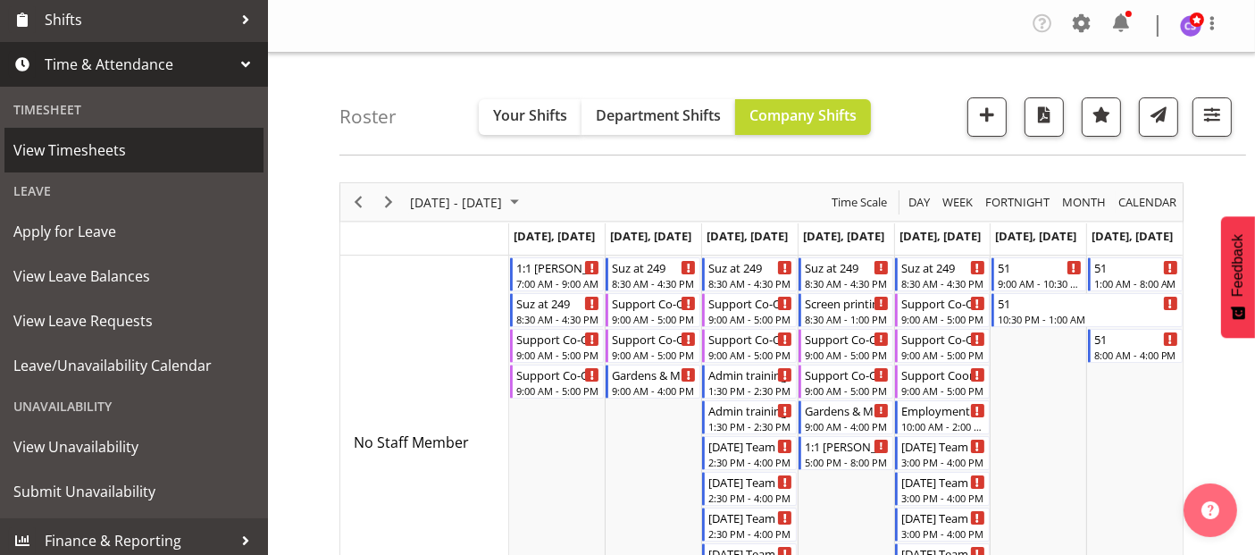
scroll to position [344, 0]
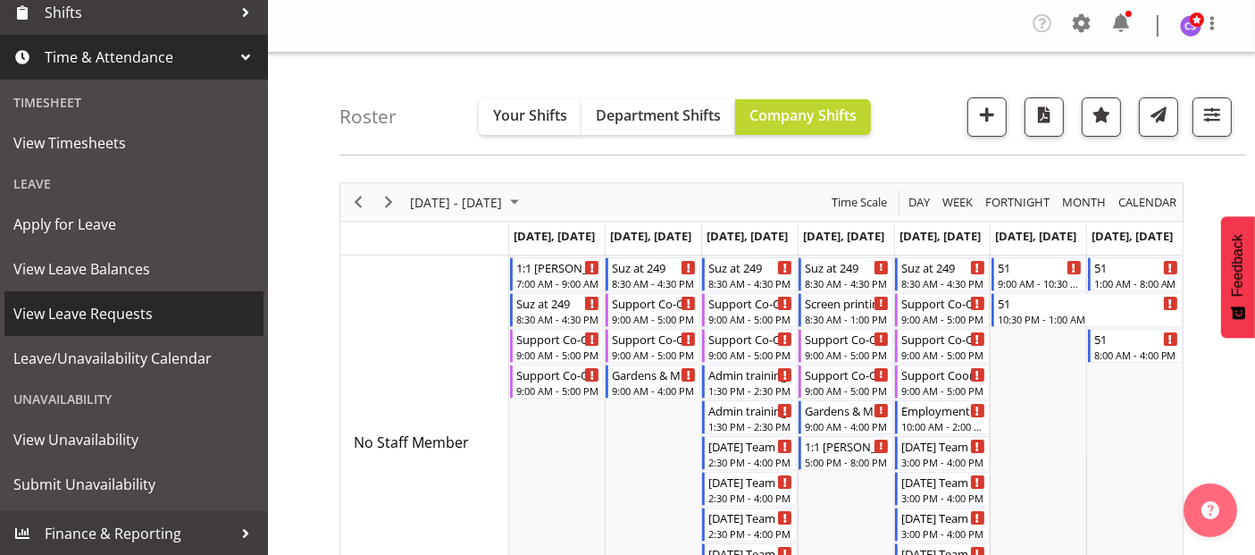
click at [84, 311] on span "View Leave Requests" at bounding box center [133, 313] width 241 height 27
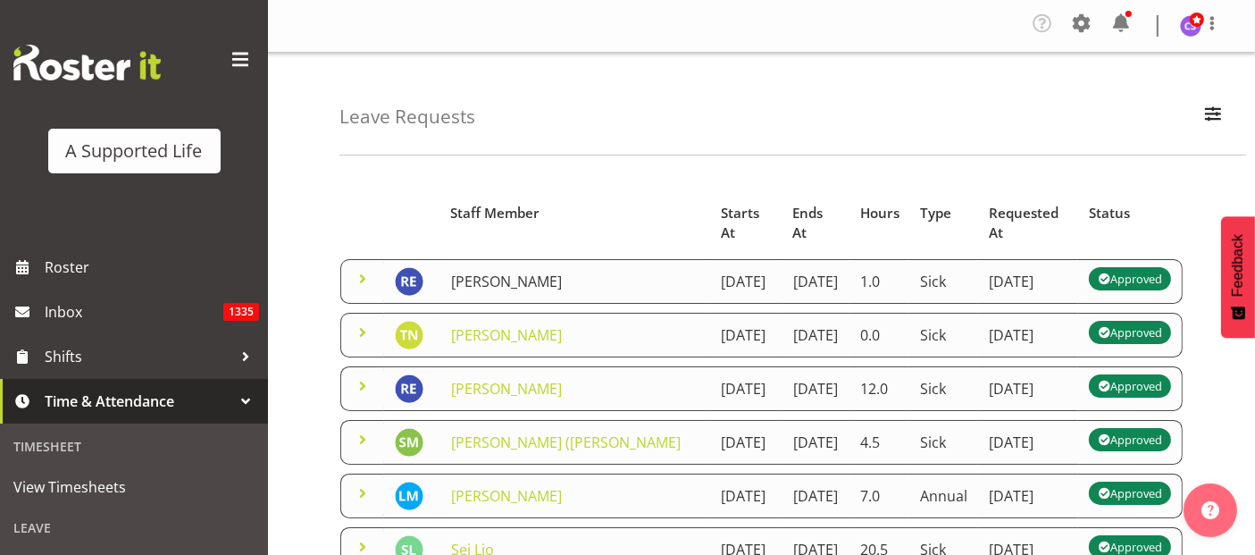
click at [474, 272] on link "[PERSON_NAME]" at bounding box center [506, 282] width 111 height 20
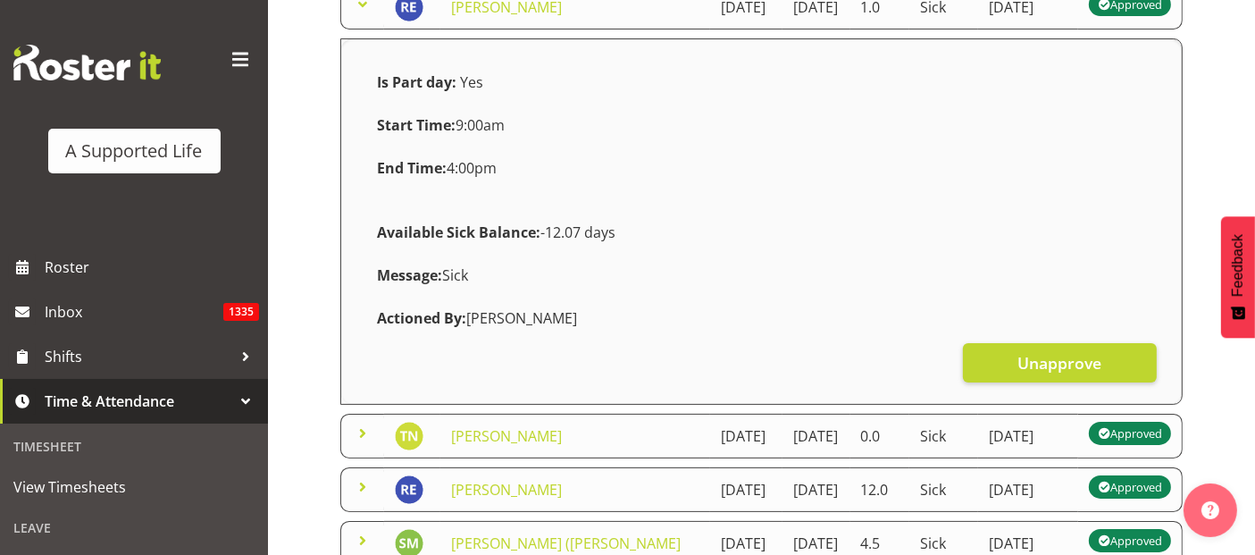
scroll to position [297, 0]
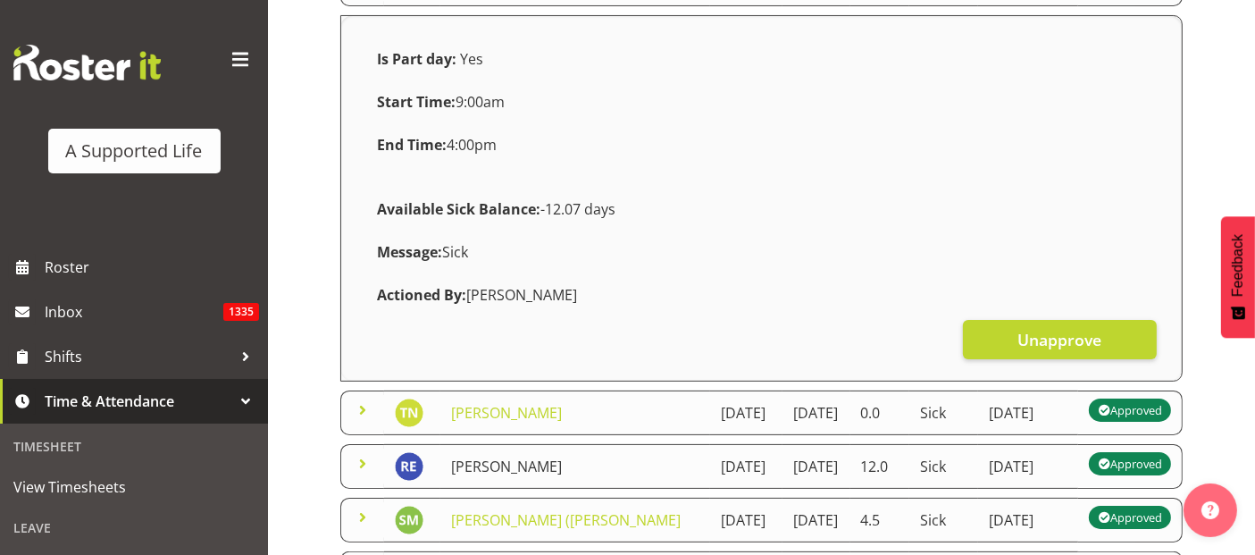
click at [508, 476] on link "[PERSON_NAME]" at bounding box center [506, 466] width 111 height 20
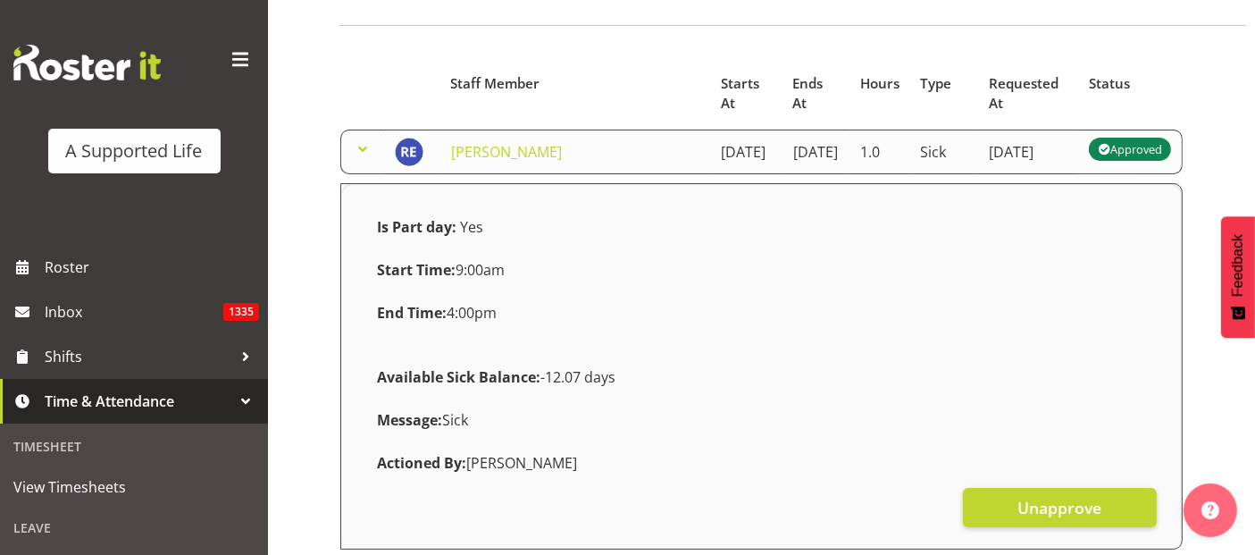
scroll to position [99, 0]
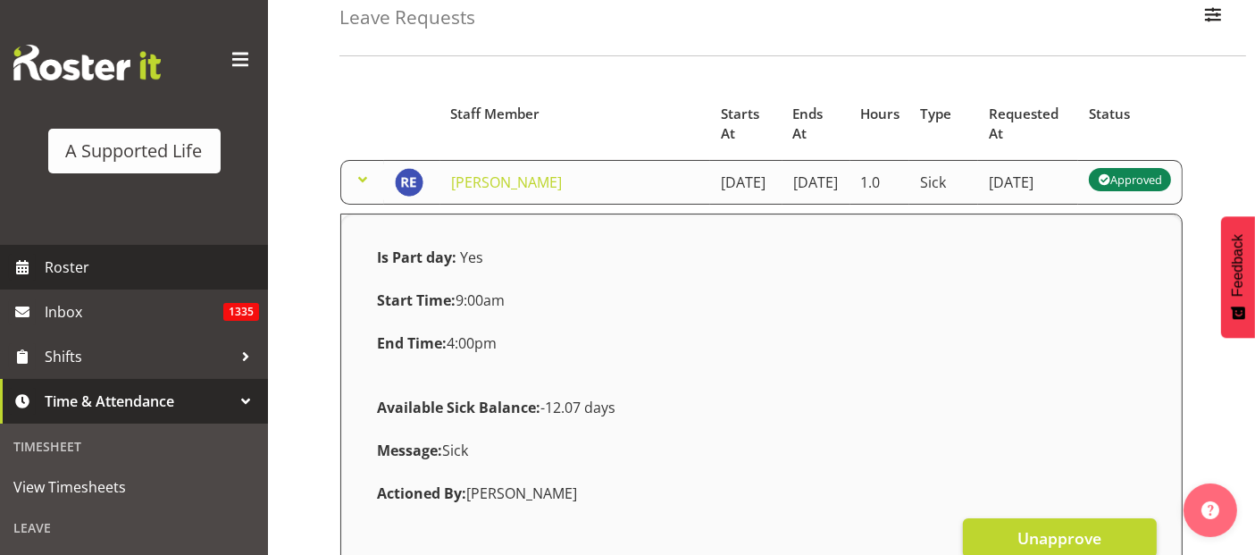
click at [83, 258] on span "Roster" at bounding box center [152, 267] width 214 height 27
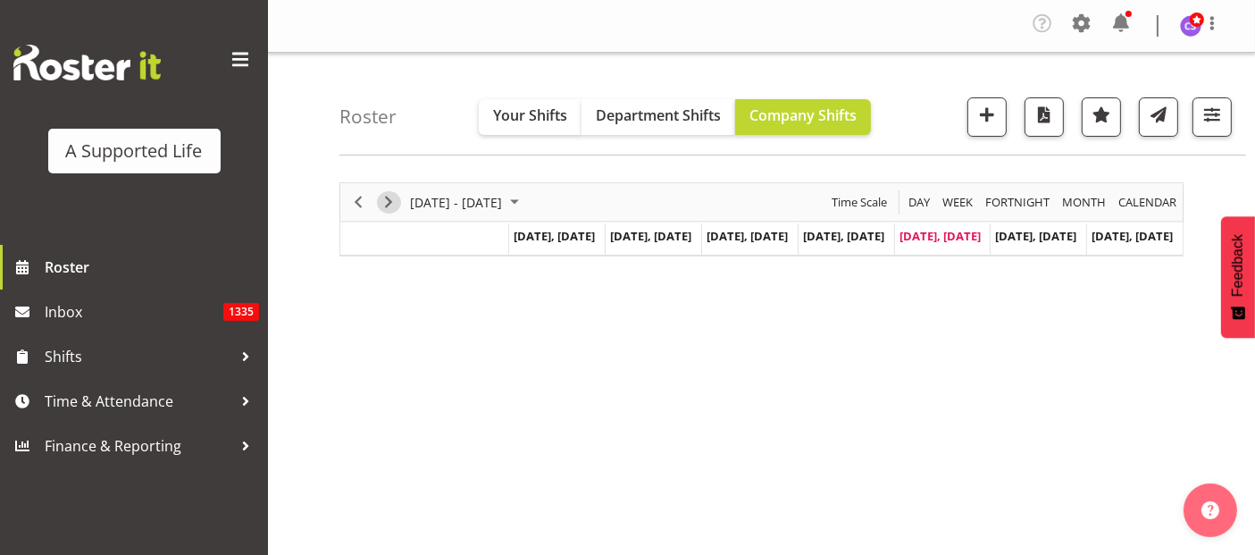
click at [393, 203] on span "Next" at bounding box center [388, 202] width 21 height 22
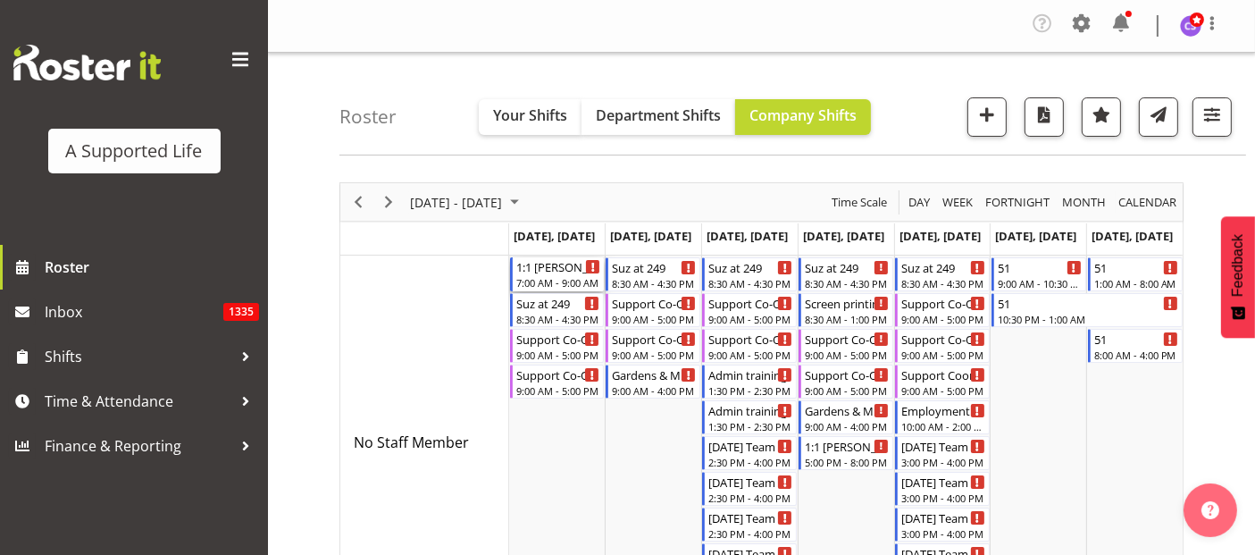
click at [553, 283] on div "7:00 AM - 9:00 AM" at bounding box center [558, 282] width 85 height 14
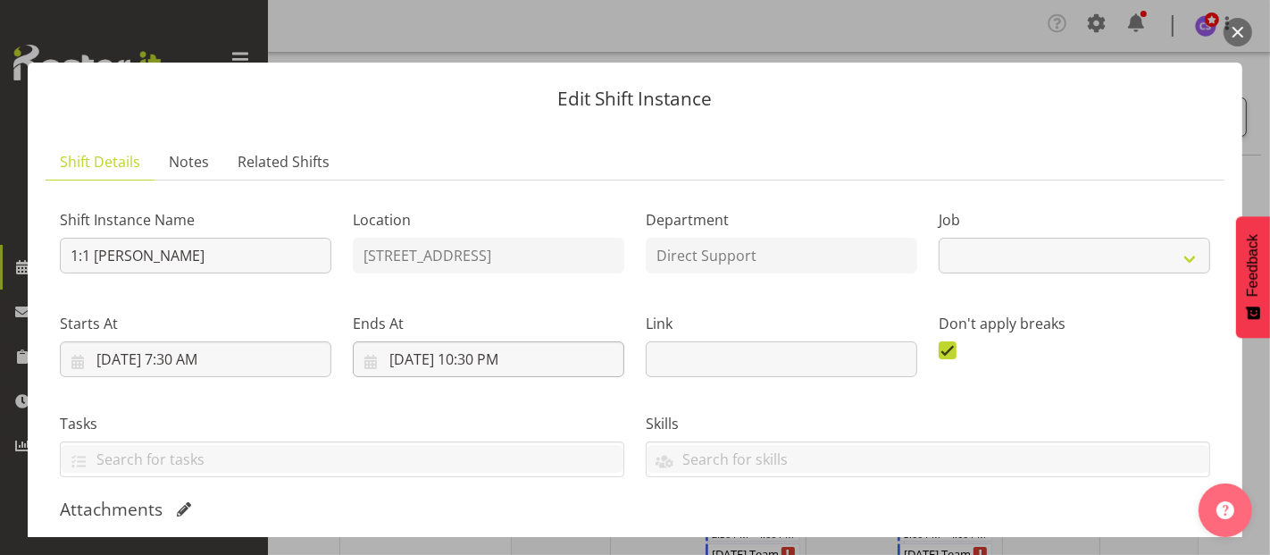
select select "4112"
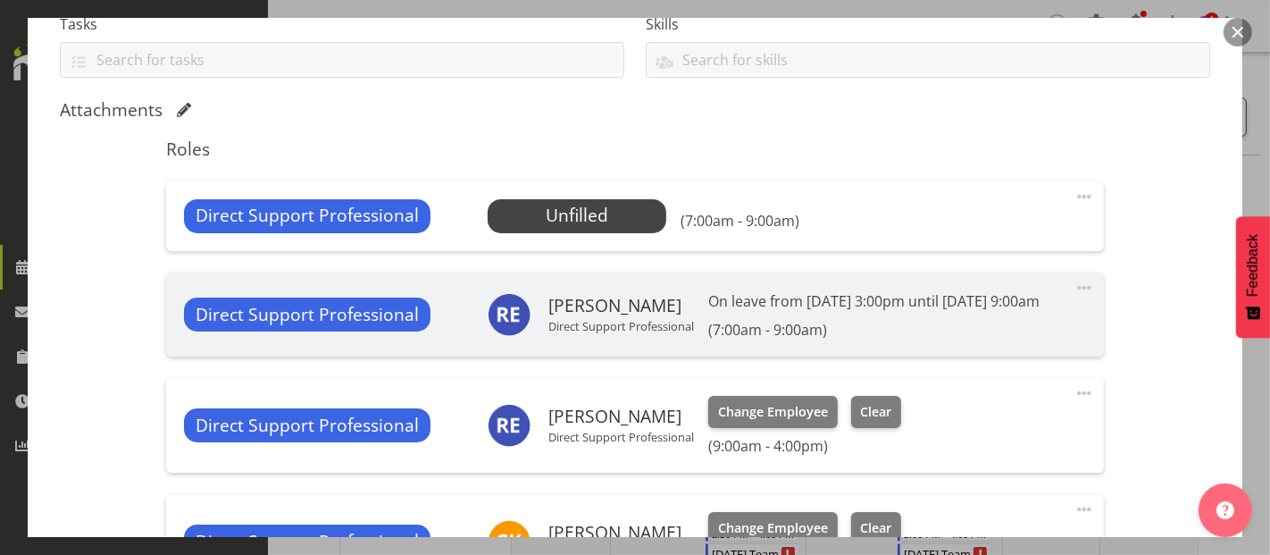
scroll to position [397, 0]
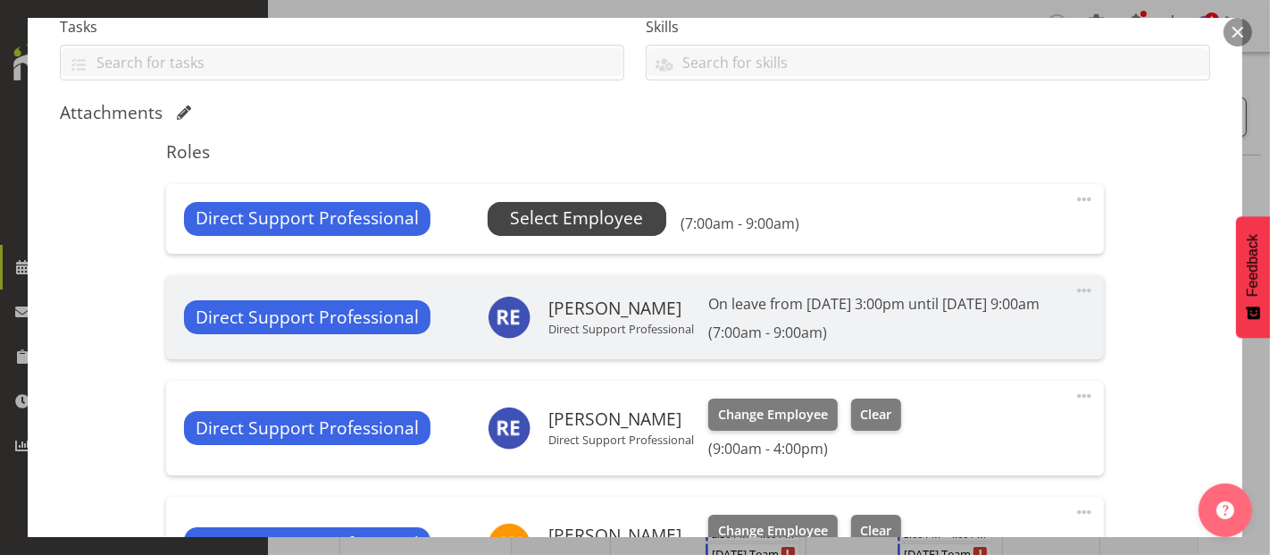
click at [518, 215] on span "Select Employee" at bounding box center [576, 218] width 133 height 26
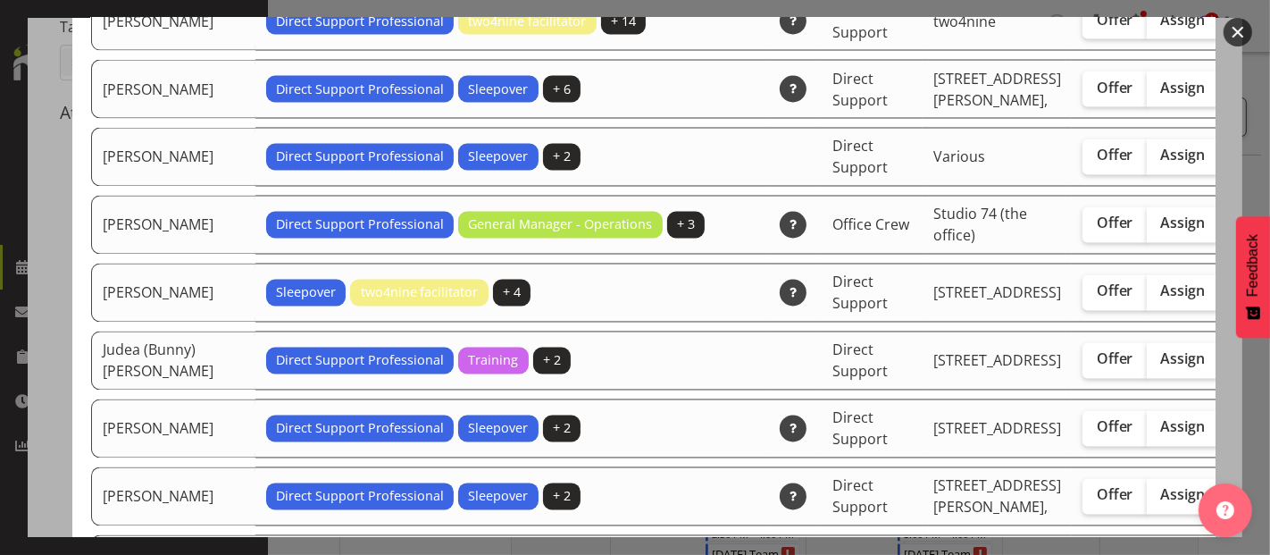
scroll to position [2680, 0]
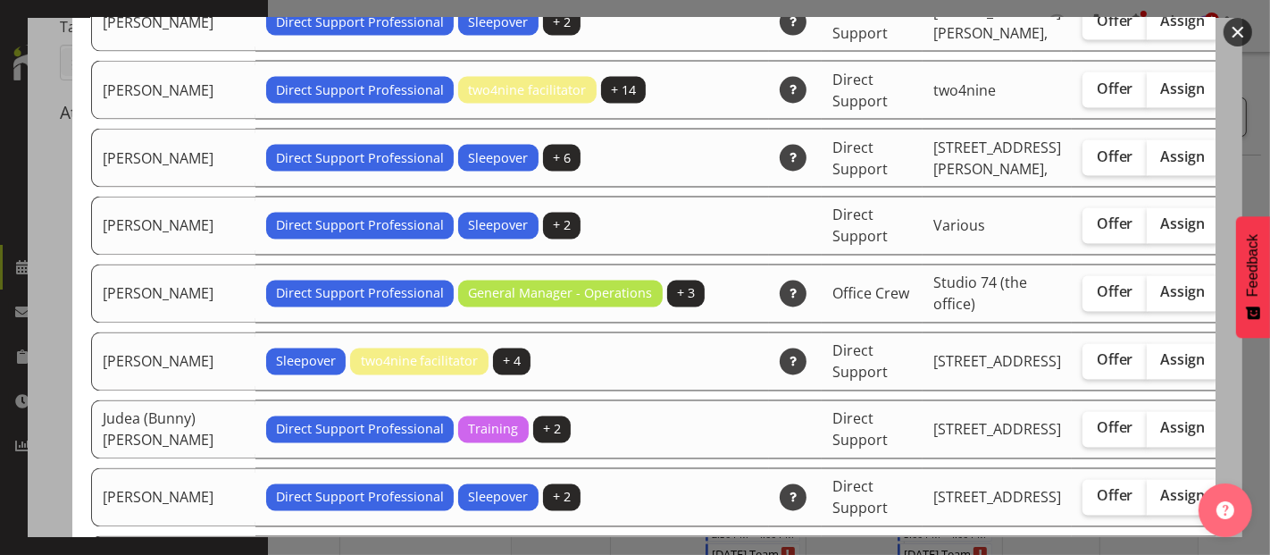
drag, startPoint x: 1104, startPoint y: 320, endPoint x: 1147, endPoint y: 307, distance: 44.7
click at [1161, 233] on span "Assign" at bounding box center [1183, 224] width 45 height 18
click at [1147, 230] on input "Assign" at bounding box center [1153, 225] width 12 height 12
checkbox input "true"
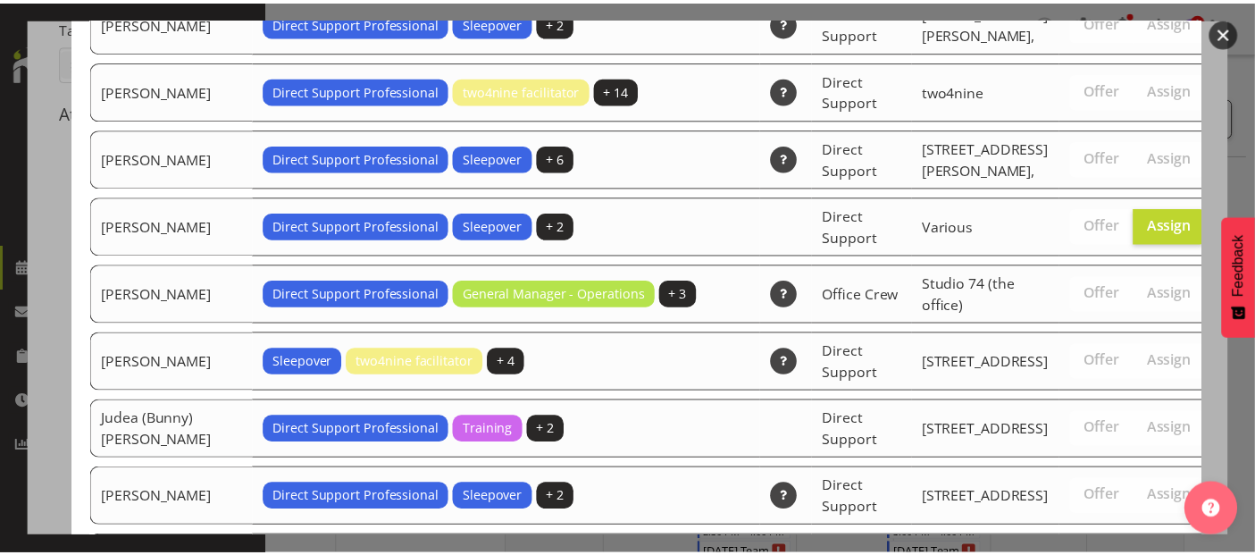
scroll to position [5963, 0]
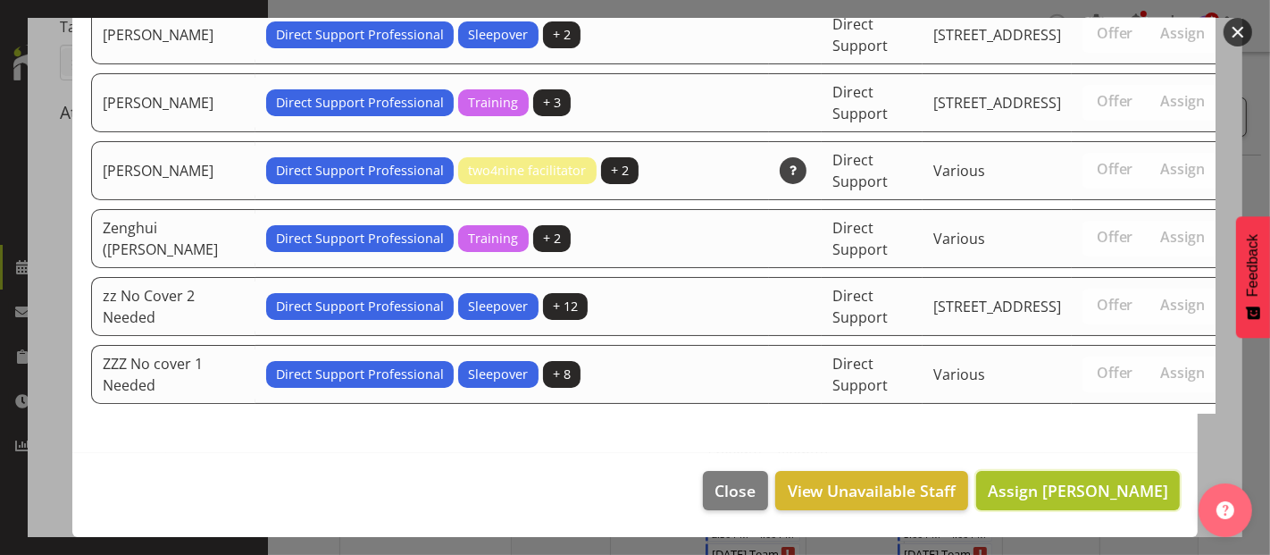
click at [1101, 481] on span "Assign Jayden Su" at bounding box center [1078, 490] width 180 height 21
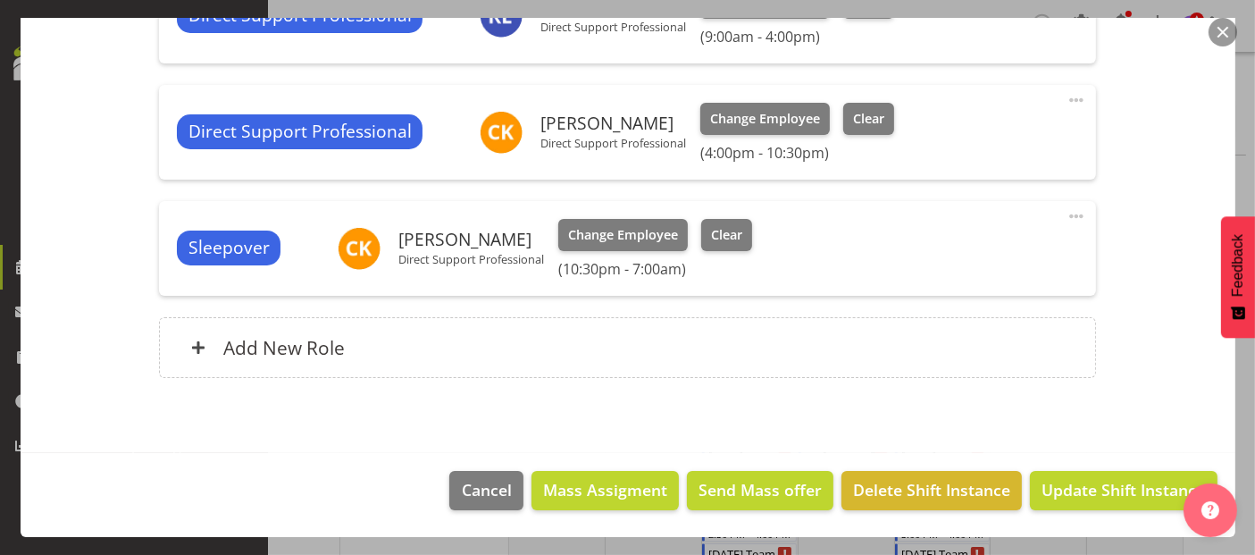
scroll to position [852, 0]
click at [1084, 489] on span "Update Shift Instance" at bounding box center [1123, 489] width 163 height 23
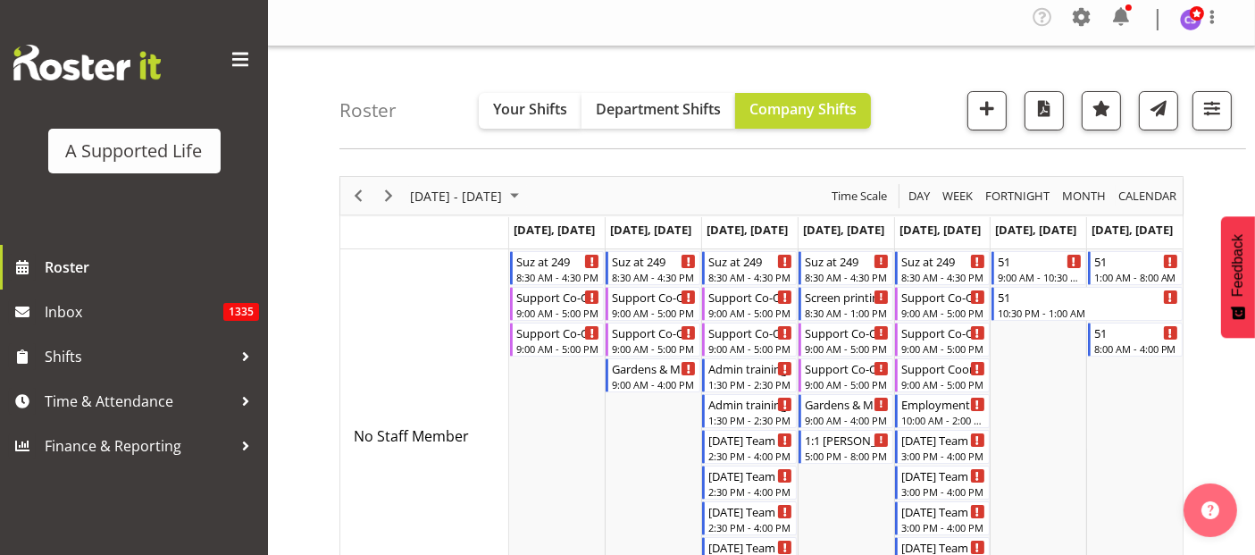
scroll to position [397, 0]
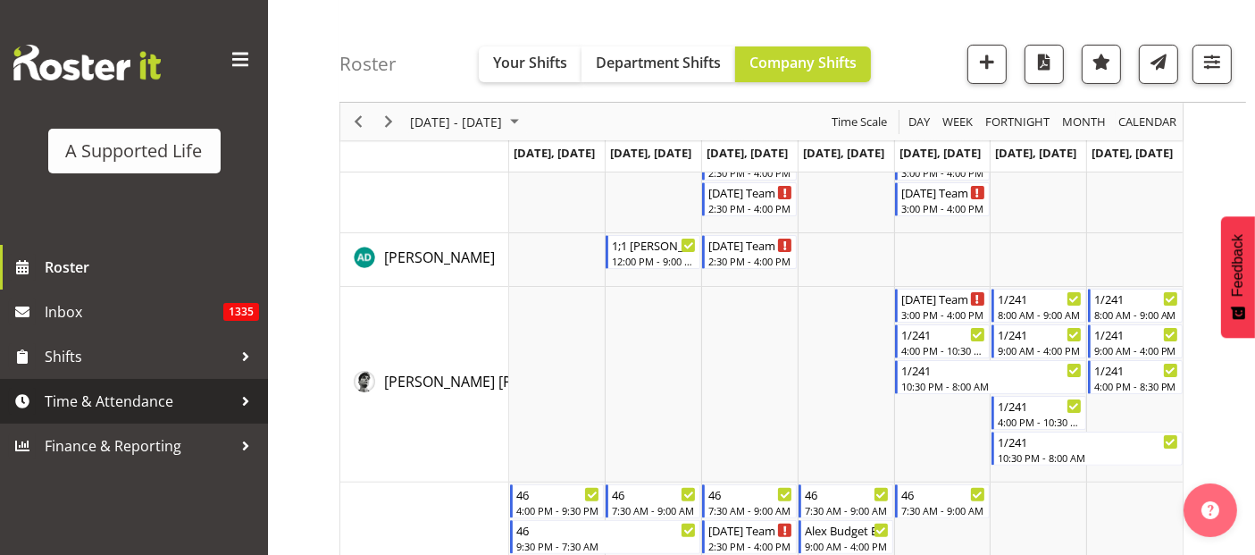
click at [121, 399] on span "Time & Attendance" at bounding box center [139, 401] width 188 height 27
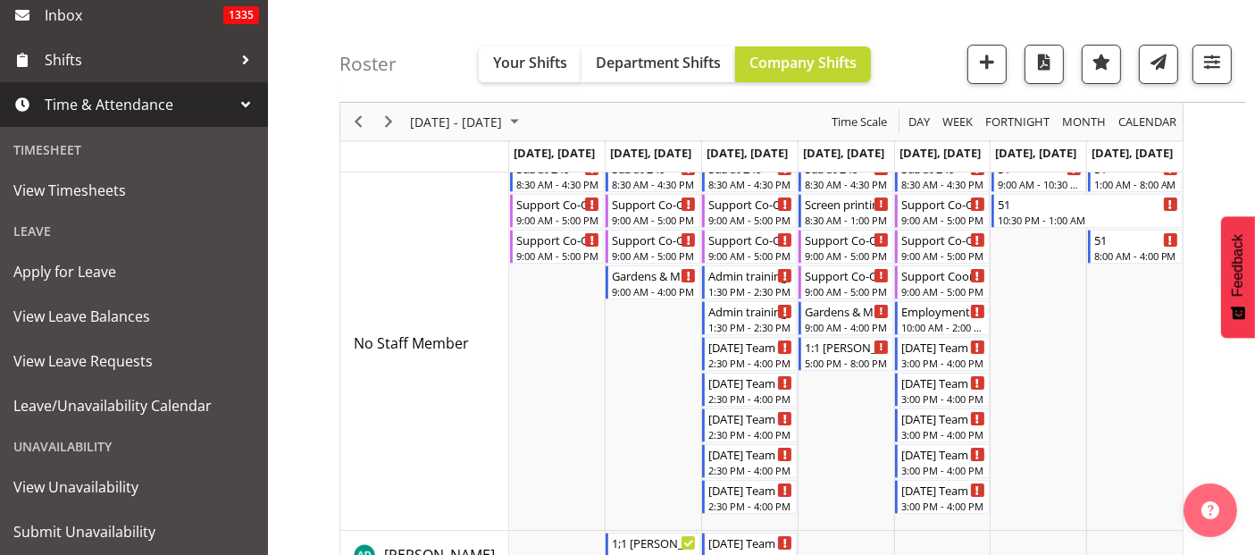
scroll to position [297, 0]
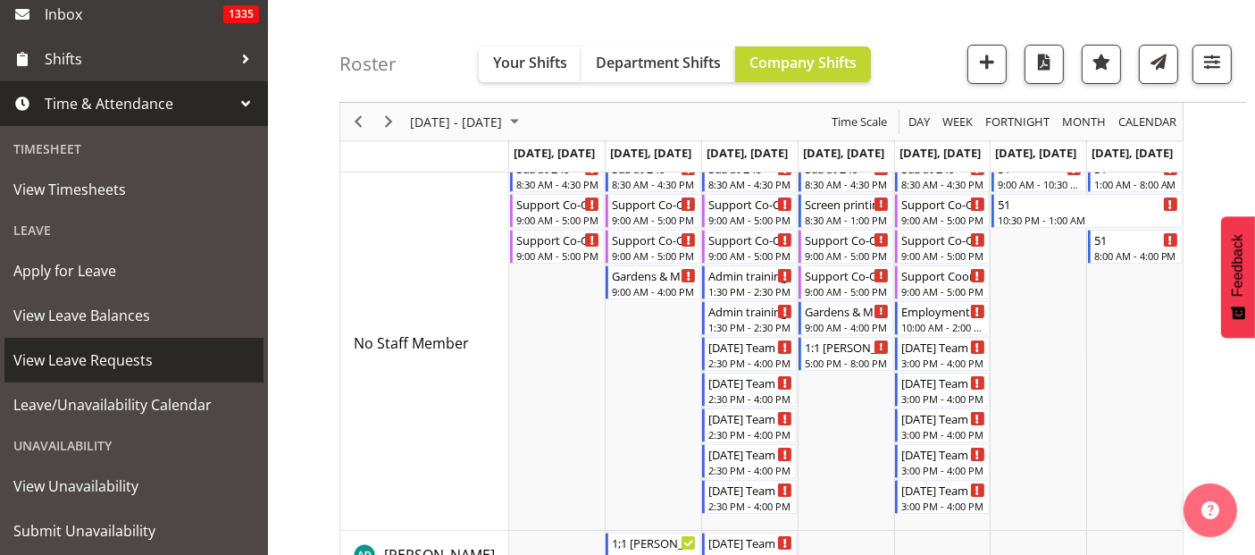
click at [91, 370] on span "View Leave Requests" at bounding box center [133, 360] width 241 height 27
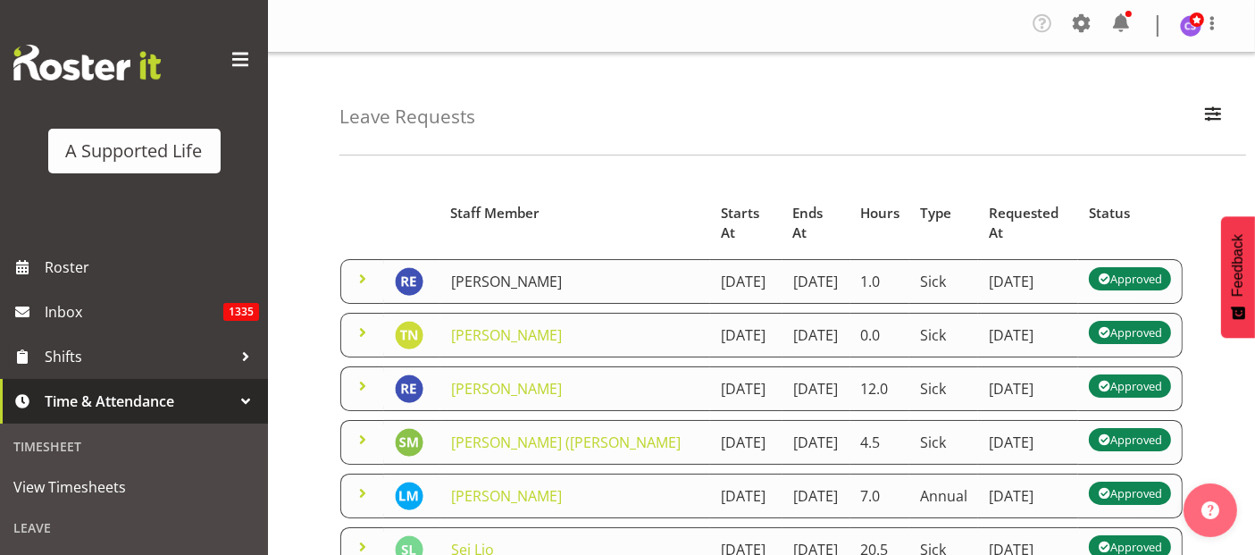
click at [481, 272] on link "[PERSON_NAME]" at bounding box center [506, 282] width 111 height 20
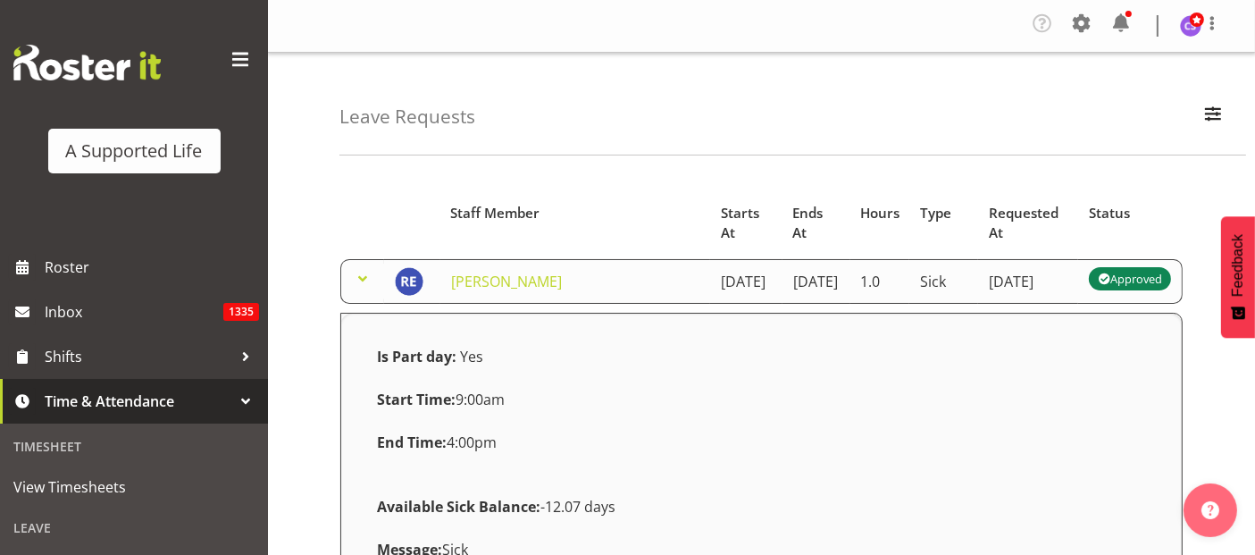
scroll to position [198, 0]
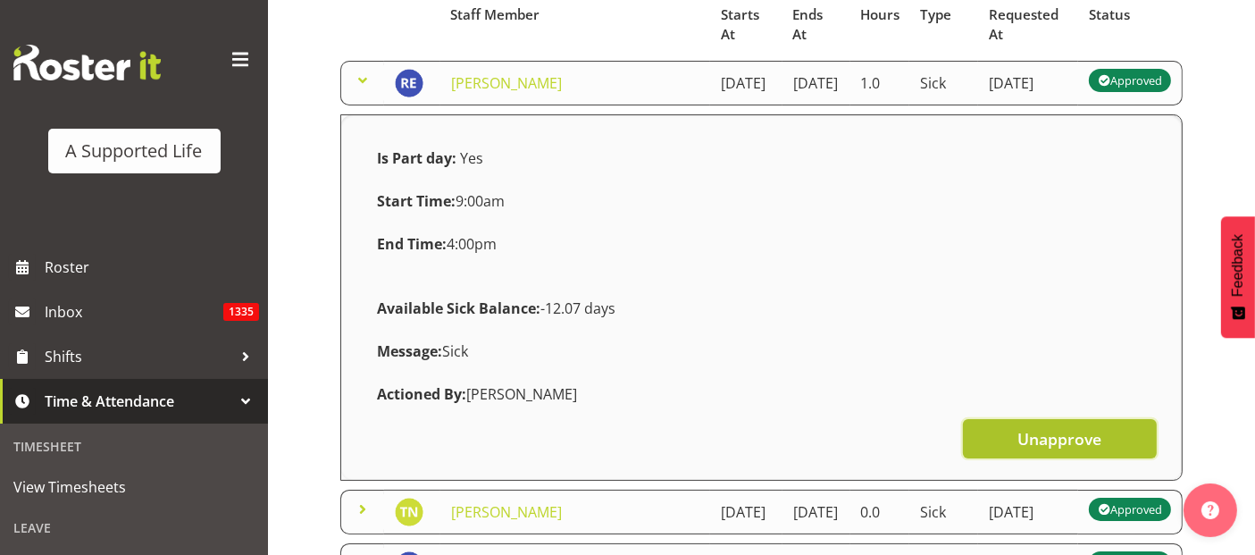
click at [1015, 423] on button "Unapprove" at bounding box center [1060, 438] width 194 height 39
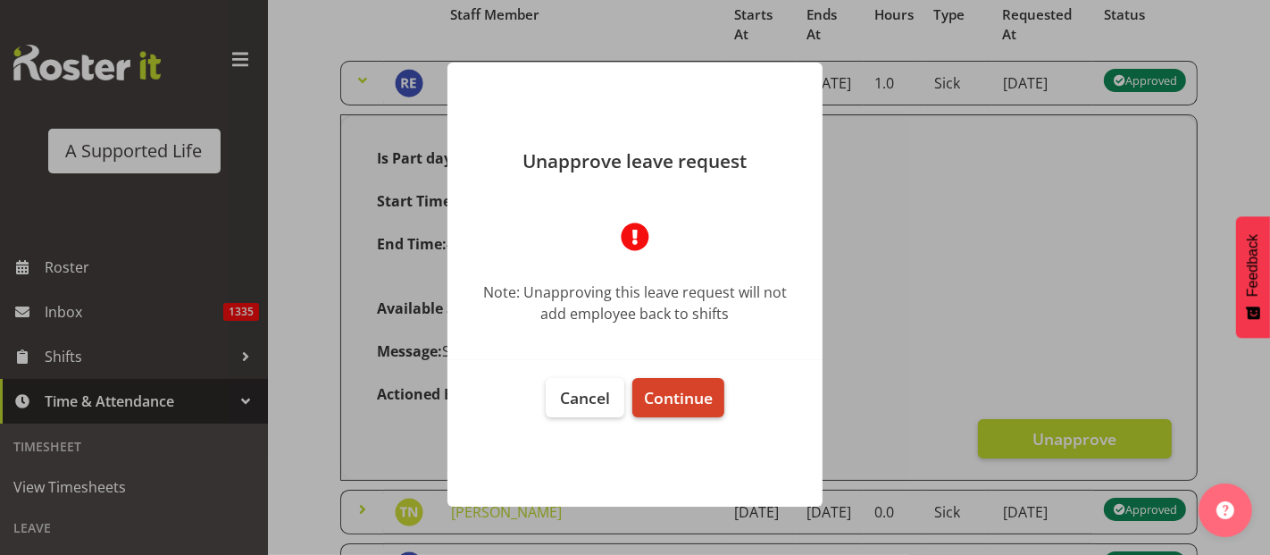
click at [697, 398] on span "Continue" at bounding box center [678, 397] width 69 height 21
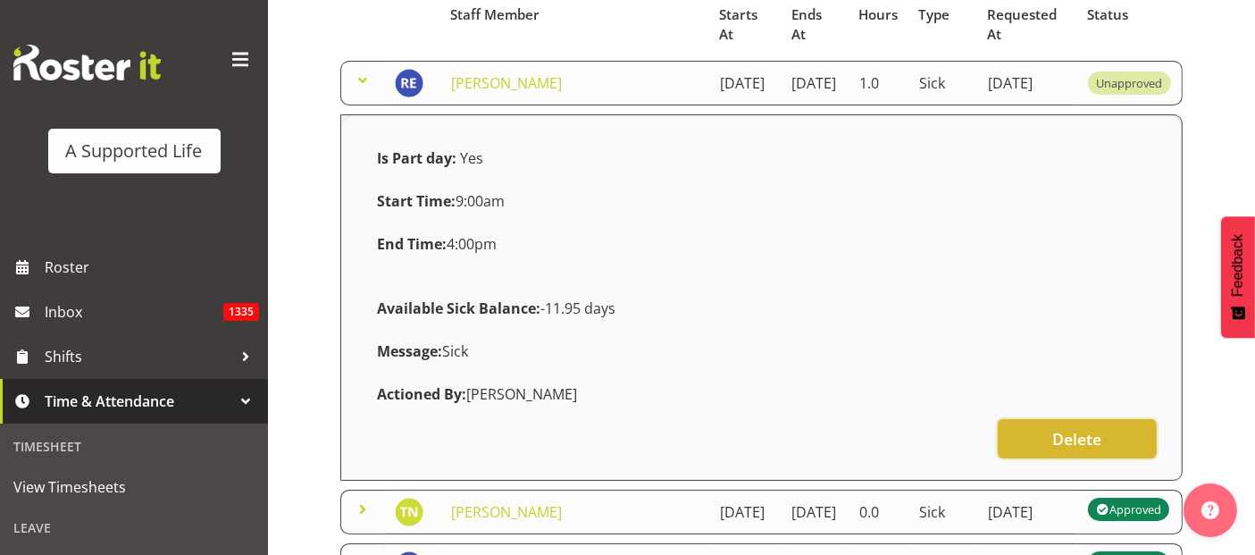
click at [1049, 440] on button "Delete" at bounding box center [1077, 438] width 159 height 39
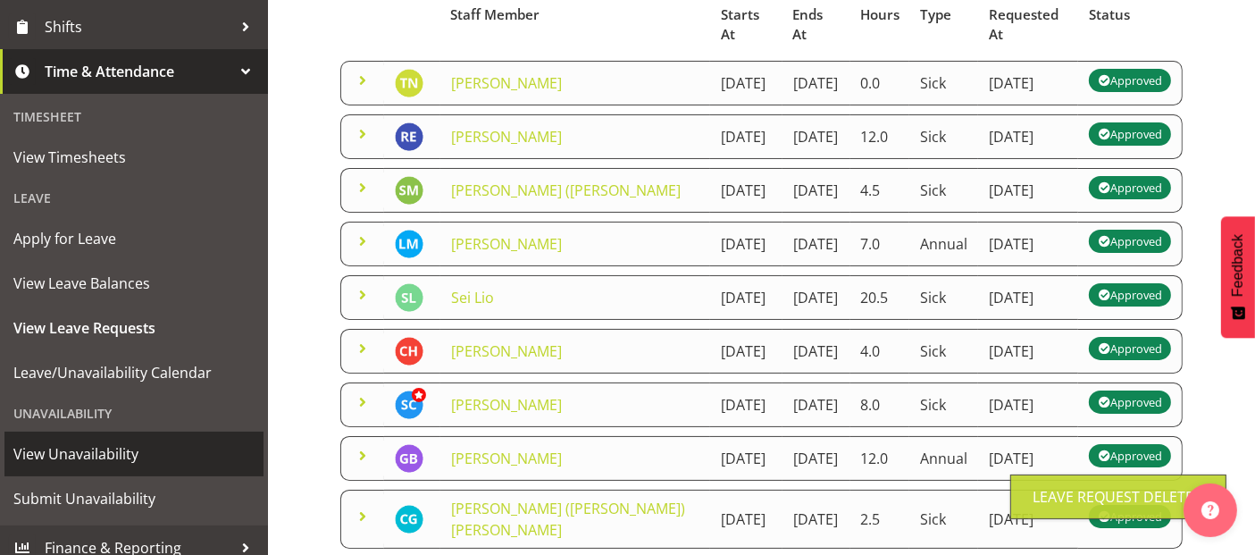
scroll to position [344, 0]
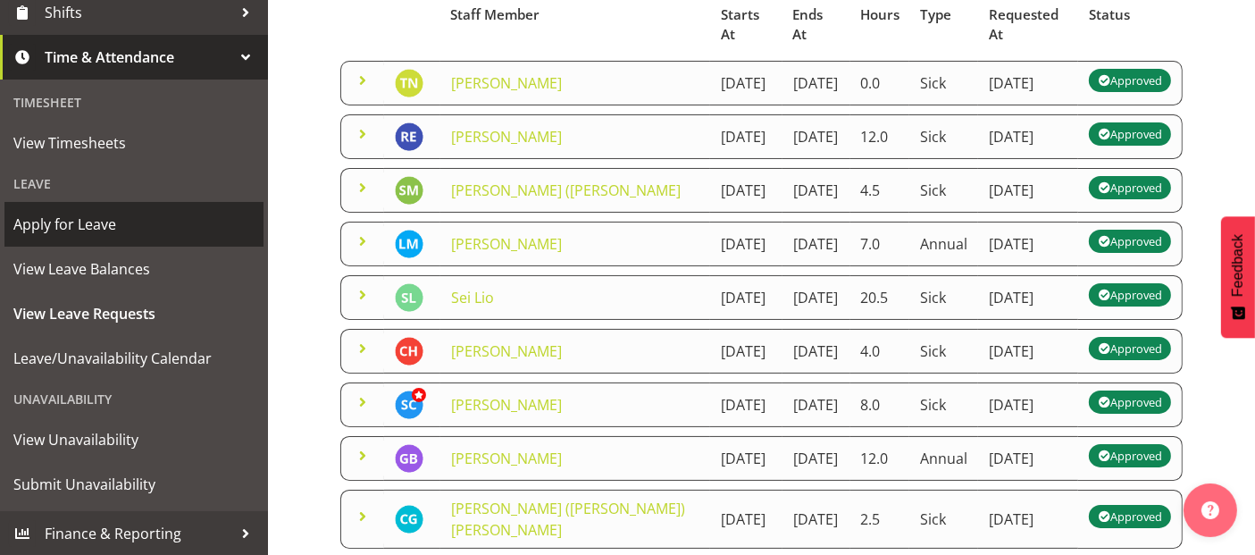
click at [113, 218] on span "Apply for Leave" at bounding box center [133, 224] width 241 height 27
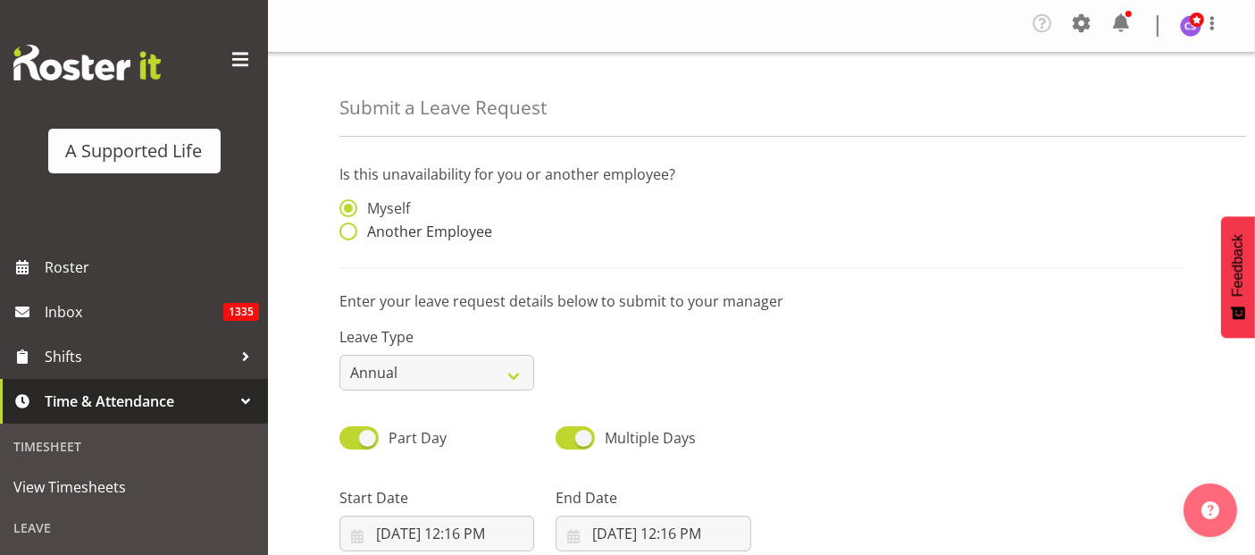
click at [347, 225] on span at bounding box center [348, 231] width 18 height 18
click at [347, 226] on input "Another Employee" at bounding box center [345, 232] width 12 height 12
radio input "true"
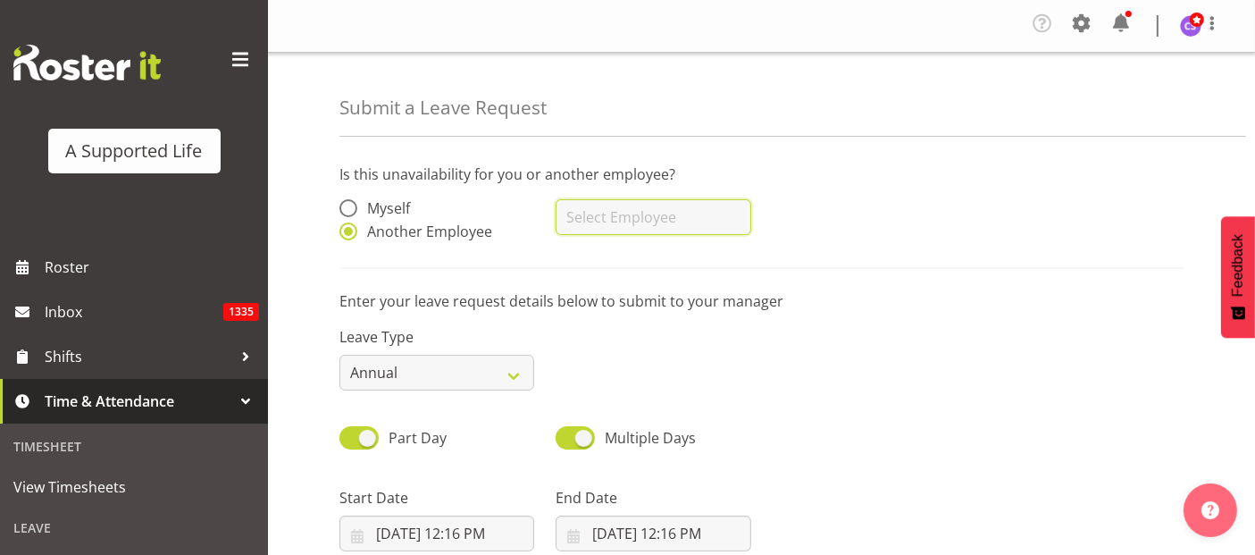
click at [702, 214] on input "text" at bounding box center [653, 217] width 195 height 36
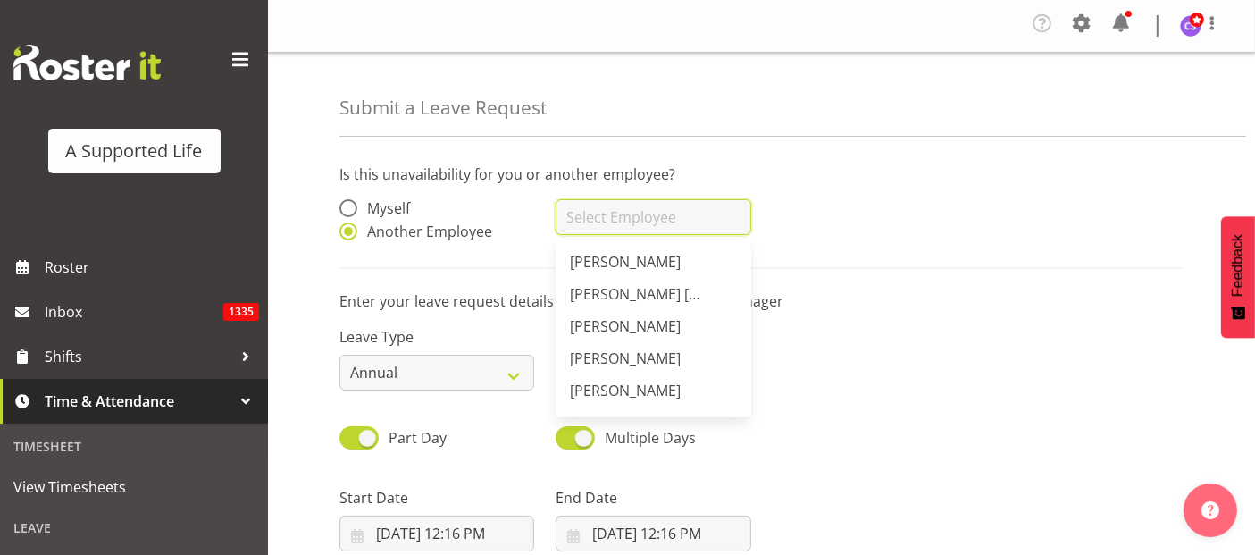
drag, startPoint x: 786, startPoint y: 241, endPoint x: 689, endPoint y: 213, distance: 101.2
click at [687, 216] on input "text" at bounding box center [653, 217] width 195 height 36
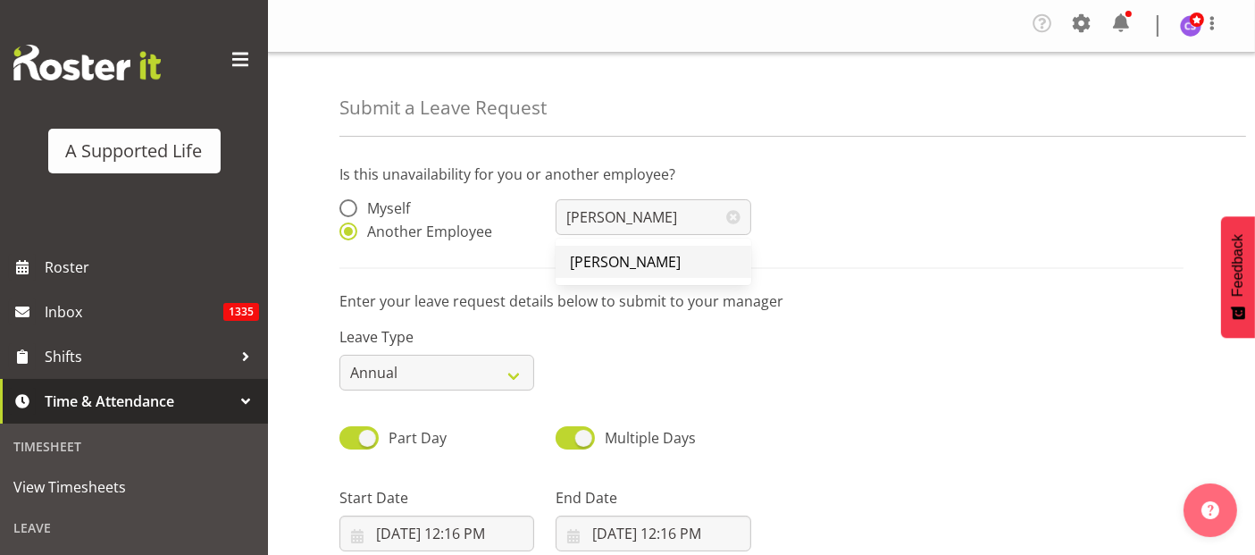
click at [597, 266] on span "[PERSON_NAME]" at bounding box center [625, 262] width 111 height 20
type input "[PERSON_NAME]"
click at [496, 368] on select "Annual Sick Bereavement Domestic Violence Parental Jury Service Day In Lieu Oth…" at bounding box center [436, 373] width 195 height 36
select select "Sick"
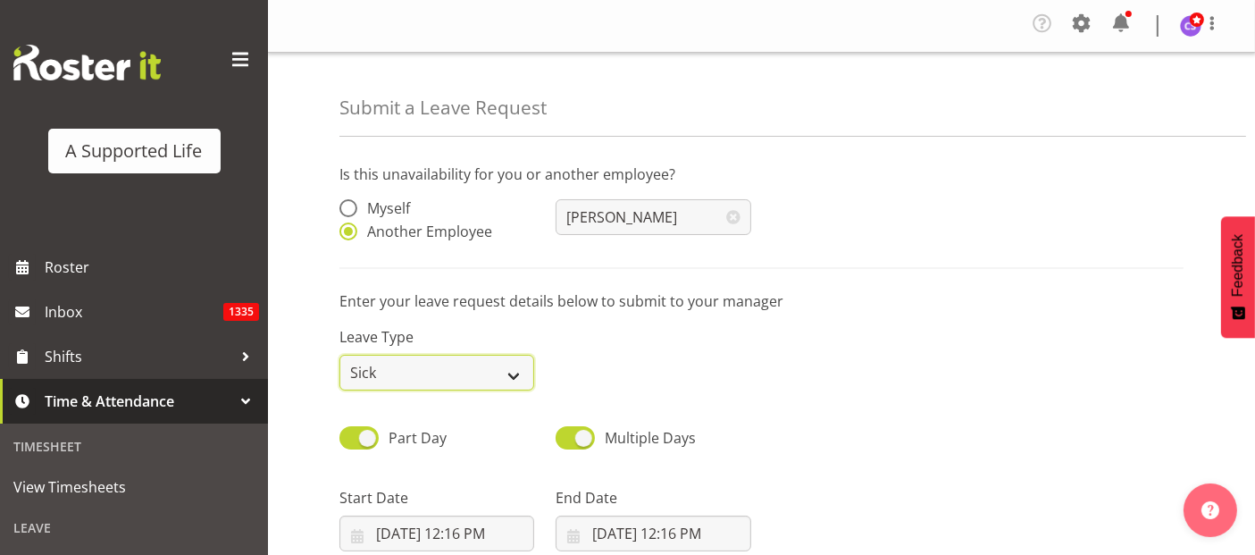
click at [339, 355] on select "Annual Sick Bereavement Domestic Violence Parental Jury Service Day In Lieu Oth…" at bounding box center [436, 373] width 195 height 36
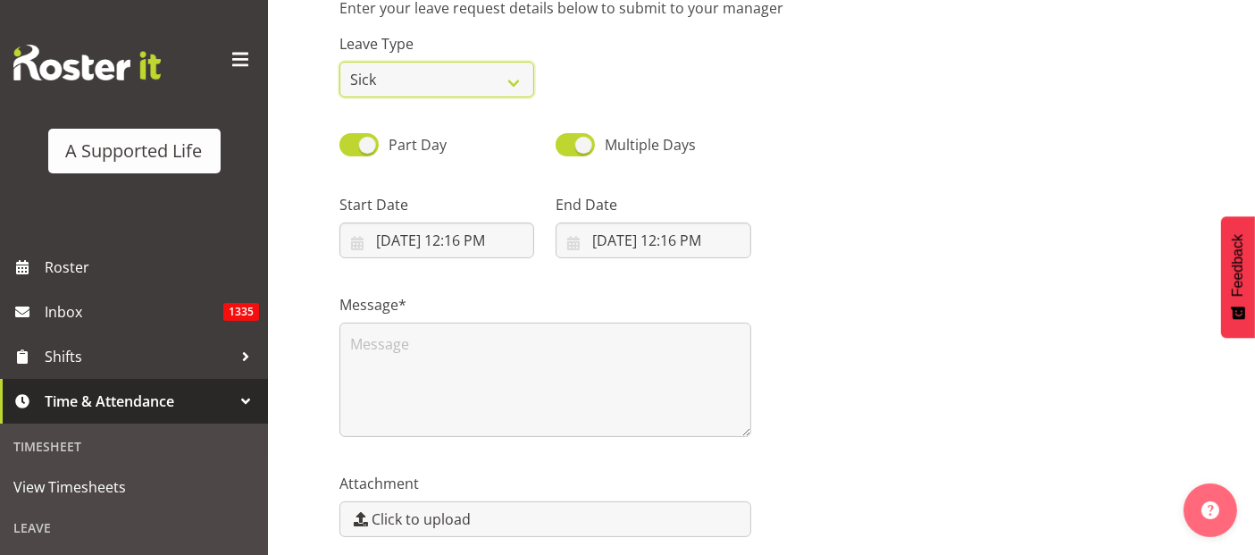
scroll to position [297, 0]
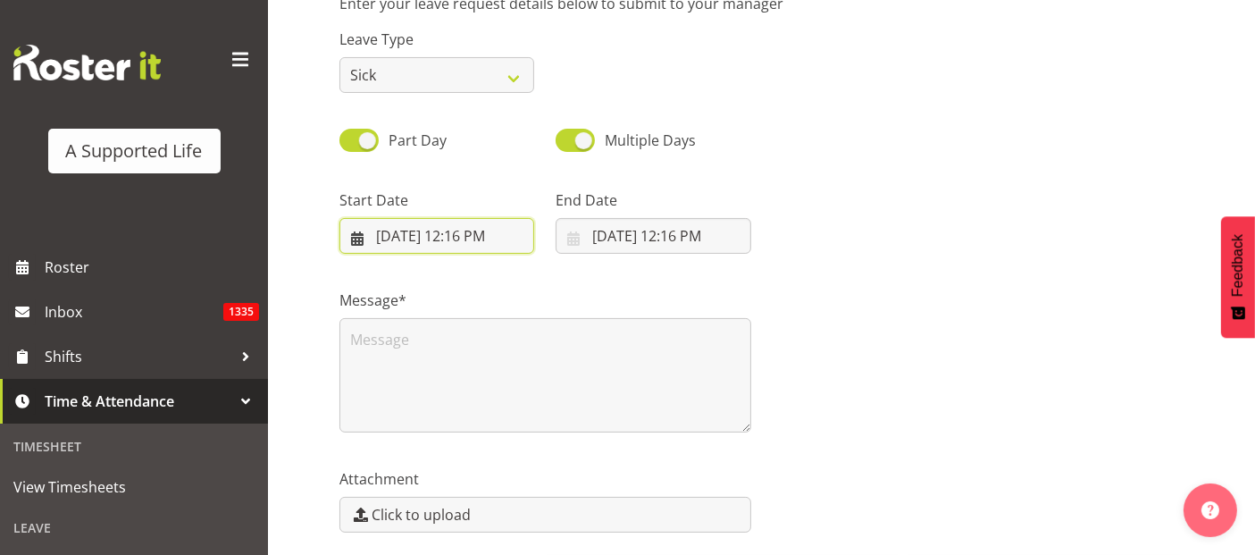
click at [451, 234] on input "9/5/2025, 12:16 PM" at bounding box center [436, 236] width 195 height 36
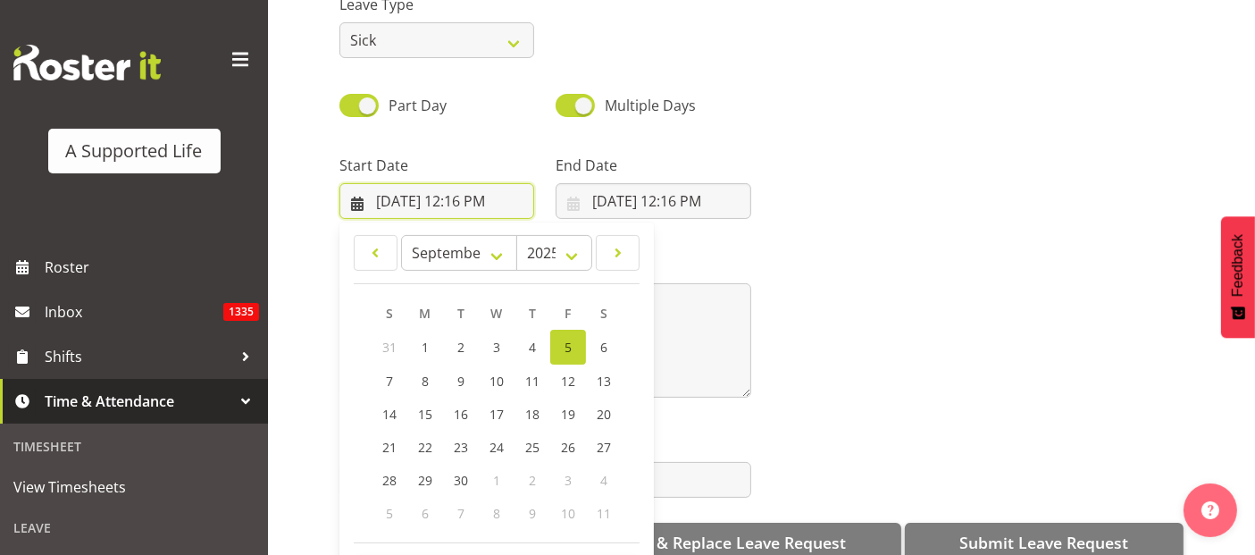
scroll to position [51, 0]
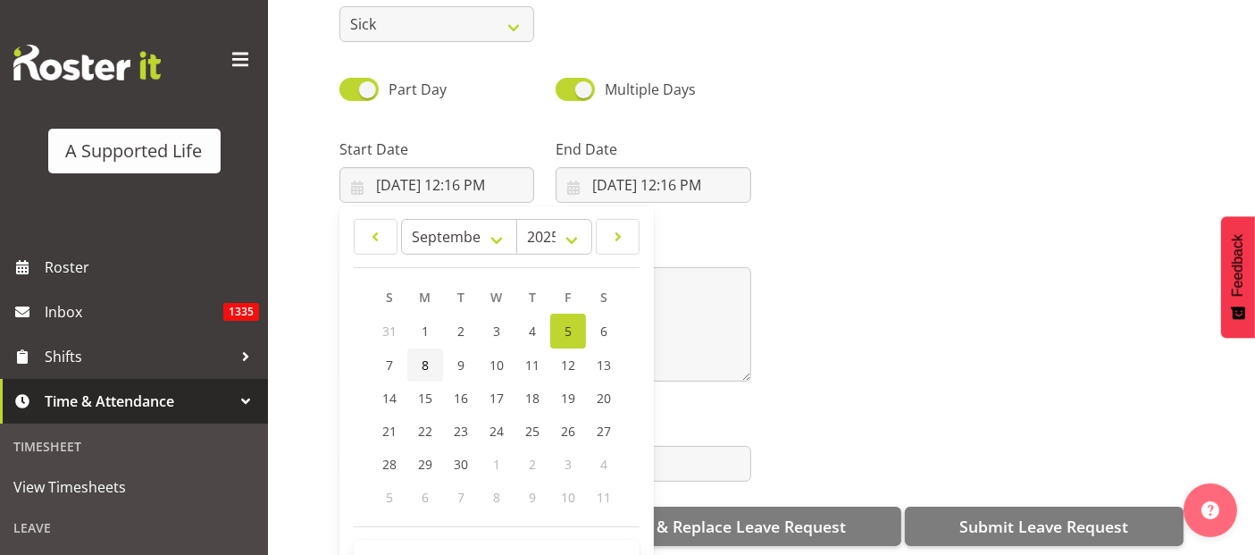
click at [429, 371] on link "8" at bounding box center [425, 364] width 36 height 33
type input "9/8/2025, 12:16 PM"
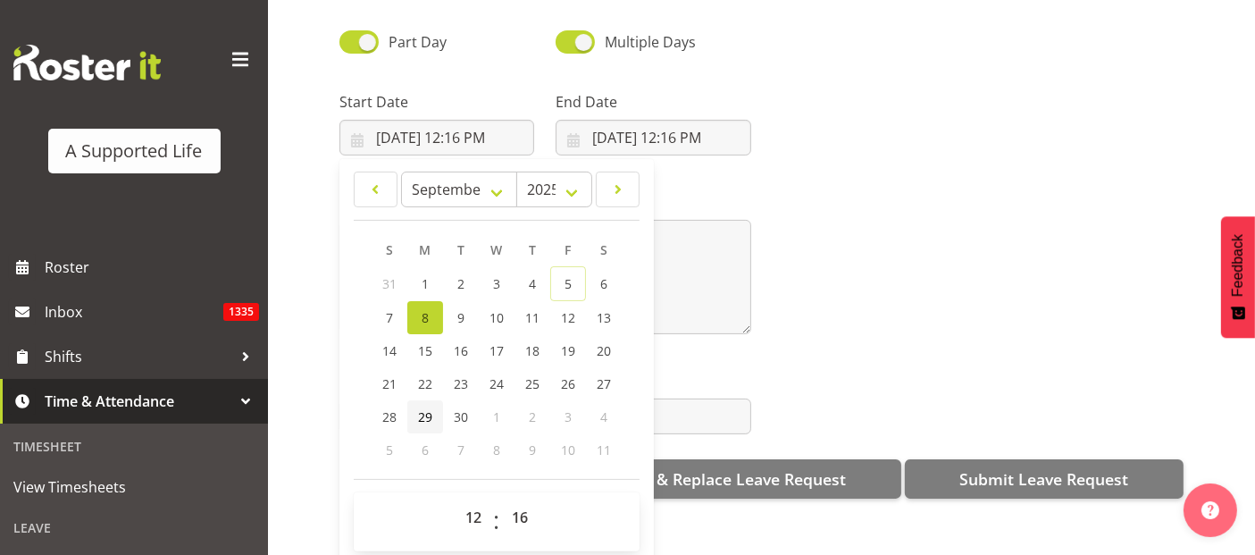
scroll to position [367, 0]
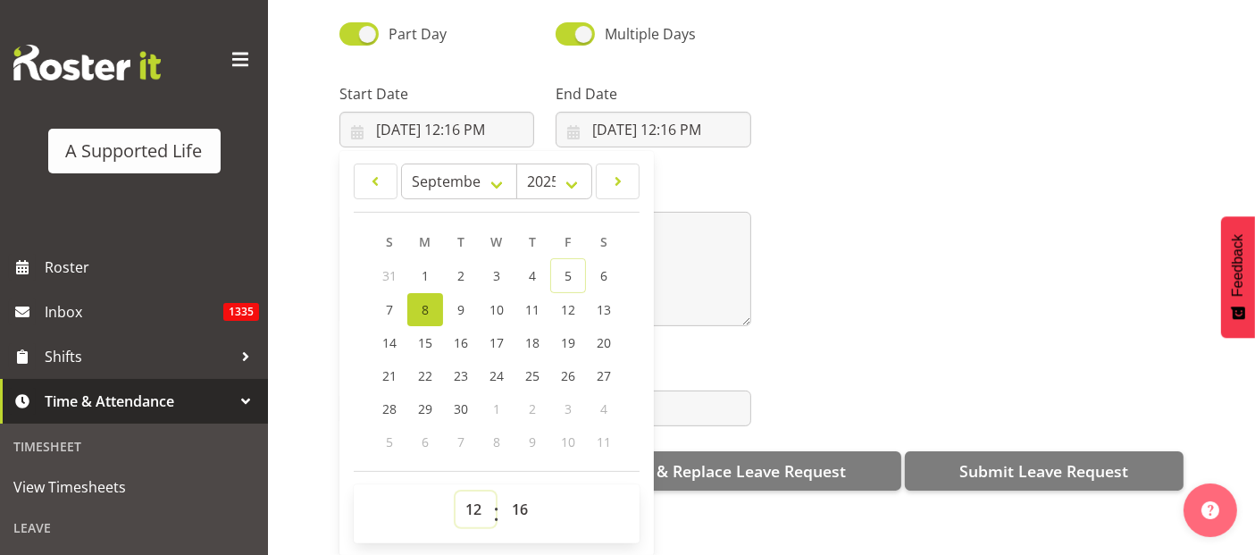
click at [472, 491] on select "00 01 02 03 04 05 06 07 08 09 10 11 12 13 14 15 16 17 18 19 20 21 22 23" at bounding box center [476, 509] width 40 height 36
select select "9"
click at [456, 491] on select "00 01 02 03 04 05 06 07 08 09 10 11 12 13 14 15 16 17 18 19 20 21 22 23" at bounding box center [476, 509] width 40 height 36
type input "9/8/2025, 9:16 AM"
drag, startPoint x: 531, startPoint y: 498, endPoint x: 531, endPoint y: 476, distance: 22.3
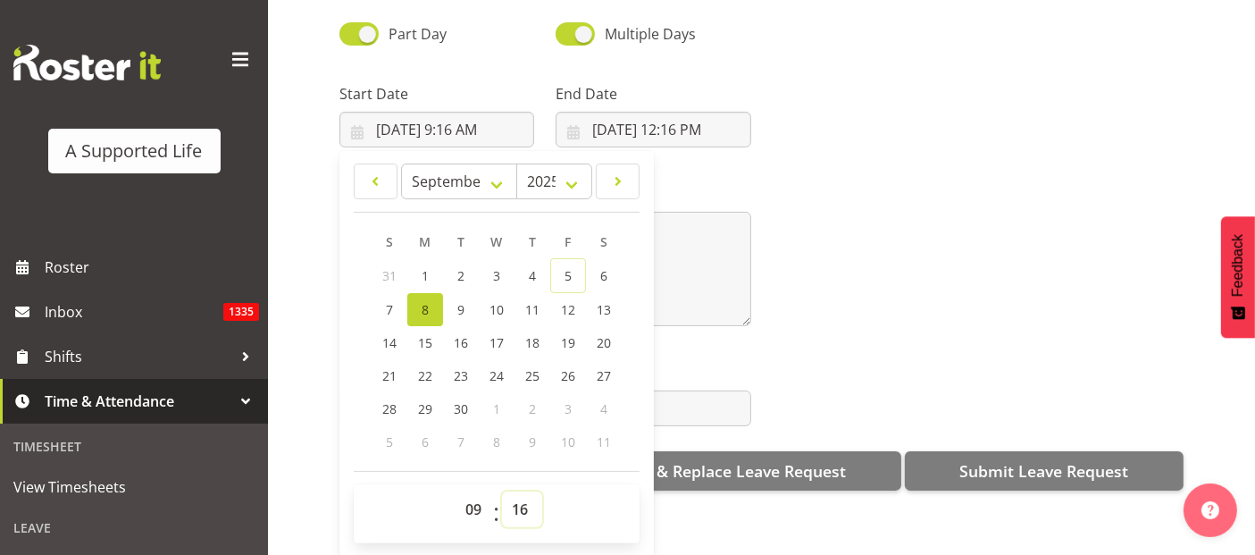
click at [530, 497] on select "00 01 02 03 04 05 06 07 08 09 10 11 12 13 14 15 16 17 18 19 20 21 22 23 24 25 2…" at bounding box center [522, 509] width 40 height 36
select select "0"
click at [502, 491] on select "00 01 02 03 04 05 06 07 08 09 10 11 12 13 14 15 16 17 18 19 20 21 22 23 24 25 2…" at bounding box center [522, 509] width 40 height 36
type input "9/8/2025, 9:00 AM"
click at [881, 345] on div "Attachment Click to upload" at bounding box center [762, 387] width 866 height 100
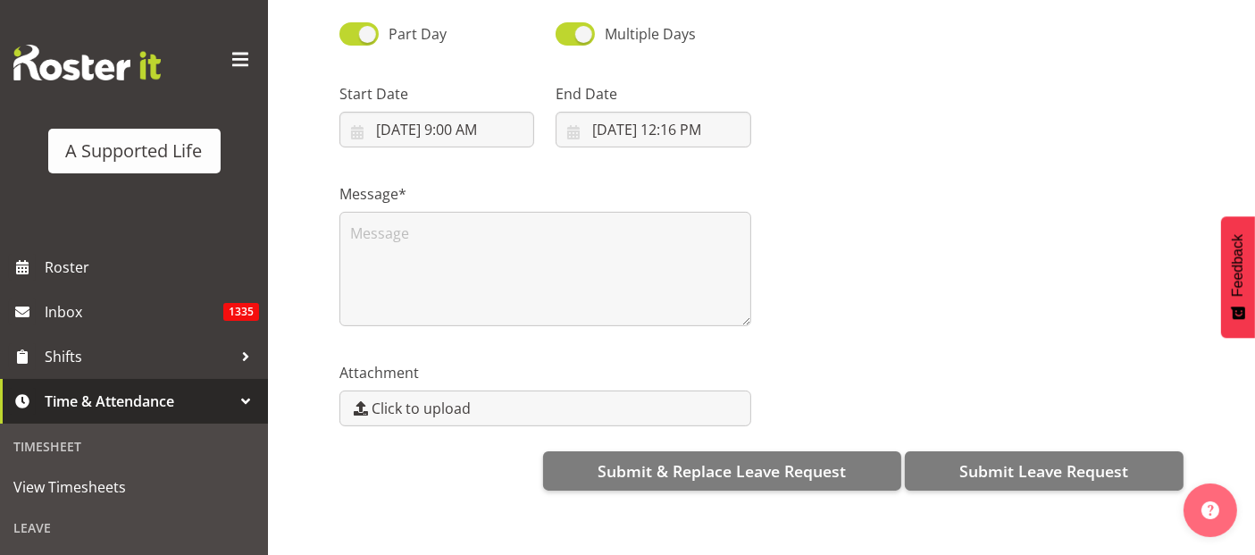
scroll to position [0, 0]
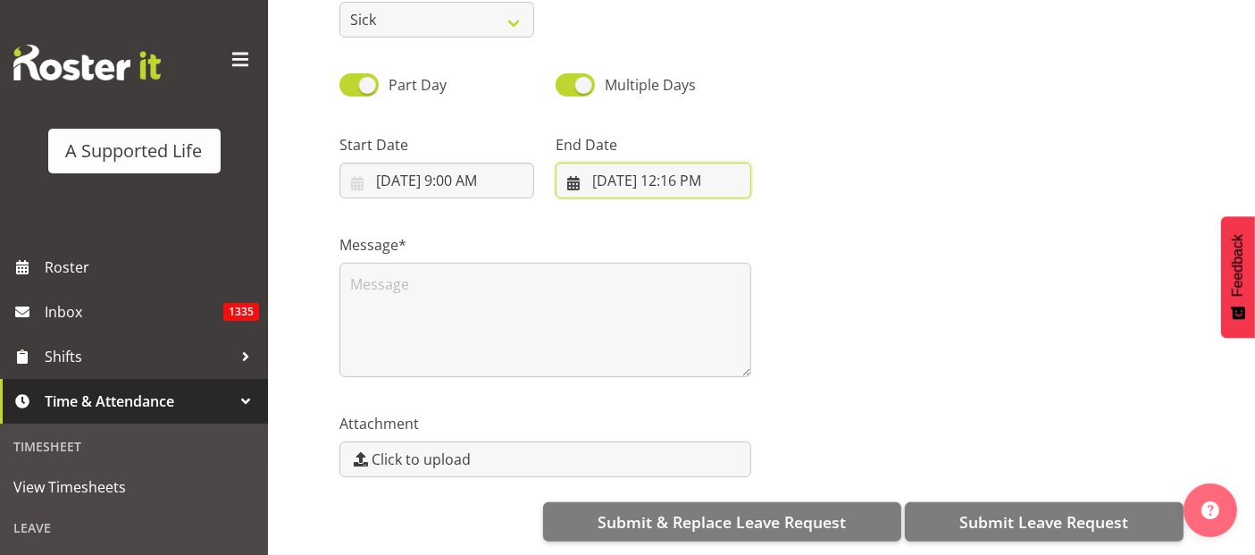
click at [662, 173] on input "9/5/2025, 12:16 PM" at bounding box center [653, 181] width 195 height 36
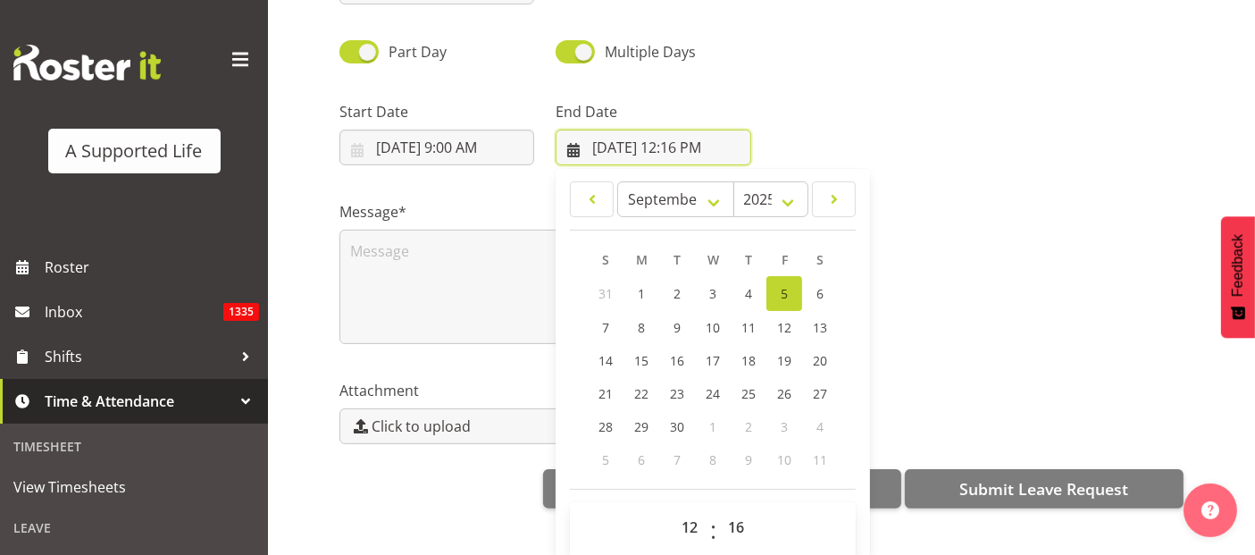
scroll to position [51, 0]
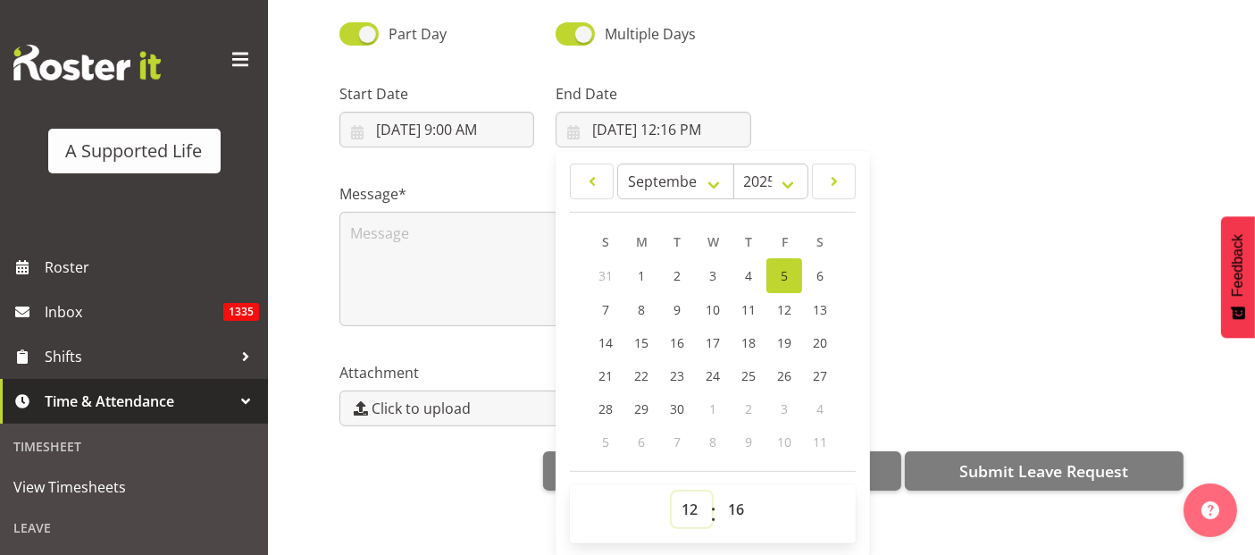
click at [694, 491] on select "00 01 02 03 04 05 06 07 08 09 10 11 12 13 14 15 16 17 18 19 20 21 22 23" at bounding box center [692, 509] width 40 height 36
select select "16"
click at [672, 491] on select "00 01 02 03 04 05 06 07 08 09 10 11 12 13 14 15 16 17 18 19 20 21 22 23" at bounding box center [692, 509] width 40 height 36
type input "9/5/2025, 4:16 PM"
drag, startPoint x: 741, startPoint y: 495, endPoint x: 750, endPoint y: 476, distance: 20.8
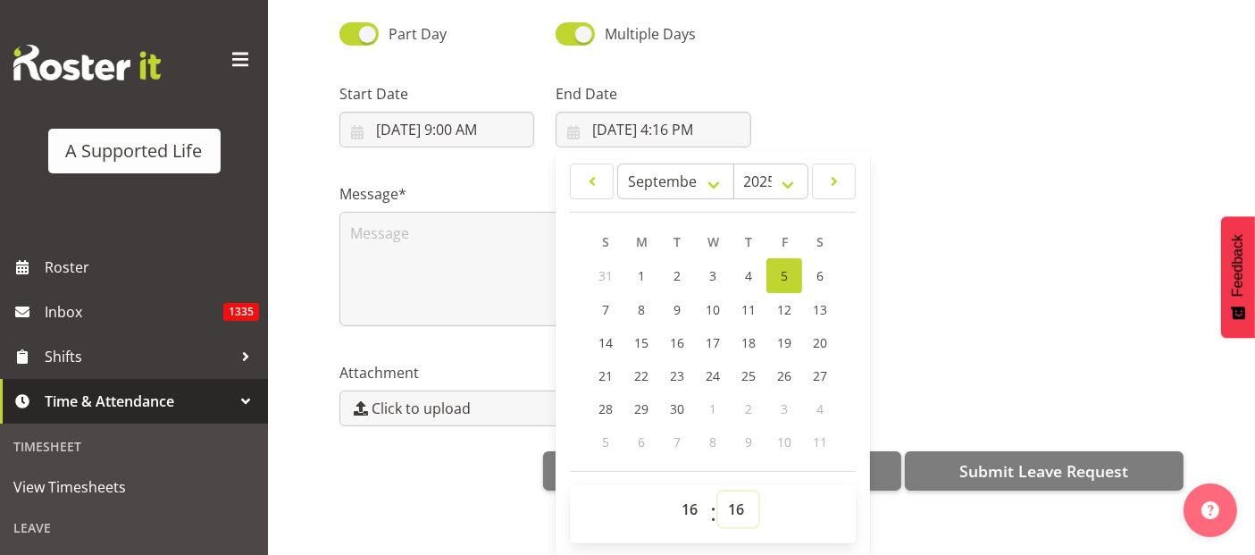
click at [741, 491] on select "00 01 02 03 04 05 06 07 08 09 10 11 12 13 14 15 16 17 18 19 20 21 22 23 24 25 2…" at bounding box center [738, 509] width 40 height 36
select select "0"
click at [718, 491] on select "00 01 02 03 04 05 06 07 08 09 10 11 12 13 14 15 16 17 18 19 20 21 22 23 24 25 2…" at bounding box center [738, 509] width 40 height 36
click at [647, 298] on link "8" at bounding box center [642, 309] width 36 height 33
type input "9/8/2025, 4:00 PM"
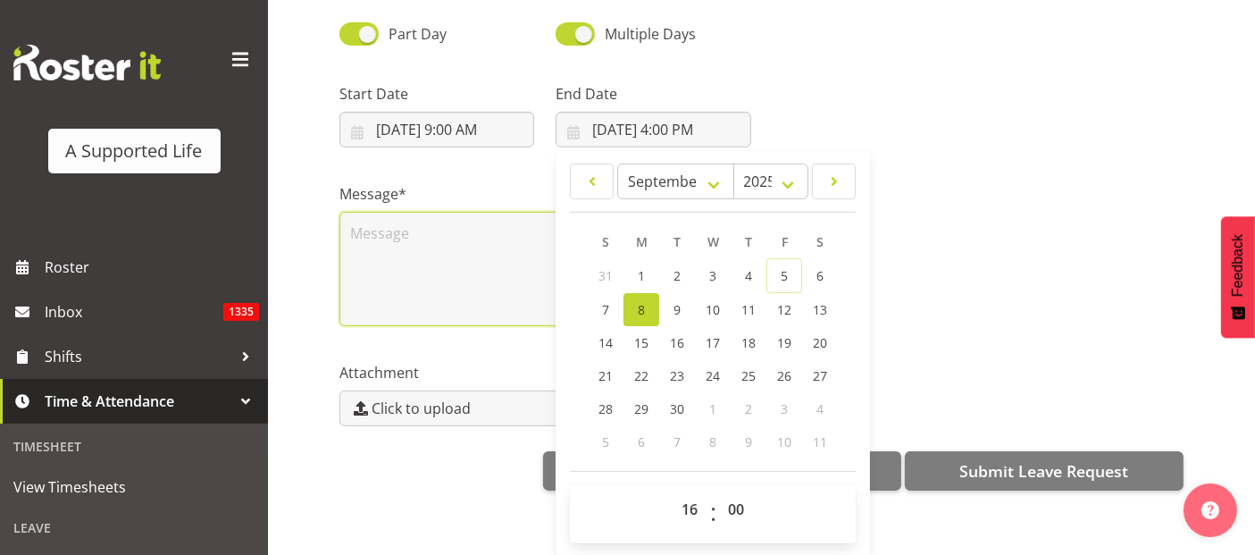
click at [387, 235] on textarea at bounding box center [545, 269] width 412 height 114
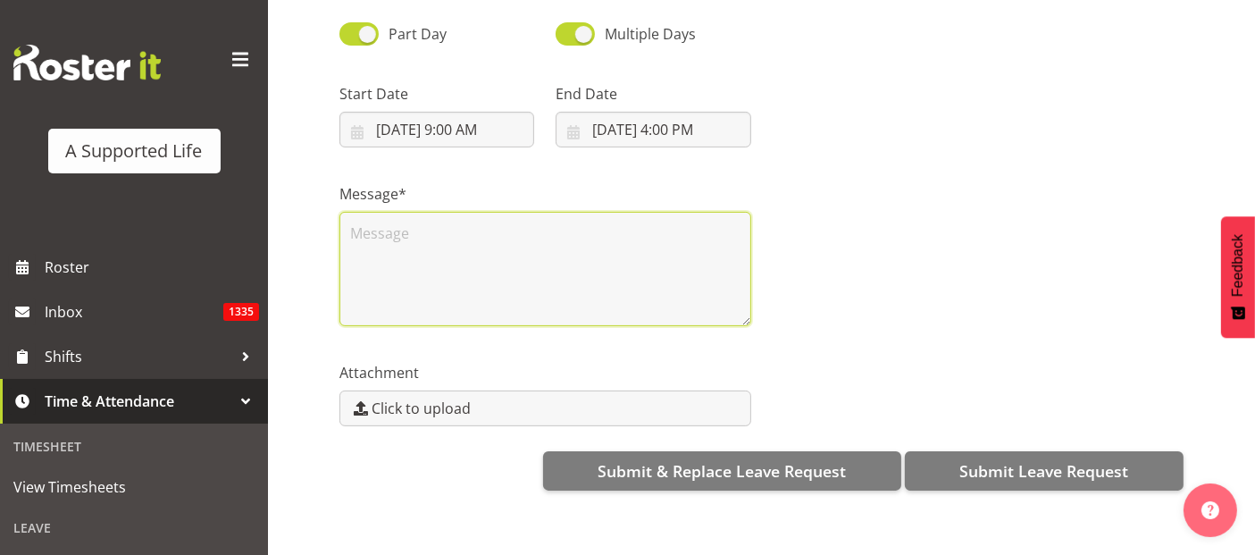
scroll to position [0, 0]
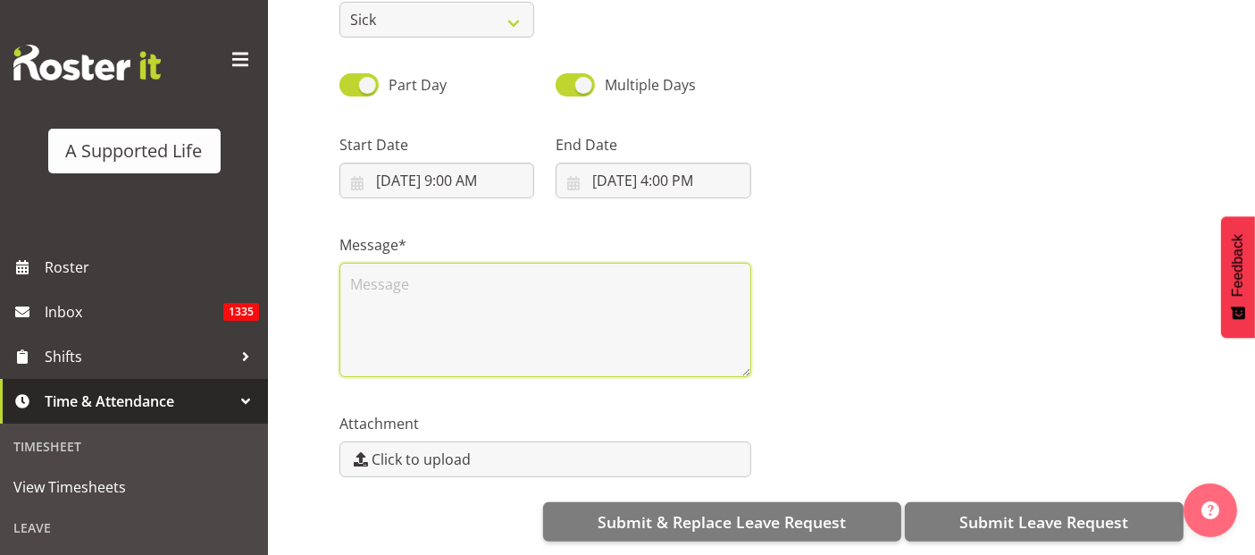
click at [387, 270] on textarea at bounding box center [545, 320] width 412 height 114
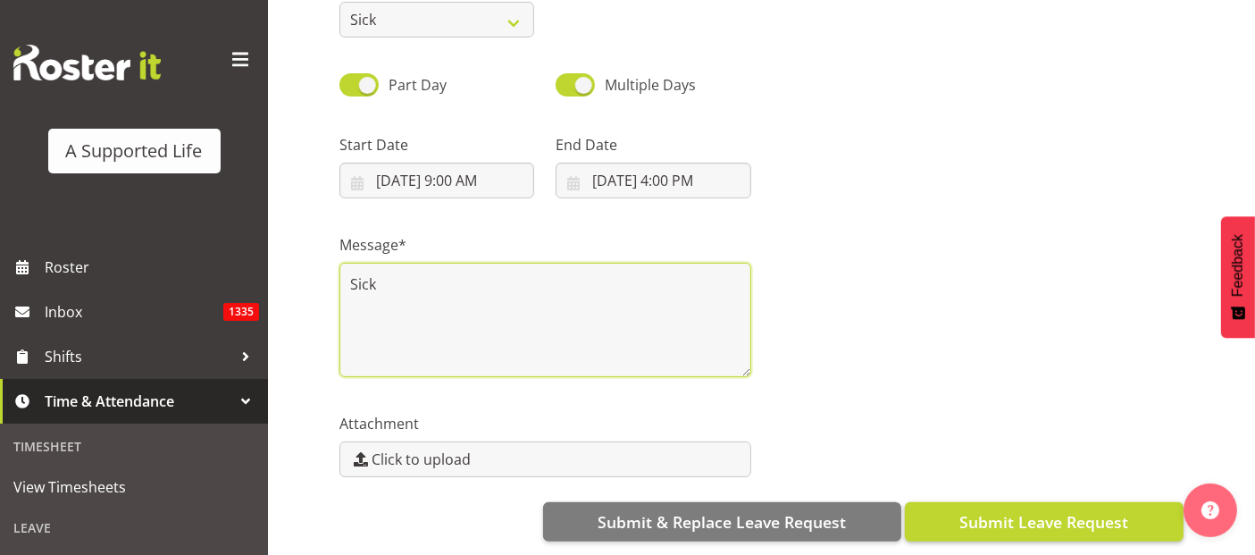
type textarea "Sick"
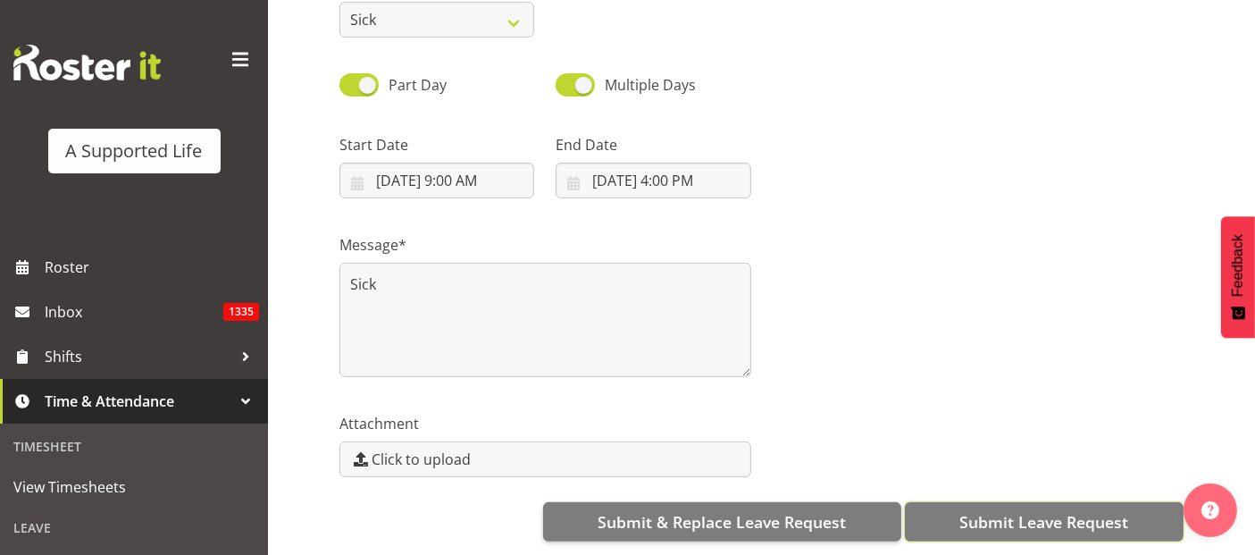
click at [1038, 510] on span "Submit Leave Request" at bounding box center [1043, 521] width 169 height 23
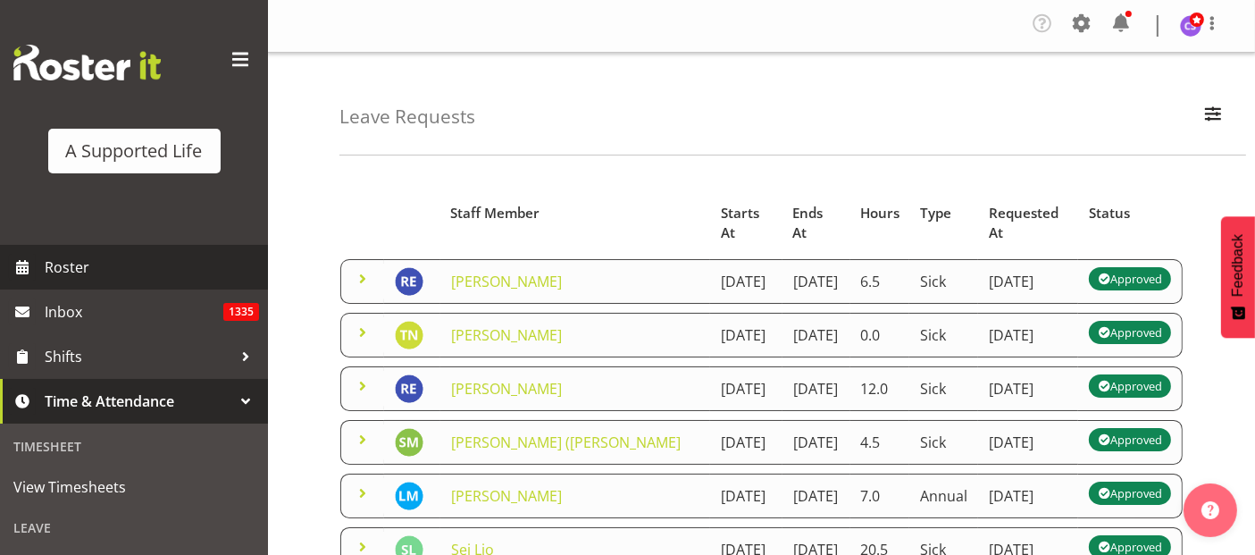
click at [58, 263] on span "Roster" at bounding box center [152, 267] width 214 height 27
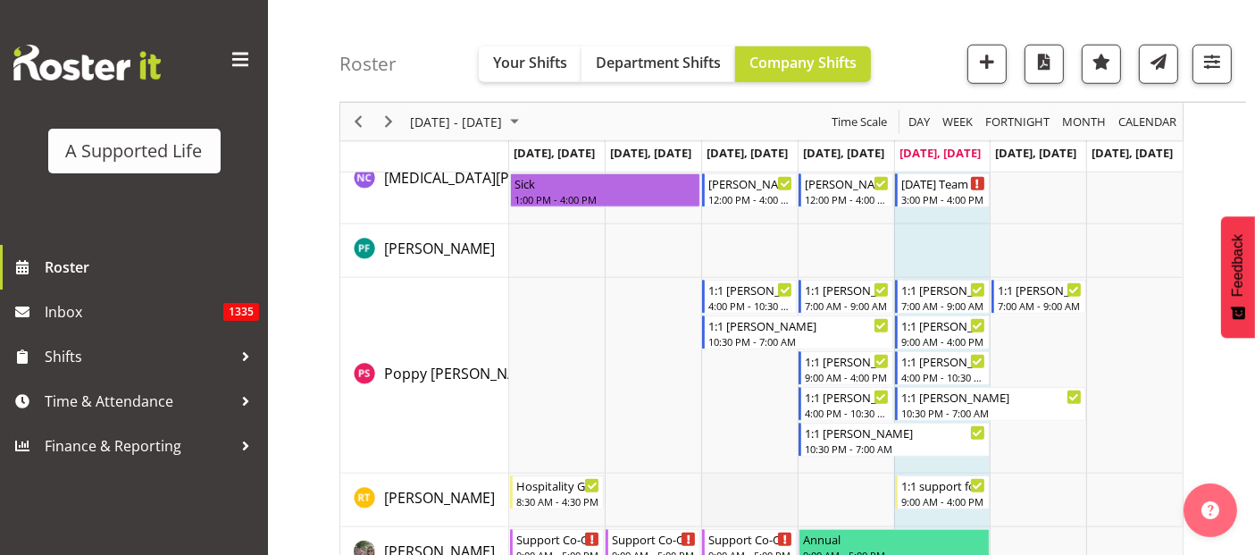
scroll to position [8734, 0]
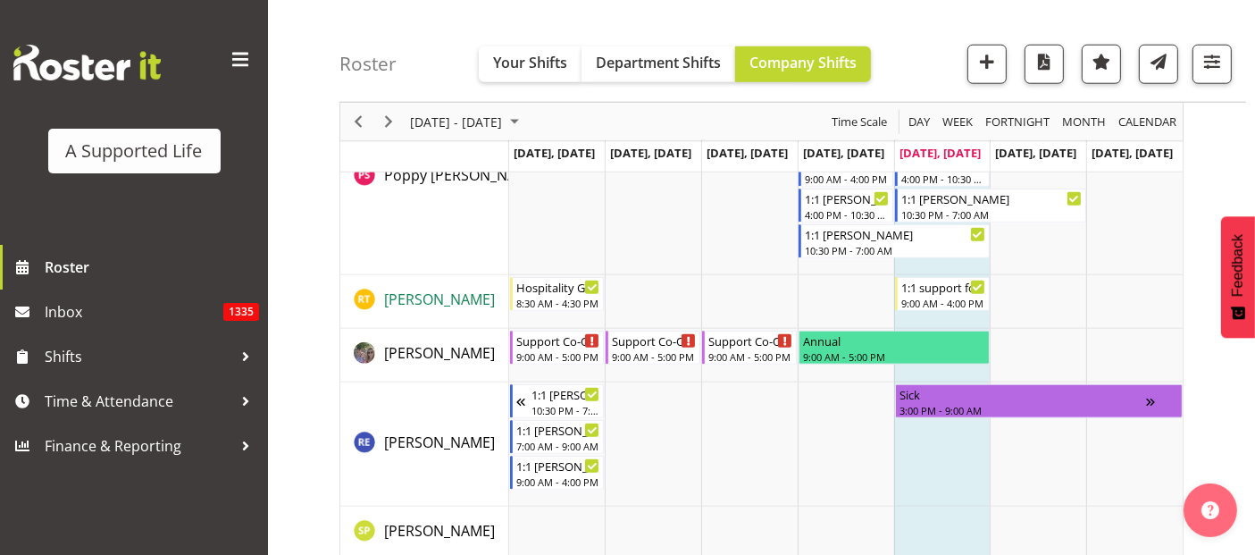
click at [427, 295] on span "[PERSON_NAME]" at bounding box center [439, 299] width 111 height 20
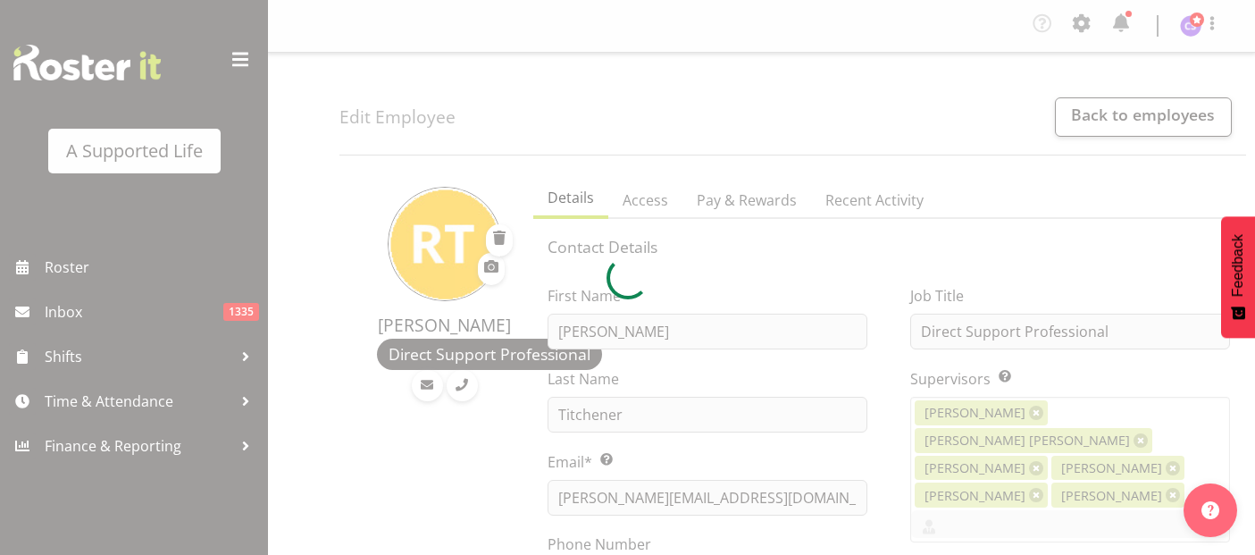
select select "TimelineWeek"
select select
select select "566"
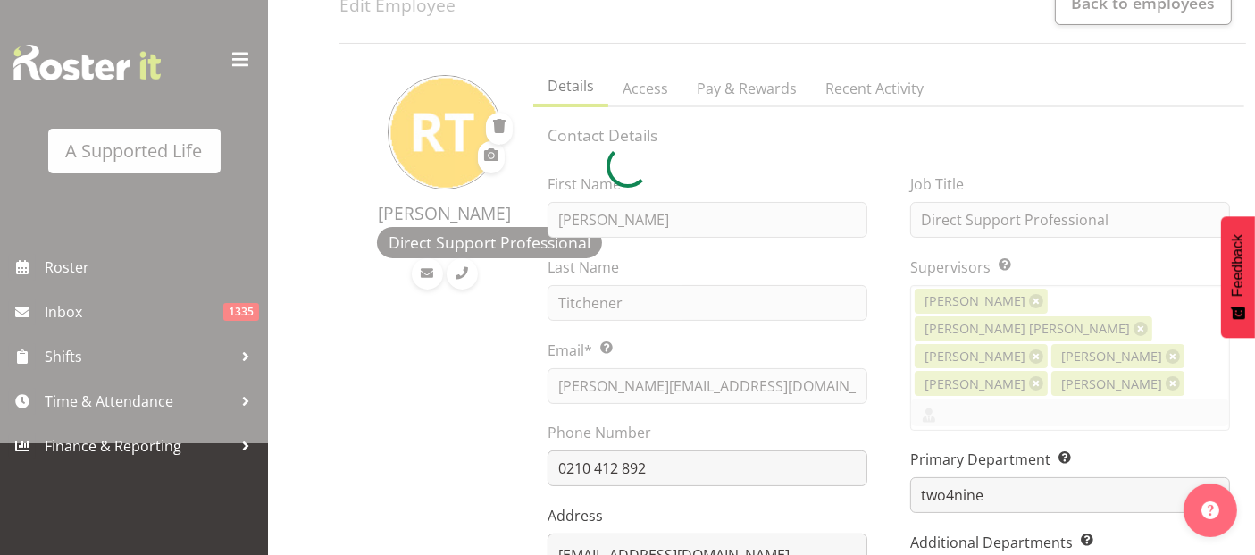
scroll to position [198, 0]
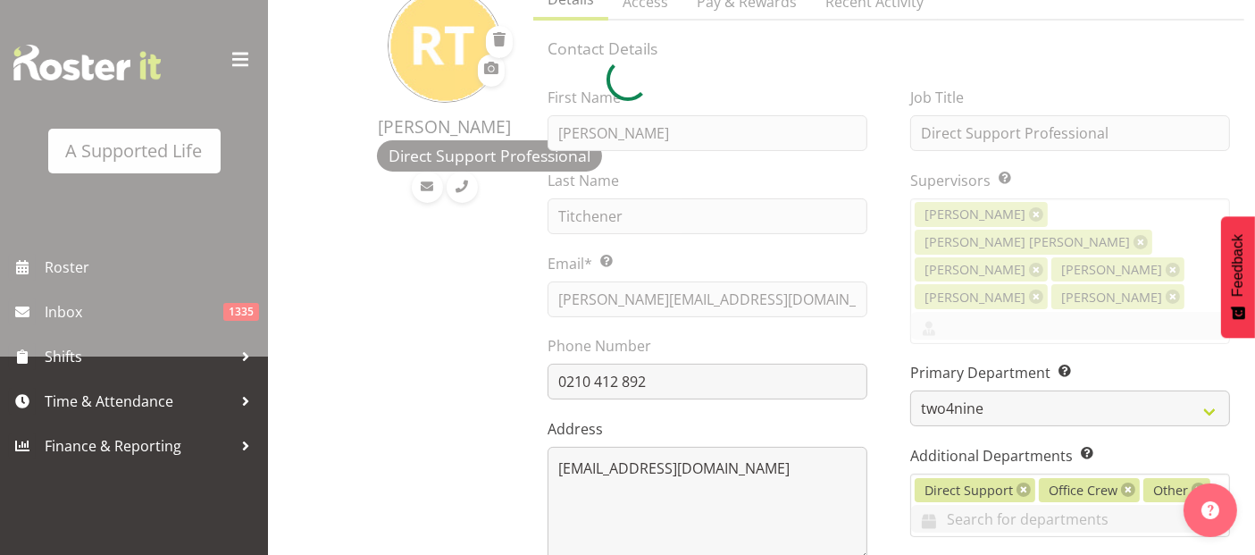
select select "924"
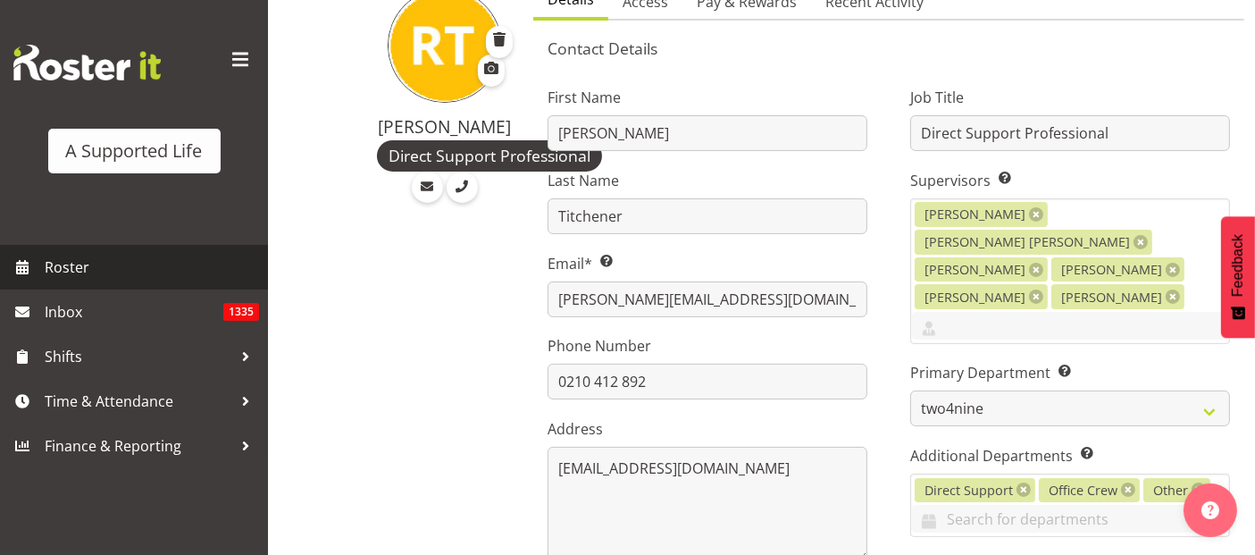
click at [62, 256] on span "Roster" at bounding box center [152, 267] width 214 height 27
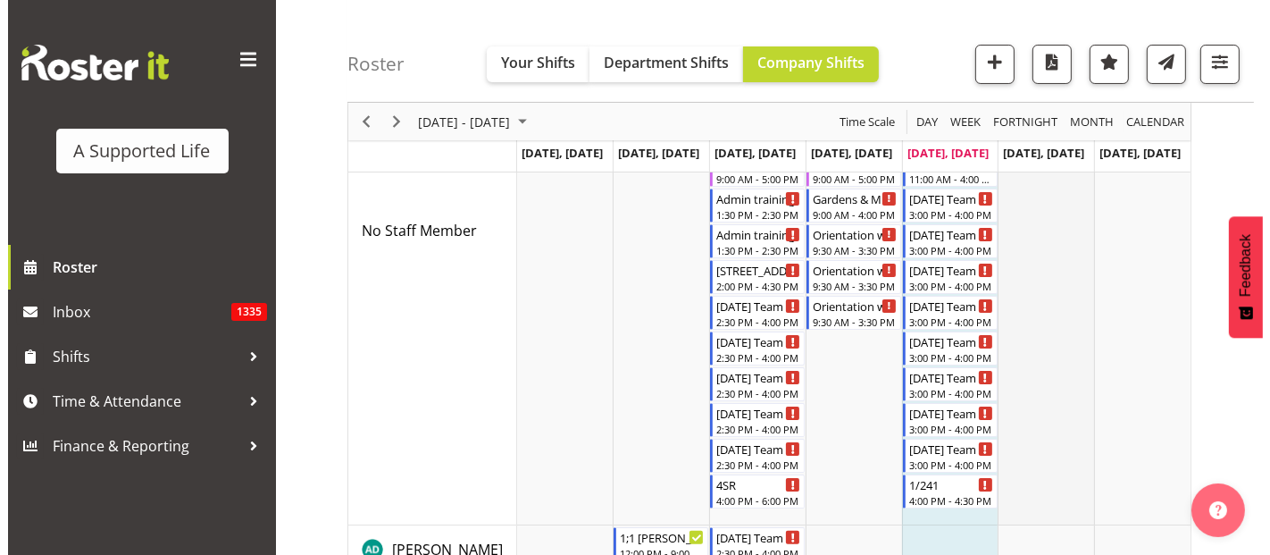
scroll to position [397, 0]
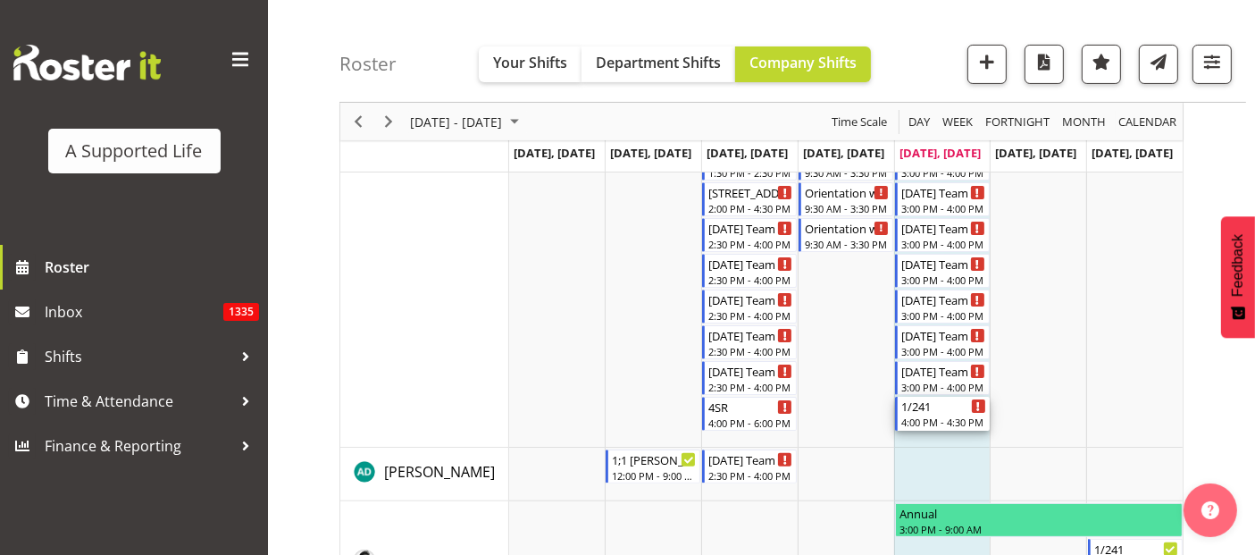
click at [947, 414] on div "4:00 PM - 4:30 PM" at bounding box center [943, 421] width 85 height 14
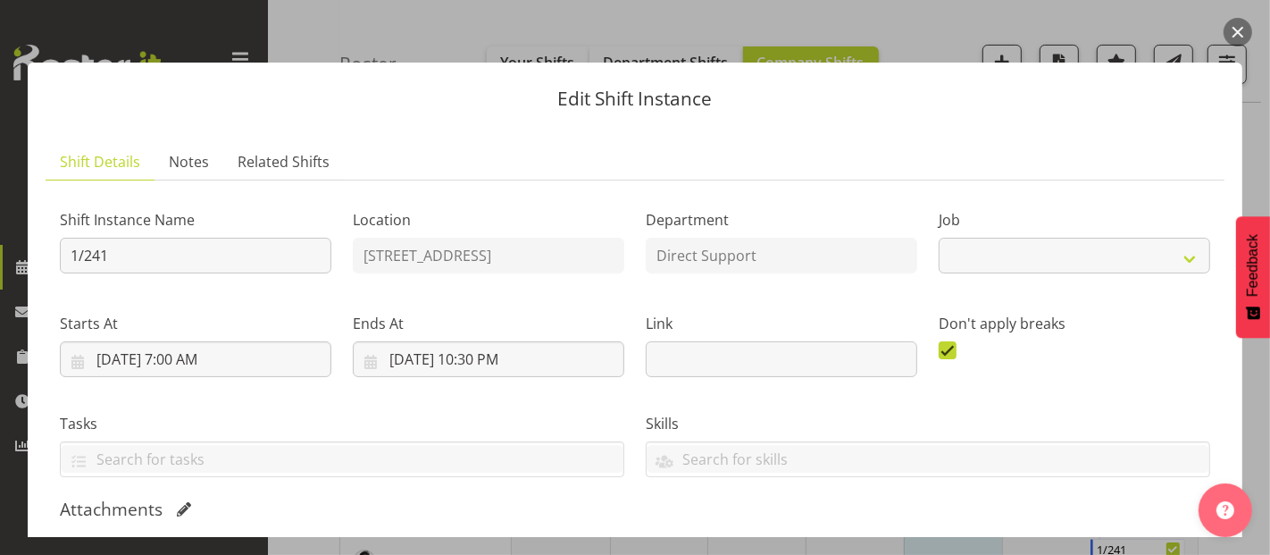
select select "4112"
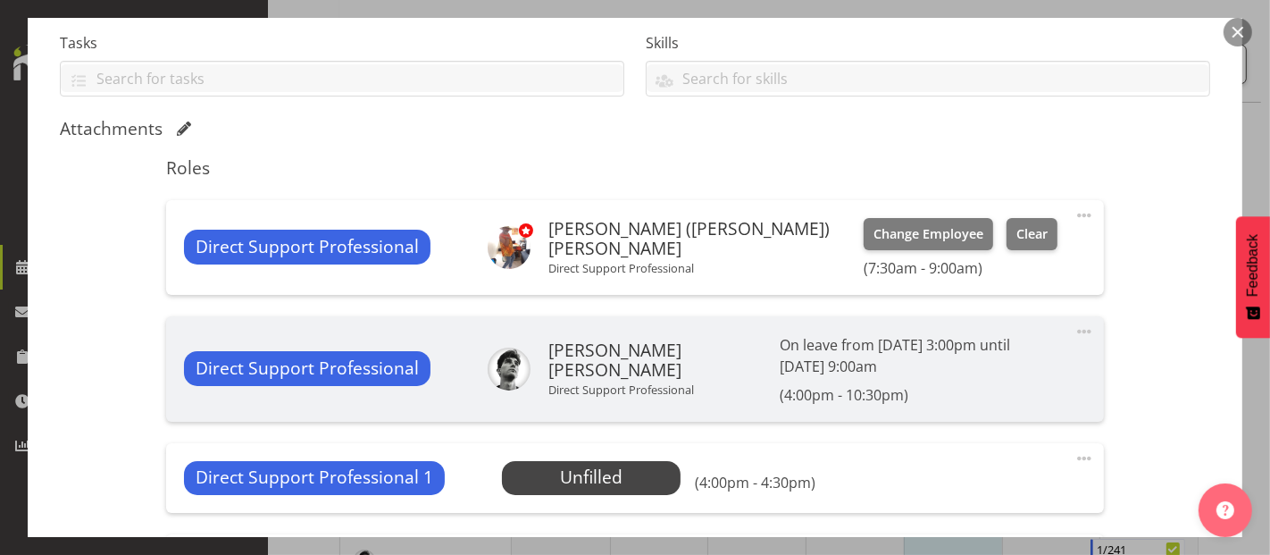
scroll to position [595, 0]
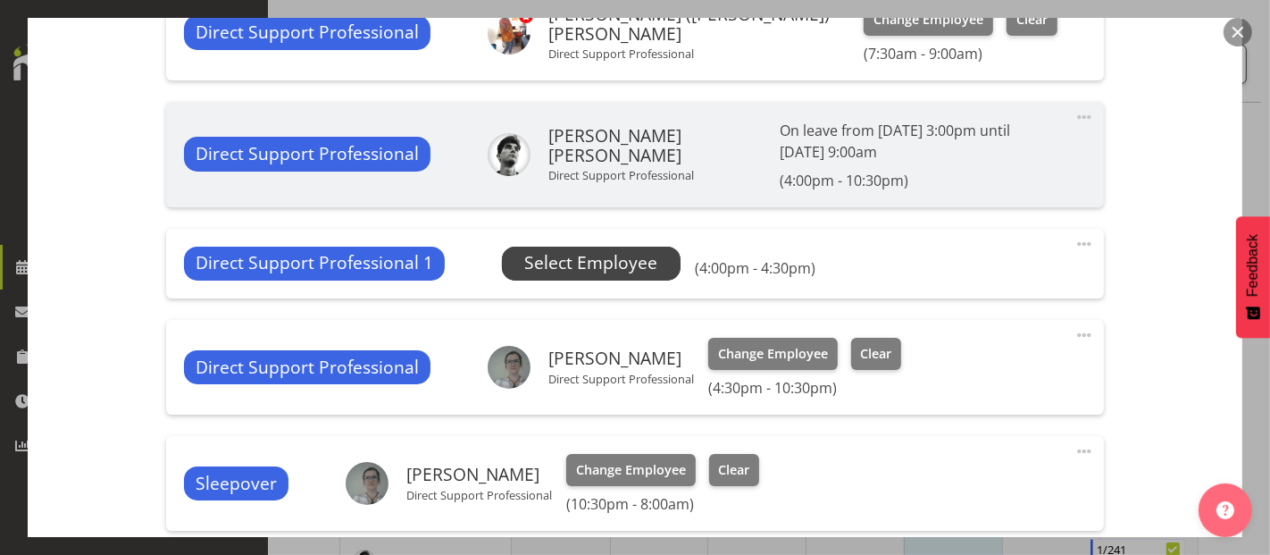
click at [626, 266] on span "Select Employee" at bounding box center [590, 263] width 133 height 26
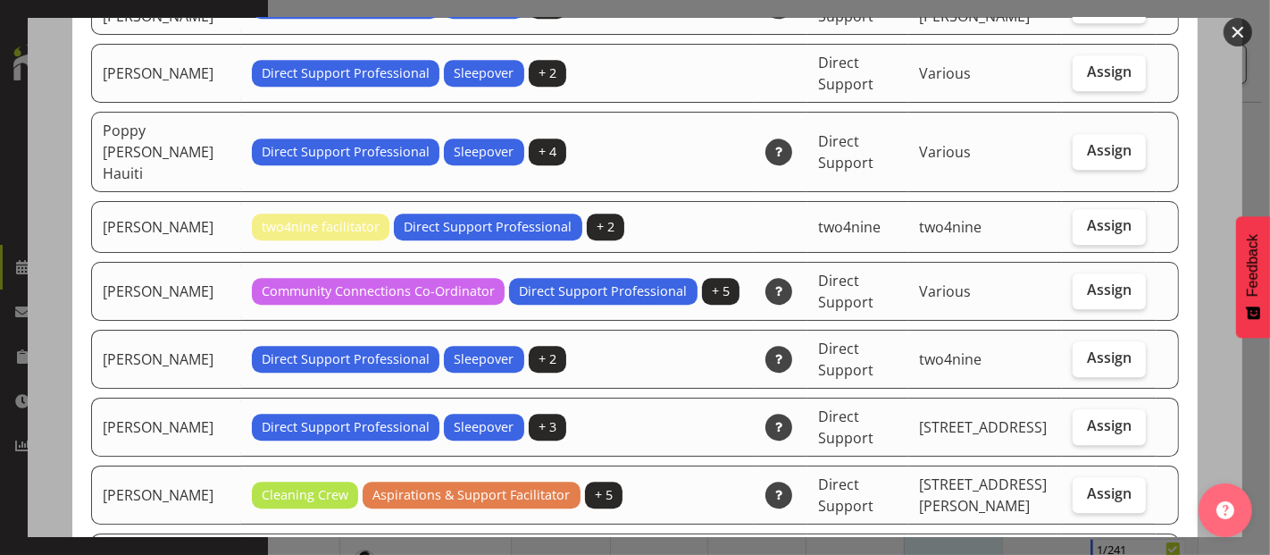
scroll to position [3970, 0]
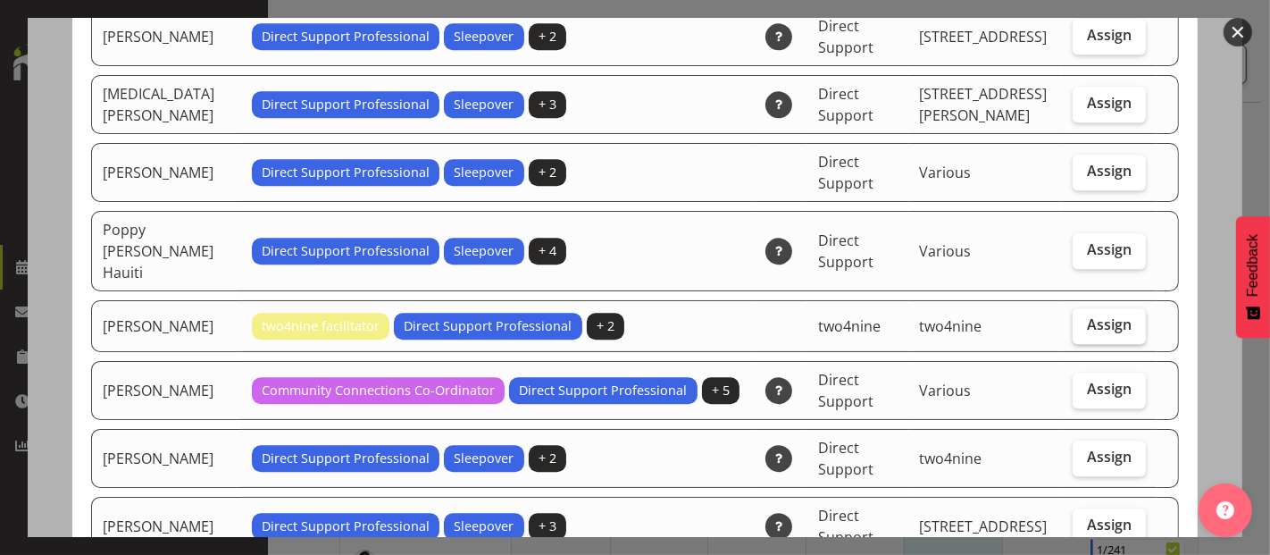
click at [1109, 315] on span "Assign" at bounding box center [1109, 324] width 45 height 18
click at [1084, 319] on input "Assign" at bounding box center [1079, 325] width 12 height 12
checkbox input "true"
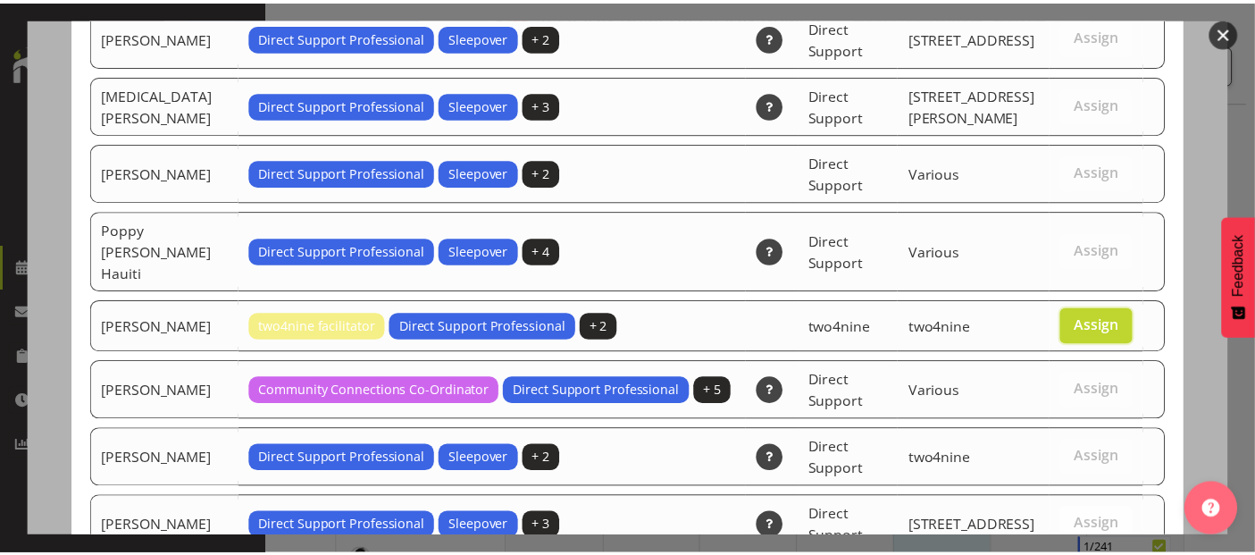
scroll to position [5190, 0]
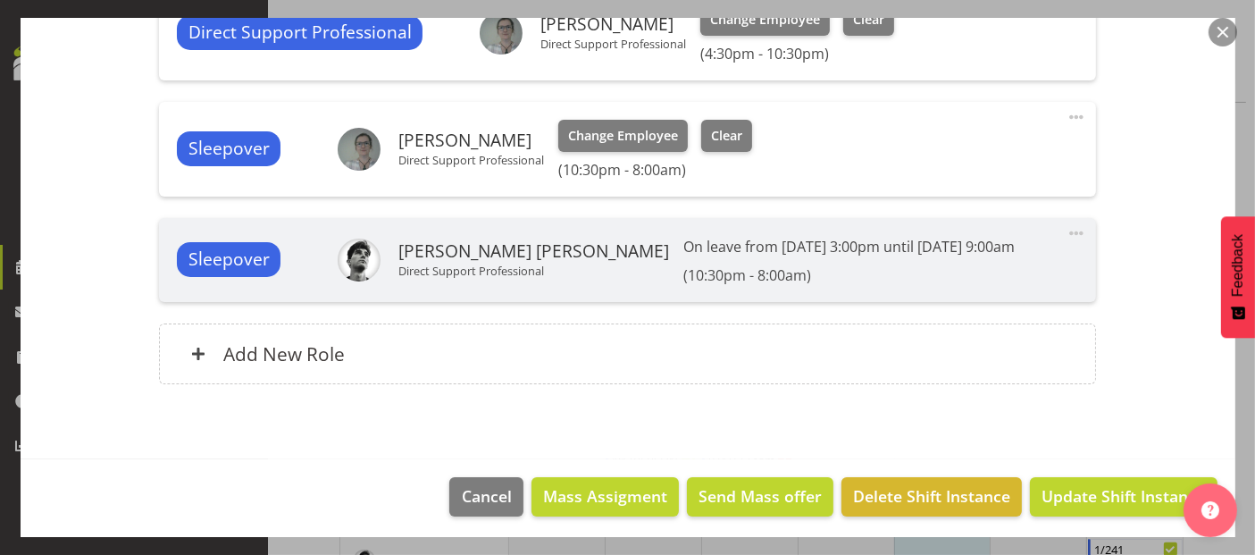
scroll to position [957, 0]
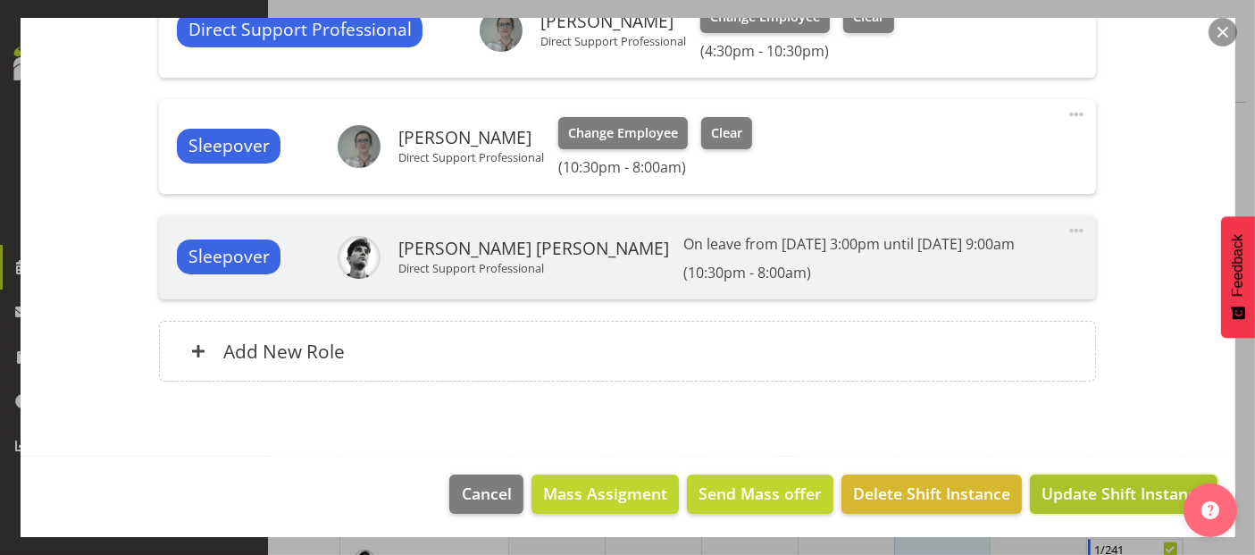
click at [1107, 495] on span "Update Shift Instance" at bounding box center [1123, 492] width 163 height 23
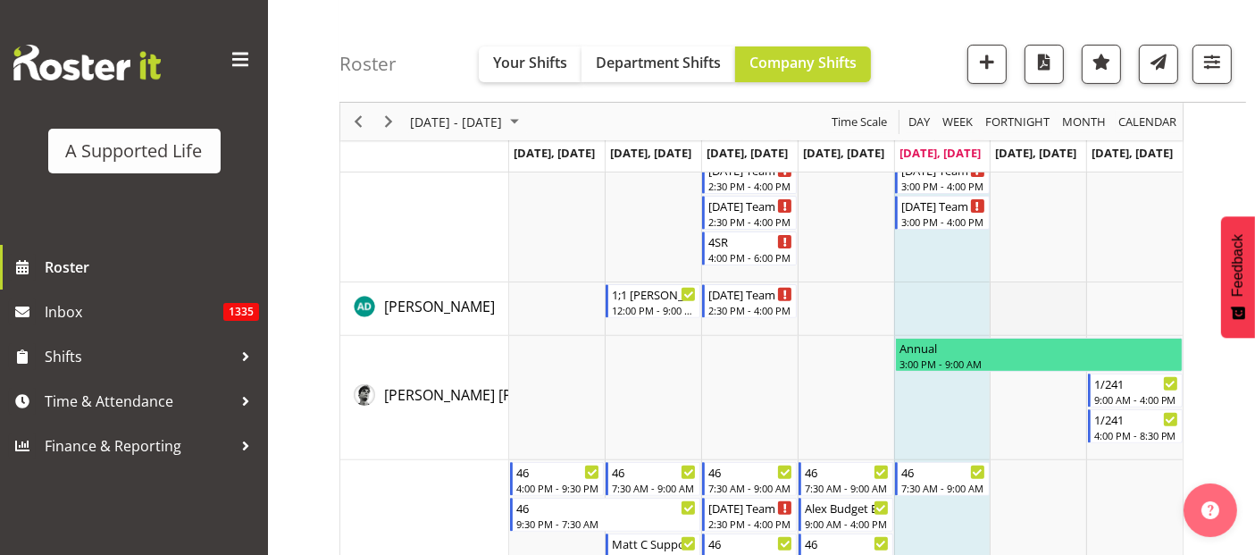
scroll to position [534, 0]
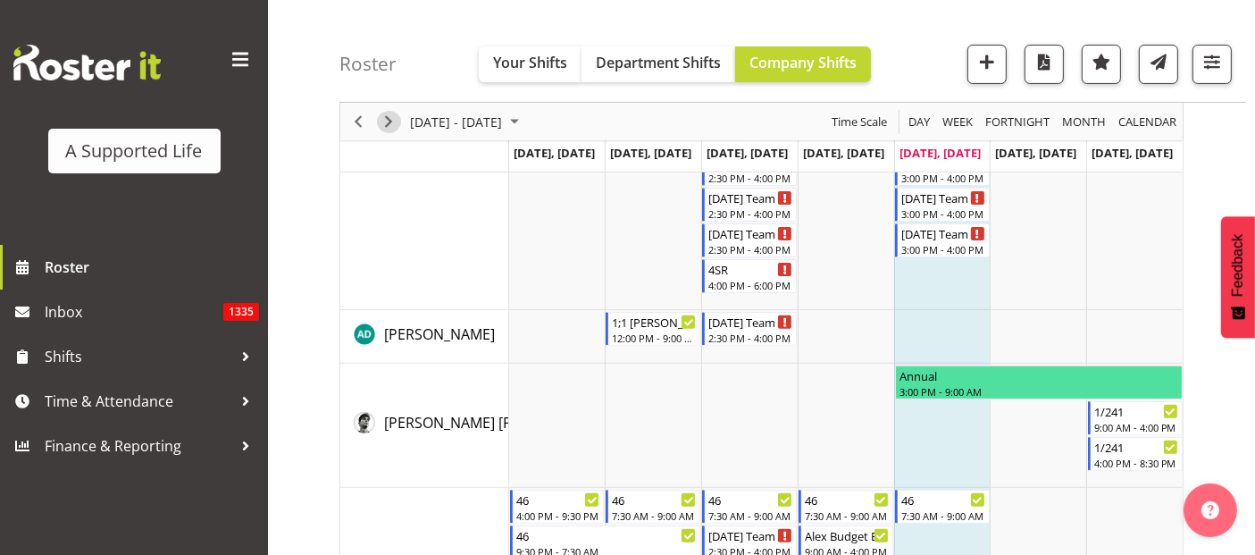
click at [393, 114] on span "Next" at bounding box center [388, 122] width 21 height 22
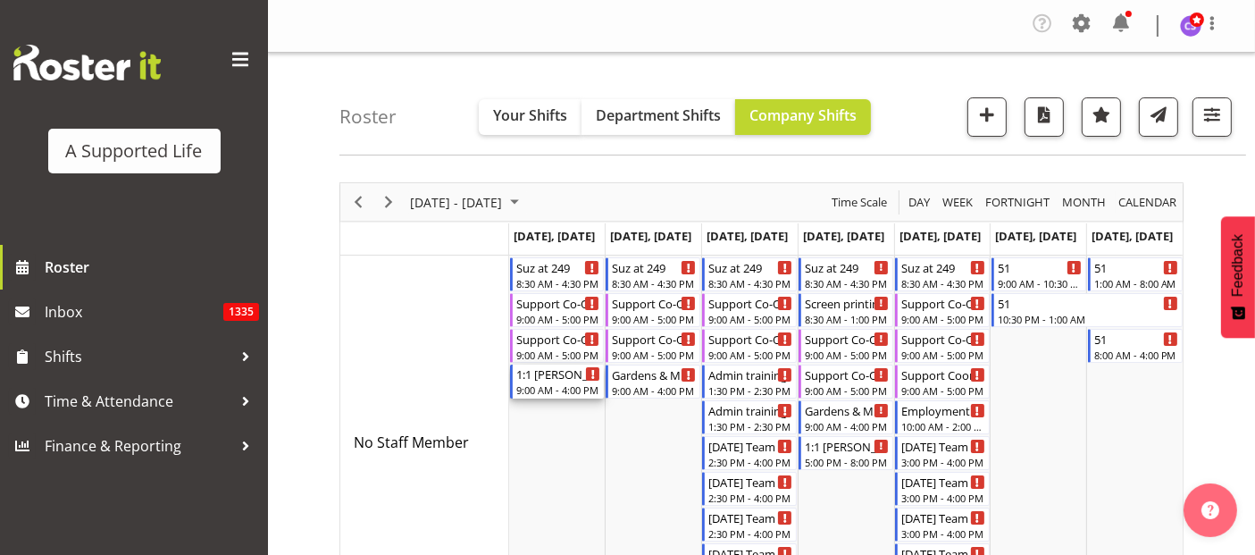
click at [552, 379] on div "1:1 Paul" at bounding box center [558, 373] width 85 height 18
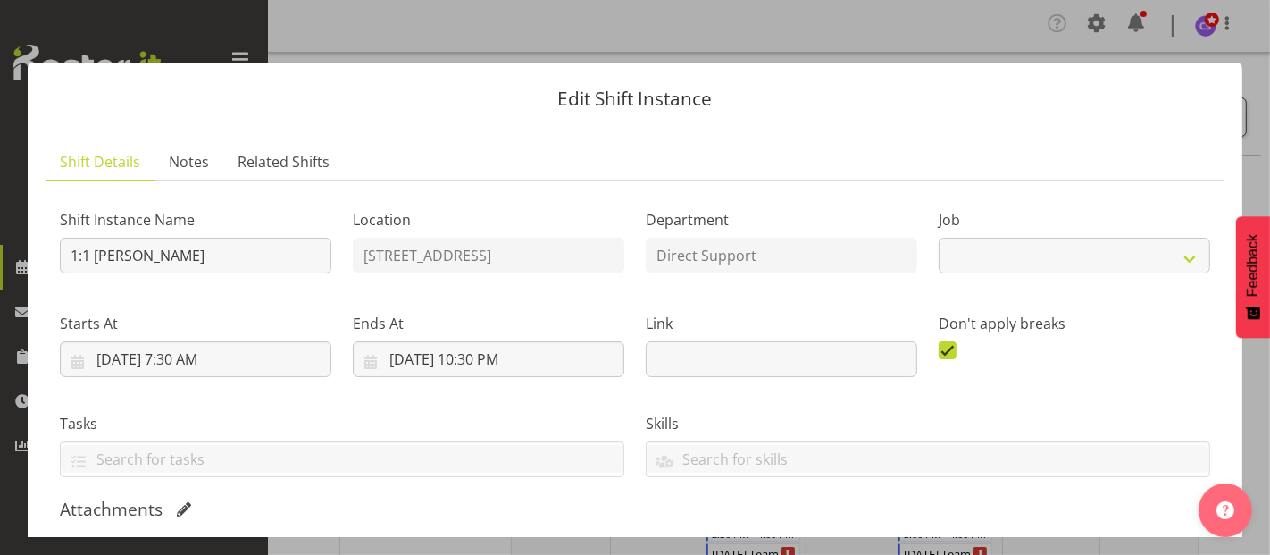
select select "4112"
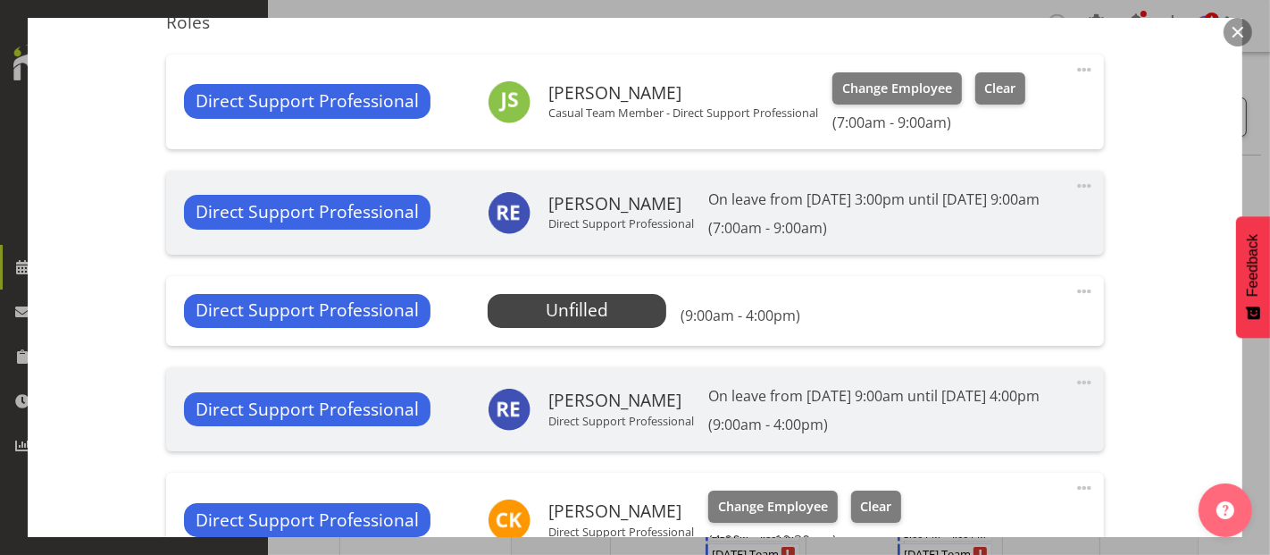
scroll to position [595, 0]
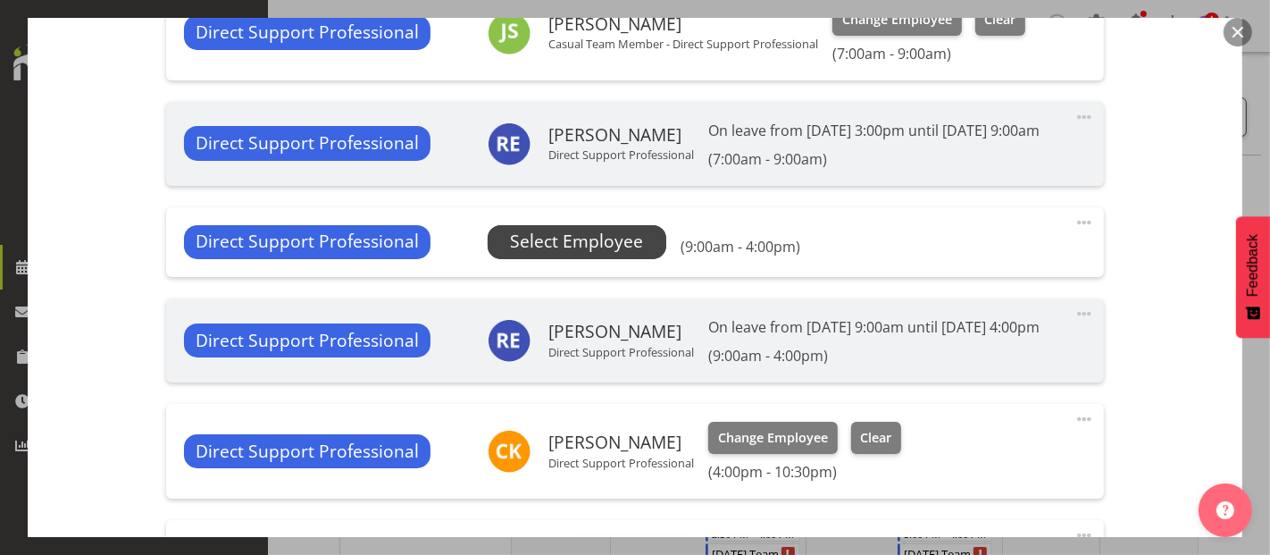
click at [596, 255] on span "Select Employee" at bounding box center [576, 242] width 133 height 26
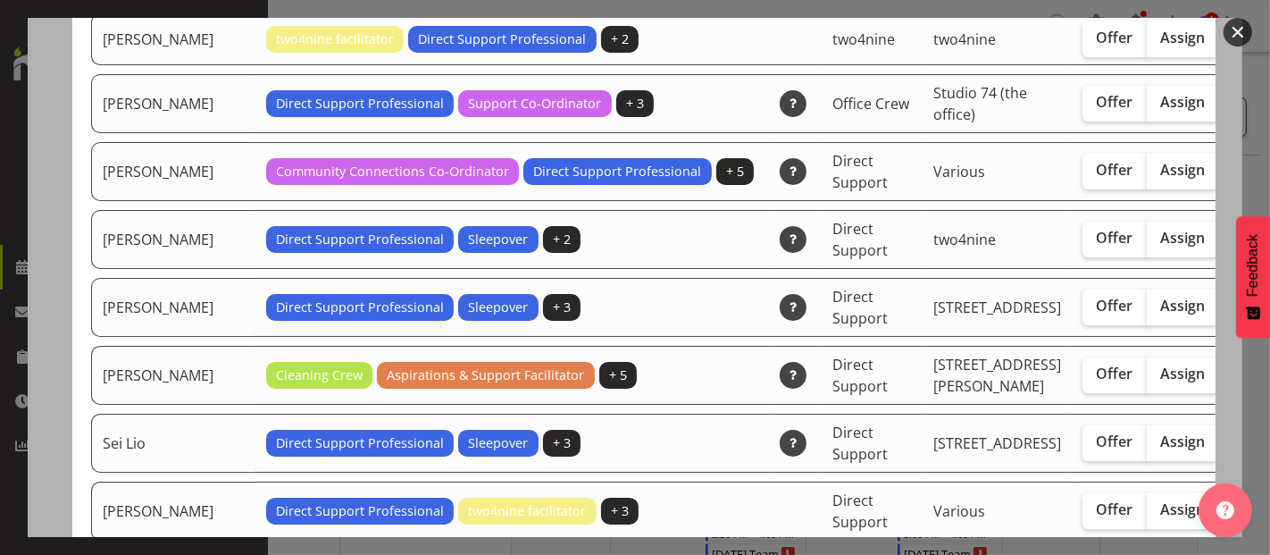
scroll to position [4764, 0]
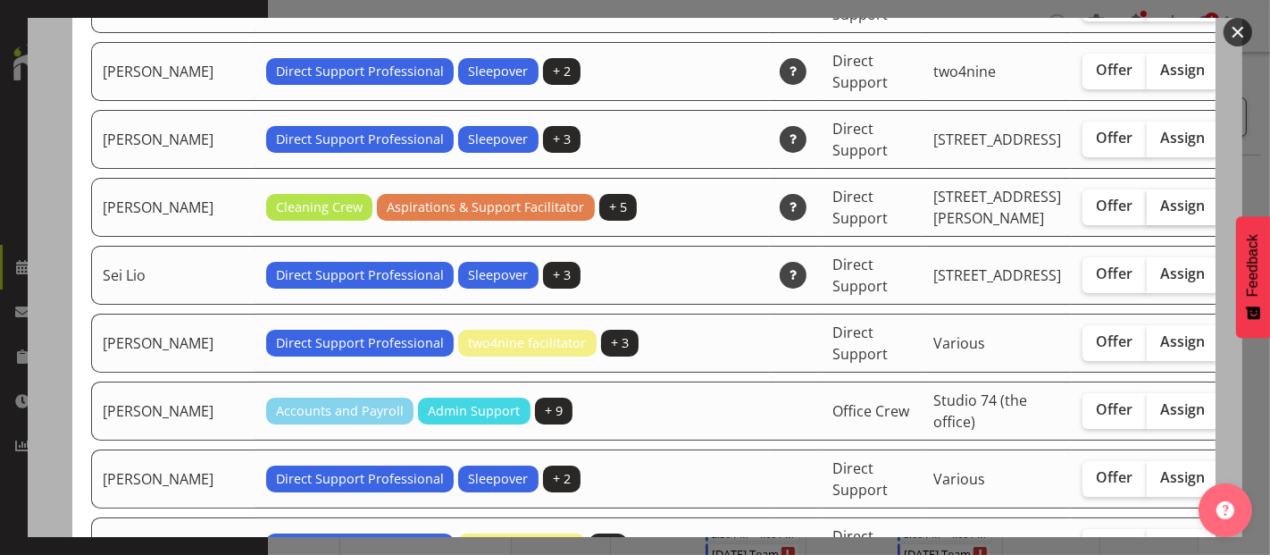
click at [1161, 214] on span "Assign" at bounding box center [1183, 206] width 45 height 18
click at [1147, 212] on input "Assign" at bounding box center [1153, 206] width 12 height 12
checkbox input "true"
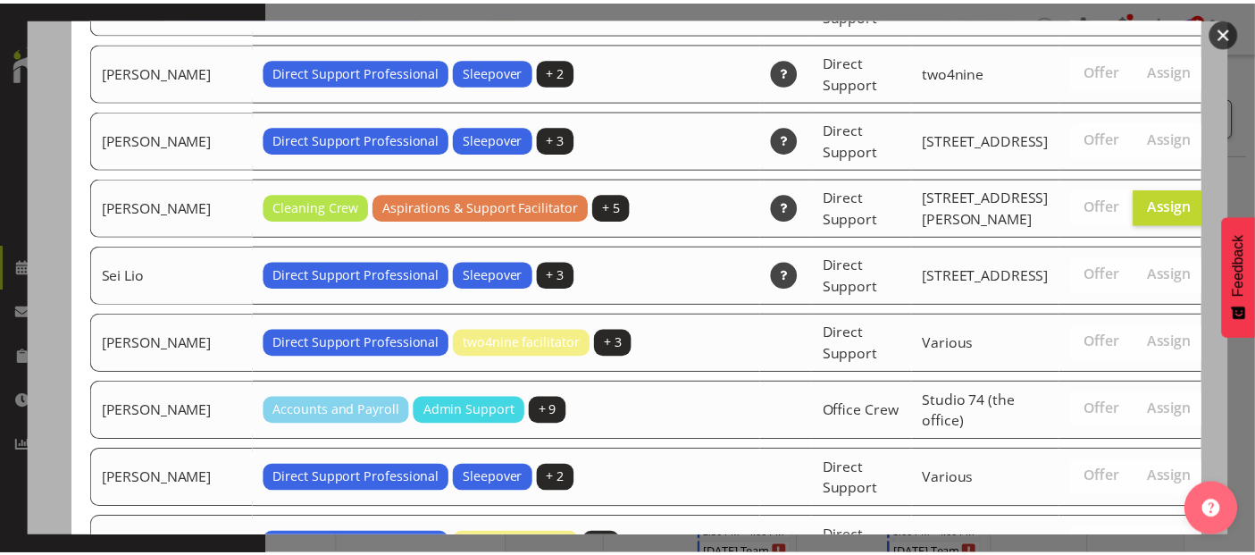
scroll to position [5963, 0]
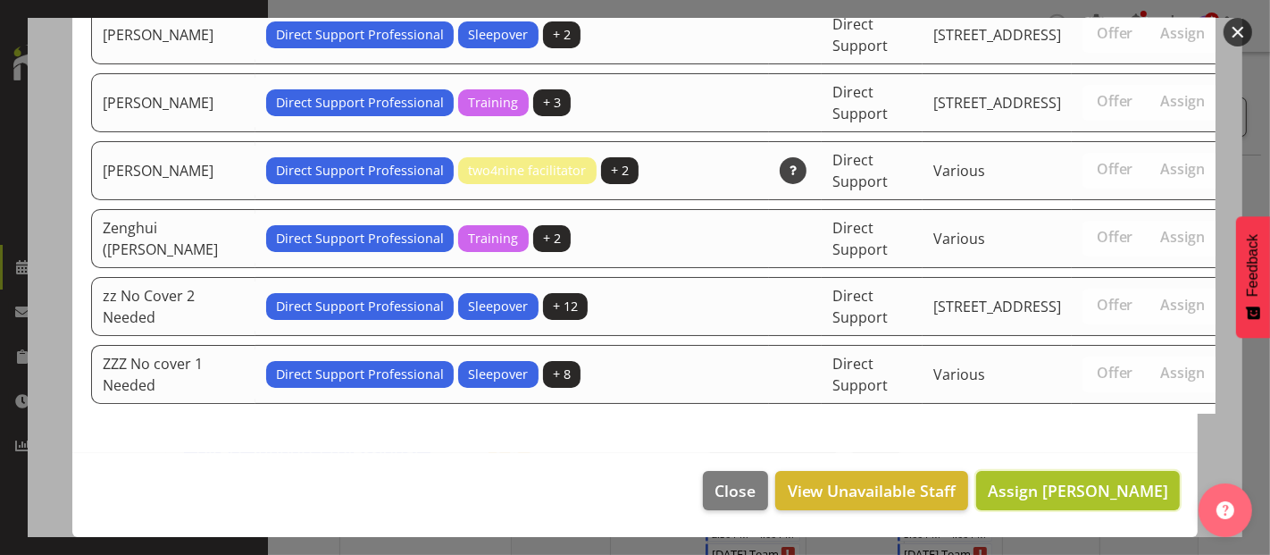
click at [1066, 495] on span "Assign Saskia Eckloff" at bounding box center [1078, 490] width 180 height 21
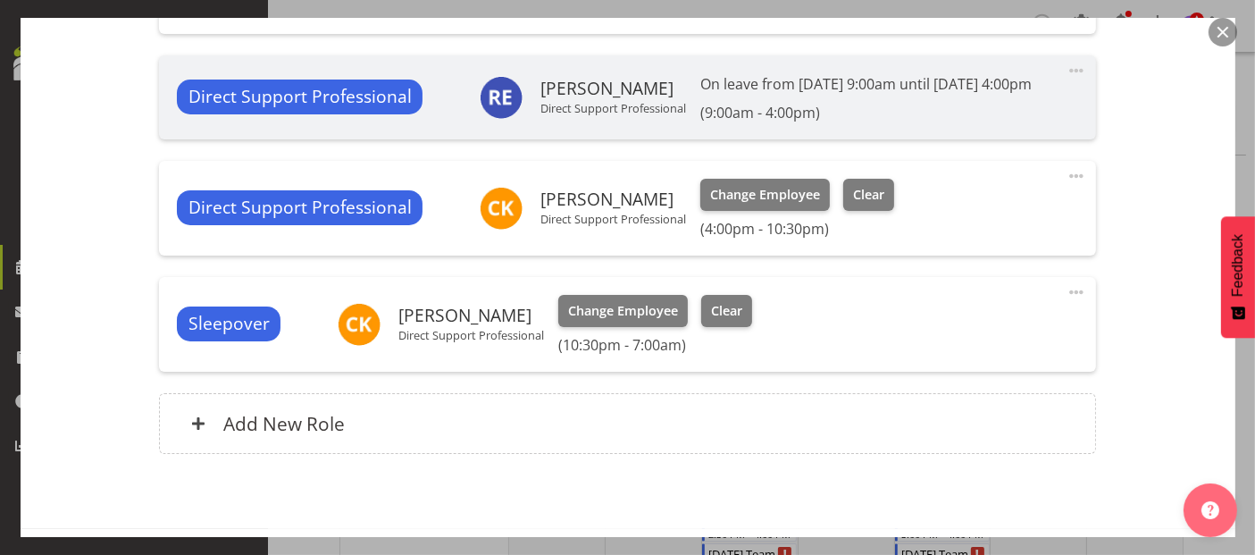
scroll to position [978, 0]
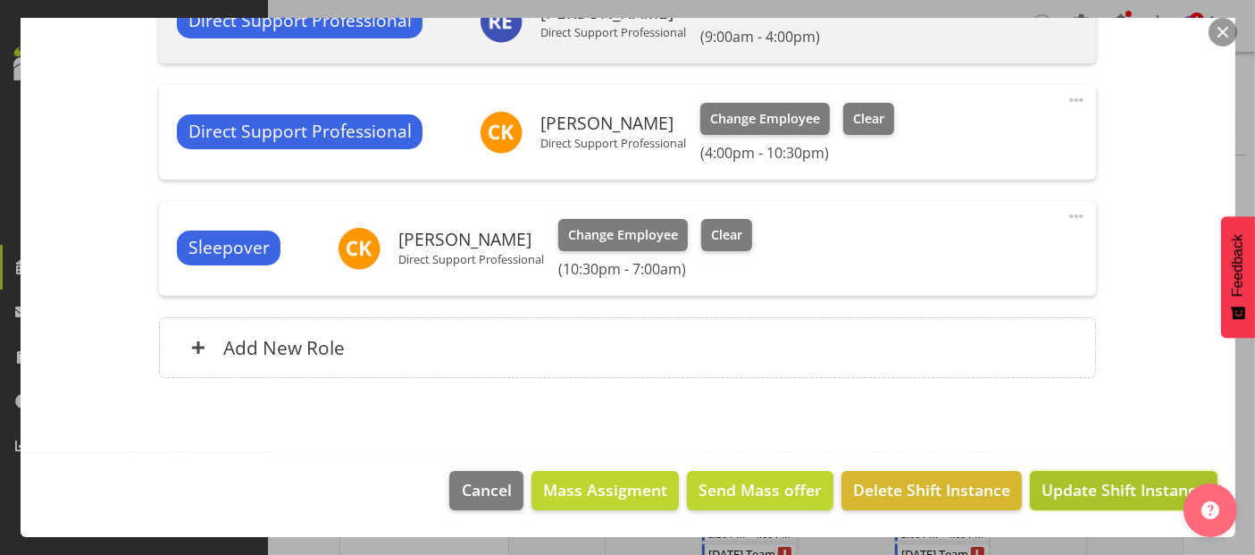
click at [1128, 491] on span "Update Shift Instance" at bounding box center [1123, 489] width 163 height 23
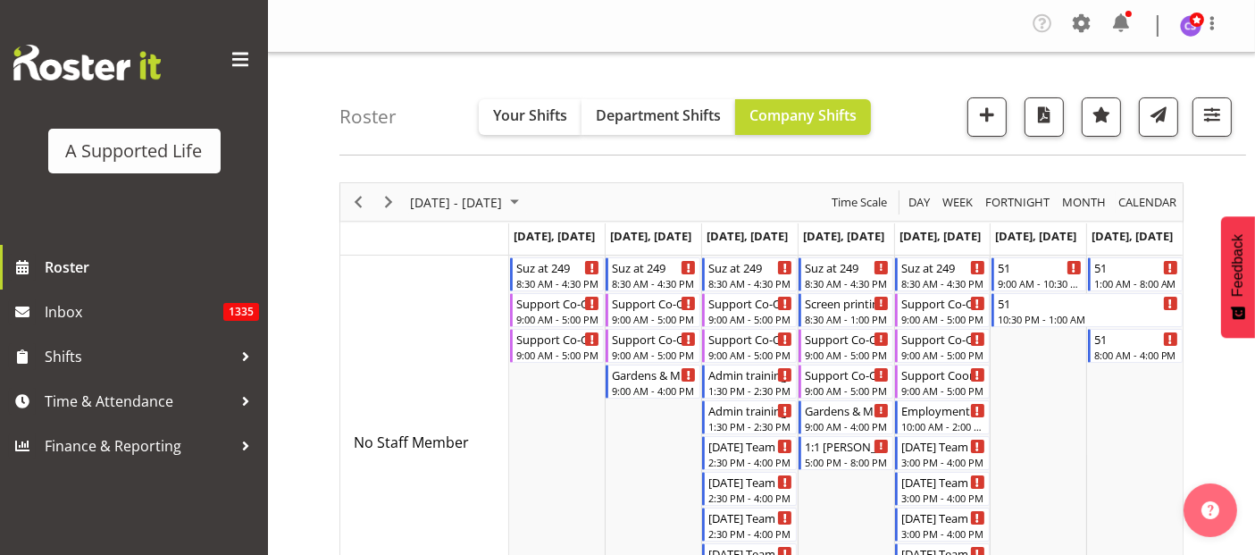
scroll to position [0, 0]
click at [364, 200] on span "Previous" at bounding box center [357, 202] width 21 height 22
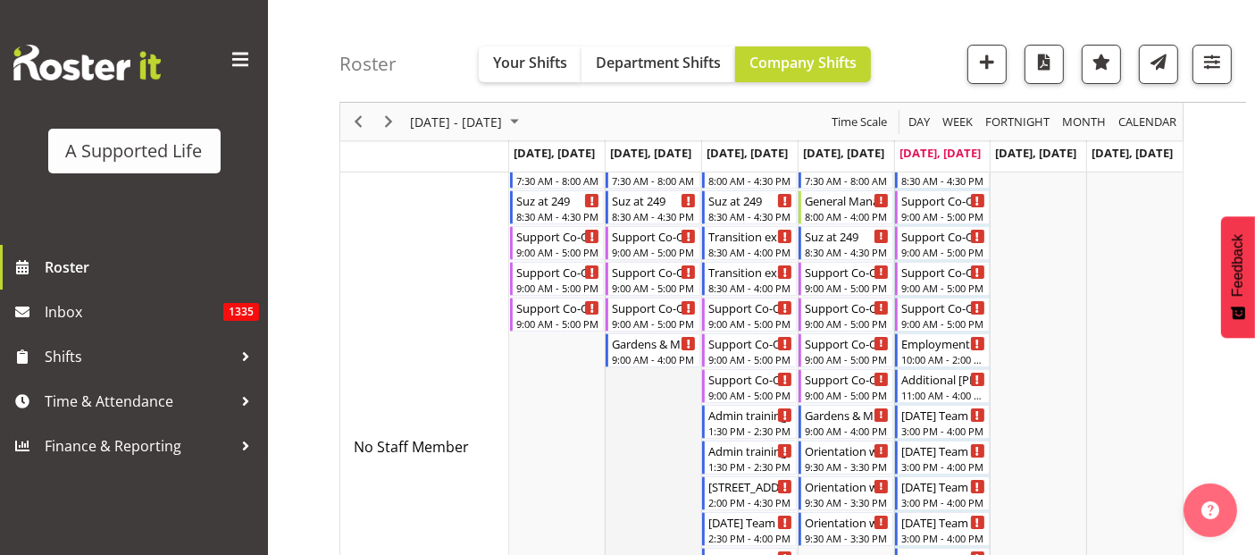
scroll to position [99, 0]
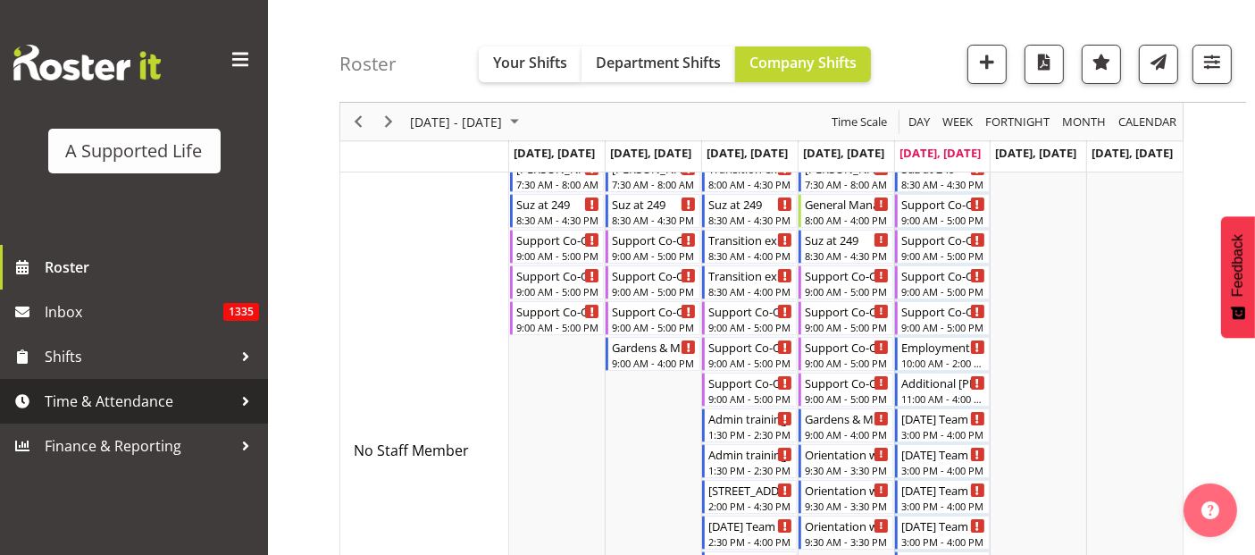
click at [116, 397] on span "Time & Attendance" at bounding box center [139, 401] width 188 height 27
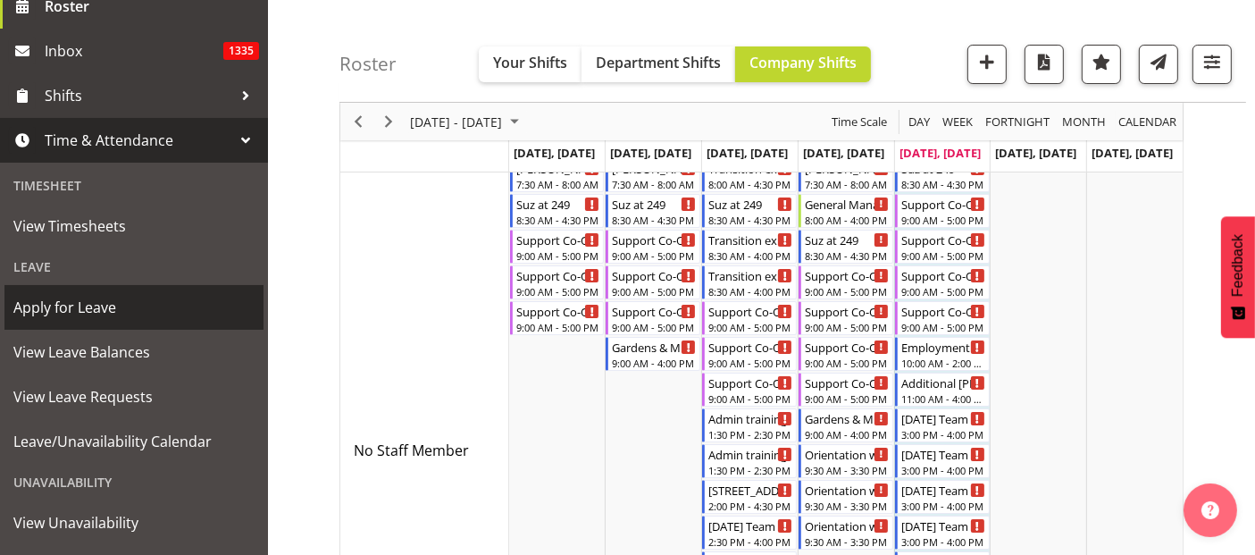
scroll to position [297, 0]
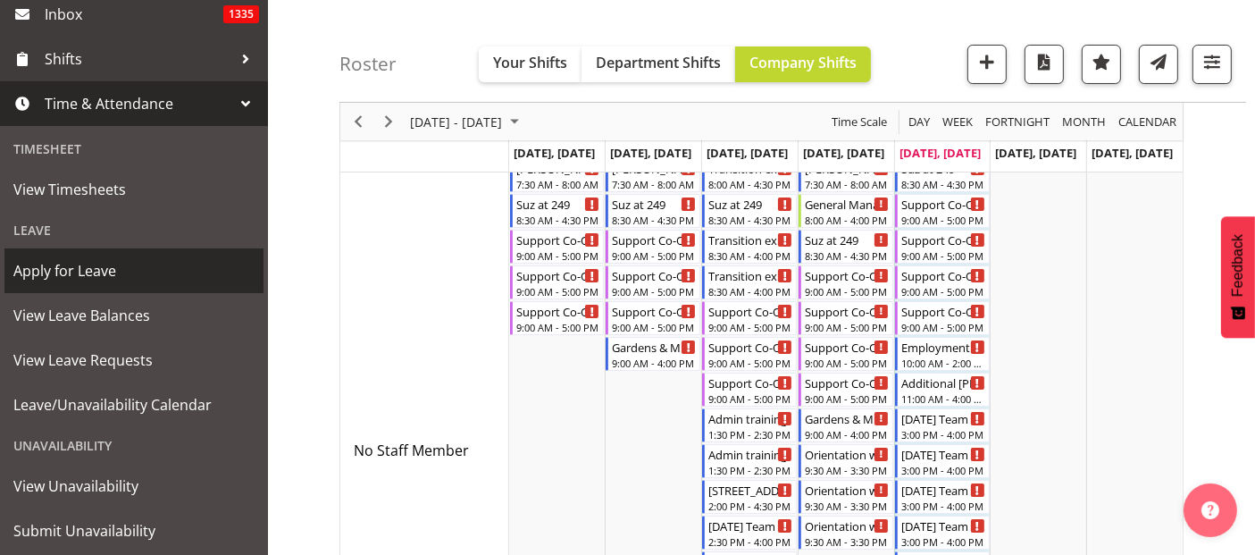
click at [87, 274] on span "Apply for Leave" at bounding box center [133, 270] width 241 height 27
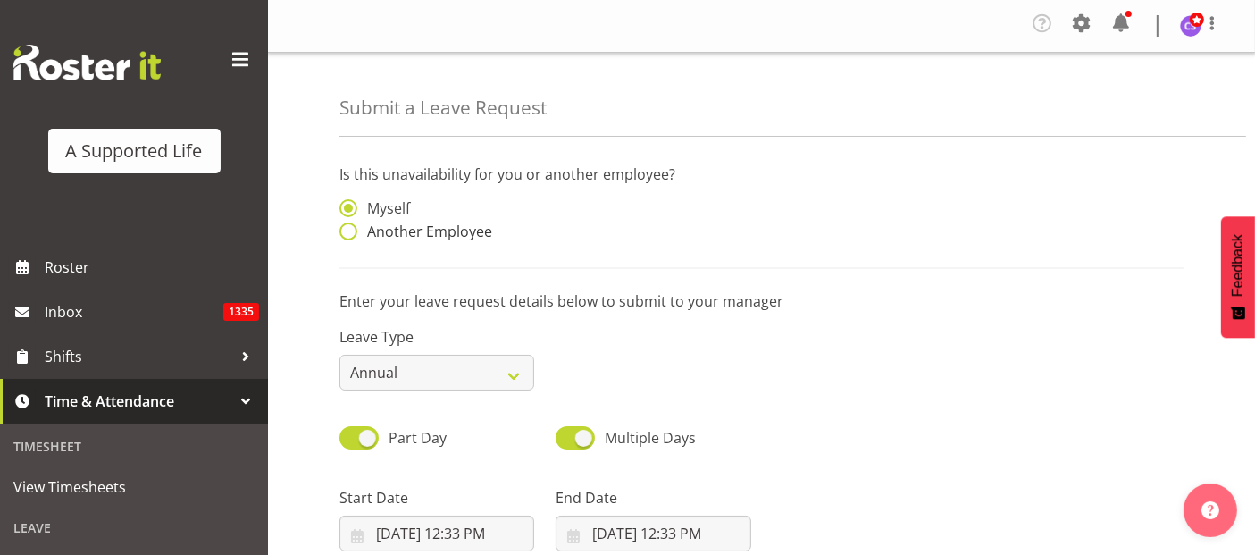
click at [347, 230] on span at bounding box center [348, 231] width 18 height 18
click at [347, 230] on input "Another Employee" at bounding box center [345, 232] width 12 height 12
radio input "true"
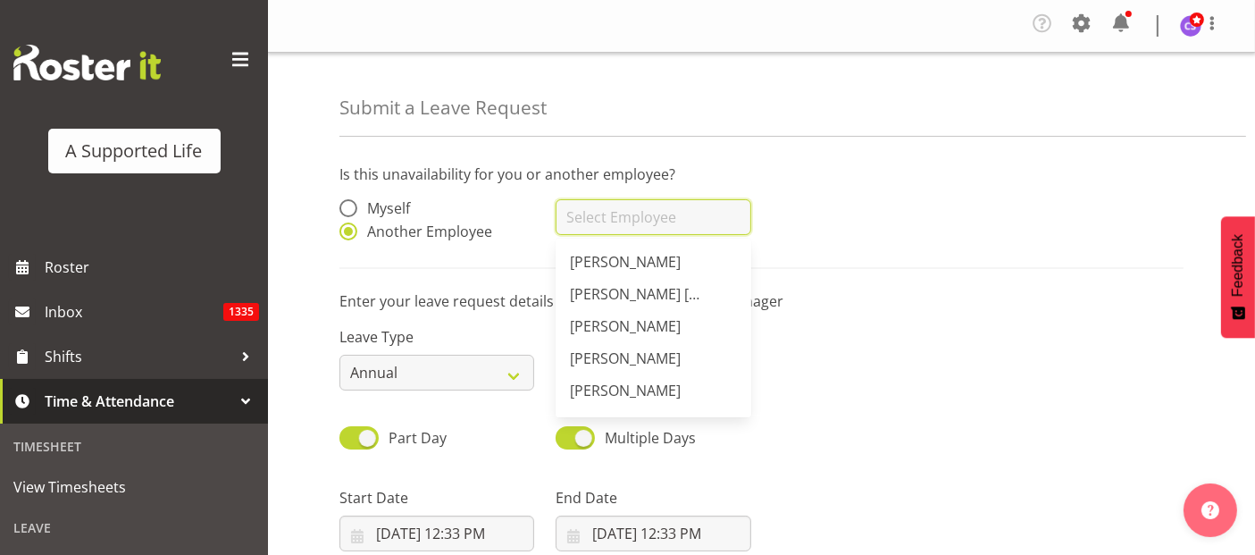
click at [582, 225] on input "text" at bounding box center [653, 217] width 195 height 36
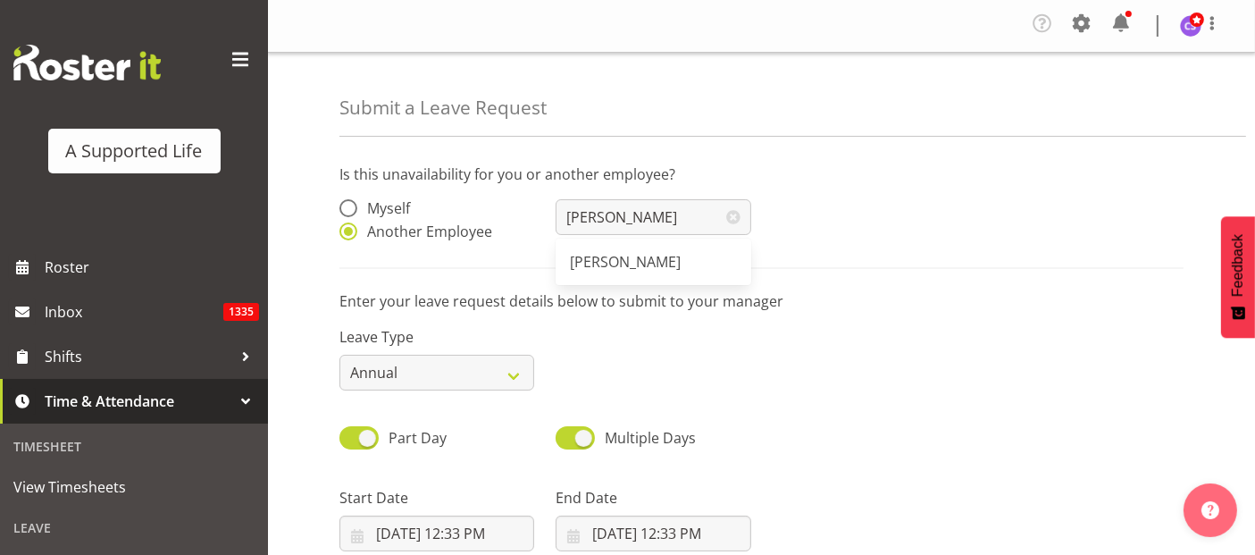
click at [617, 255] on span "[PERSON_NAME]" at bounding box center [625, 262] width 111 height 20
type input "[PERSON_NAME]"
click at [471, 381] on select "Annual Sick Bereavement Domestic Violence Parental Jury Service Day In [GEOGRAP…" at bounding box center [436, 373] width 195 height 36
select select "Sick"
click at [339, 355] on select "Annual Sick Bereavement Domestic Violence Parental Jury Service Day In [GEOGRAP…" at bounding box center [436, 373] width 195 height 36
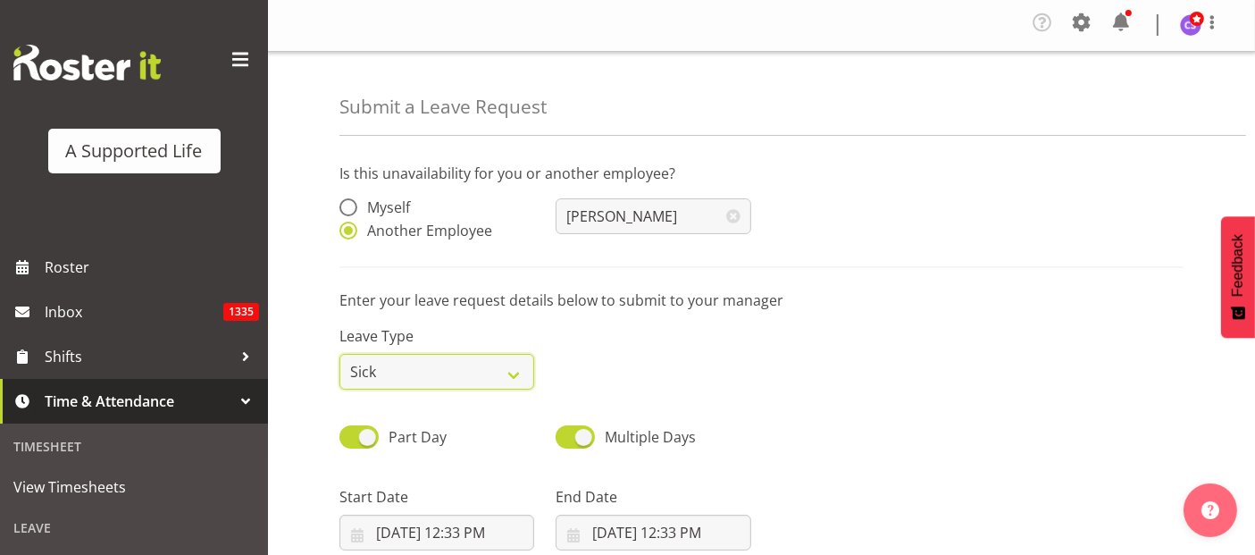
scroll to position [367, 0]
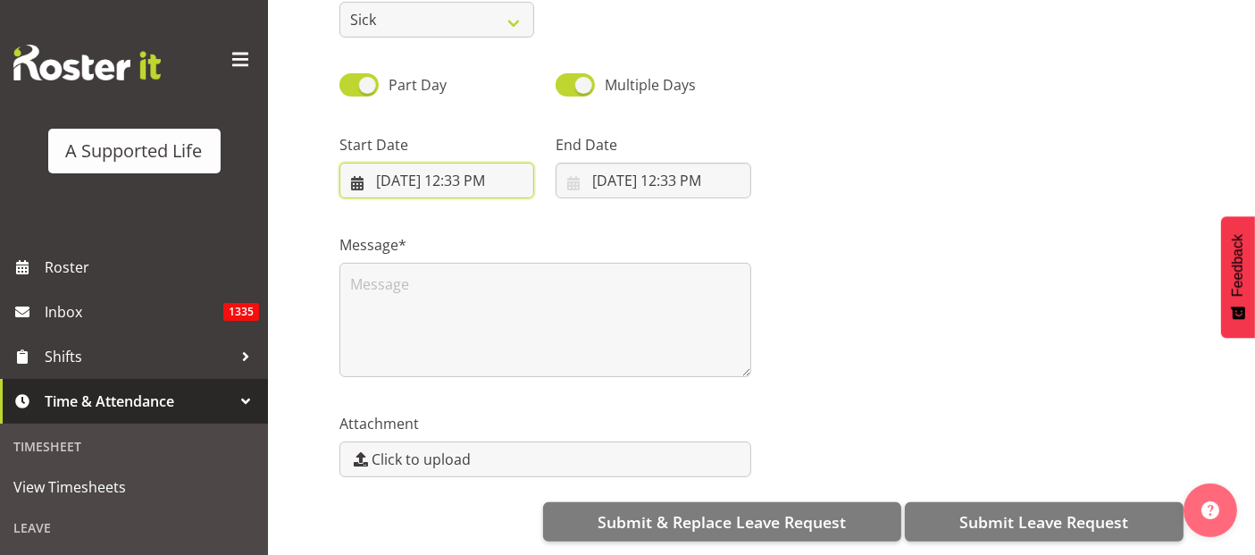
click at [398, 172] on input "[DATE] 12:33 PM" at bounding box center [436, 181] width 195 height 36
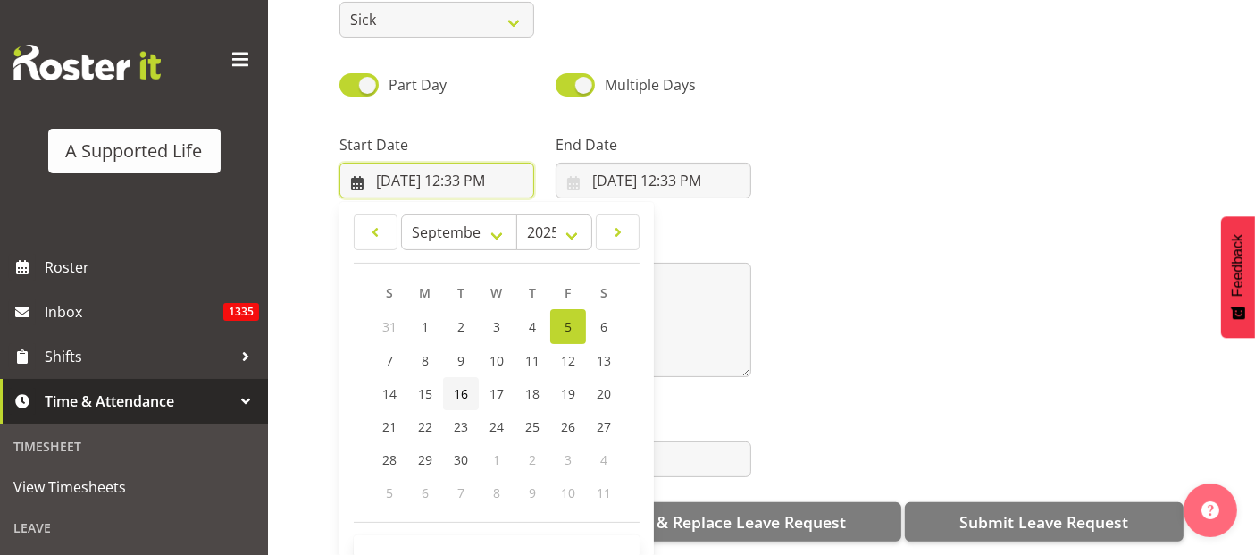
scroll to position [51, 0]
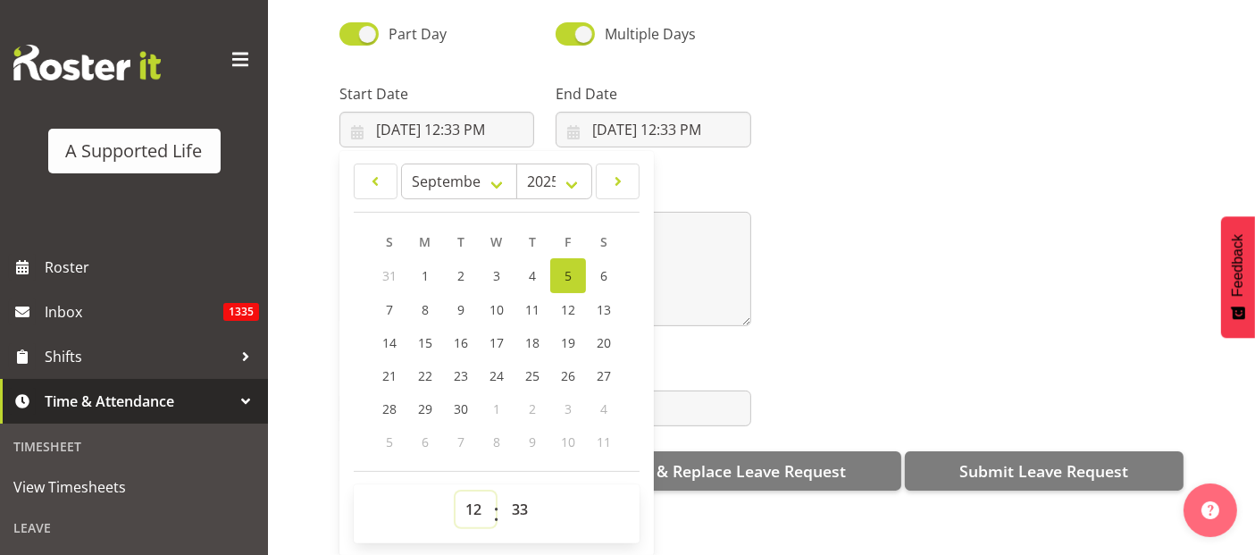
drag, startPoint x: 472, startPoint y: 501, endPoint x: 484, endPoint y: 479, distance: 25.6
click at [472, 501] on select "00 01 02 03 04 05 06 07 08 09 10 11 12 13 14 15 16 17 18 19 20 21 22 23" at bounding box center [476, 509] width 40 height 36
select select "9"
click at [456, 491] on select "00 01 02 03 04 05 06 07 08 09 10 11 12 13 14 15 16 17 18 19 20 21 22 23" at bounding box center [476, 509] width 40 height 36
type input "[DATE] 9:33 AM"
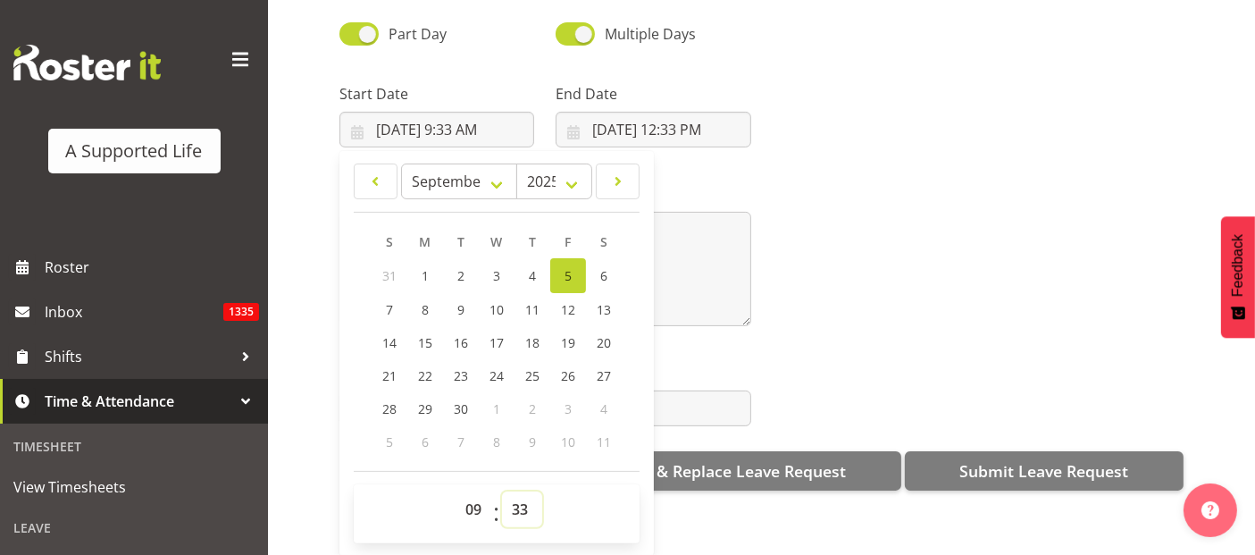
drag, startPoint x: 525, startPoint y: 491, endPoint x: 548, endPoint y: 408, distance: 86.3
click at [525, 491] on select "00 01 02 03 04 05 06 07 08 09 10 11 12 13 14 15 16 17 18 19 20 21 22 23 24 25 2…" at bounding box center [522, 509] width 40 height 36
select select "0"
click at [502, 491] on select "00 01 02 03 04 05 06 07 08 09 10 11 12 13 14 15 16 17 18 19 20 21 22 23 24 25 2…" at bounding box center [522, 509] width 40 height 36
type input "[DATE] 9:00 AM"
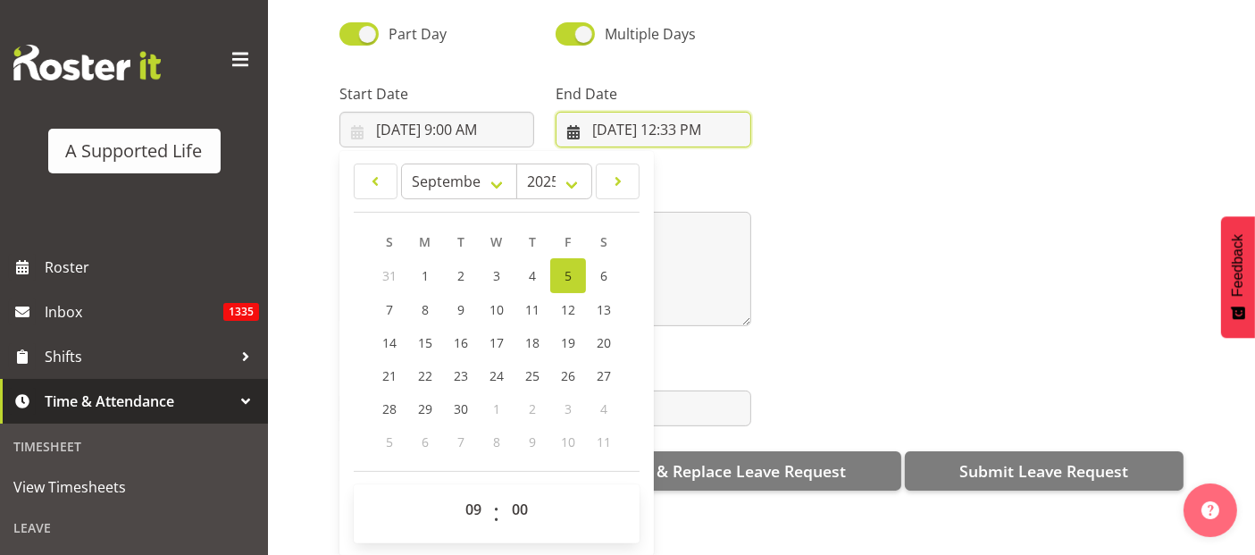
click at [668, 120] on input "[DATE] 12:33 PM" at bounding box center [653, 130] width 195 height 36
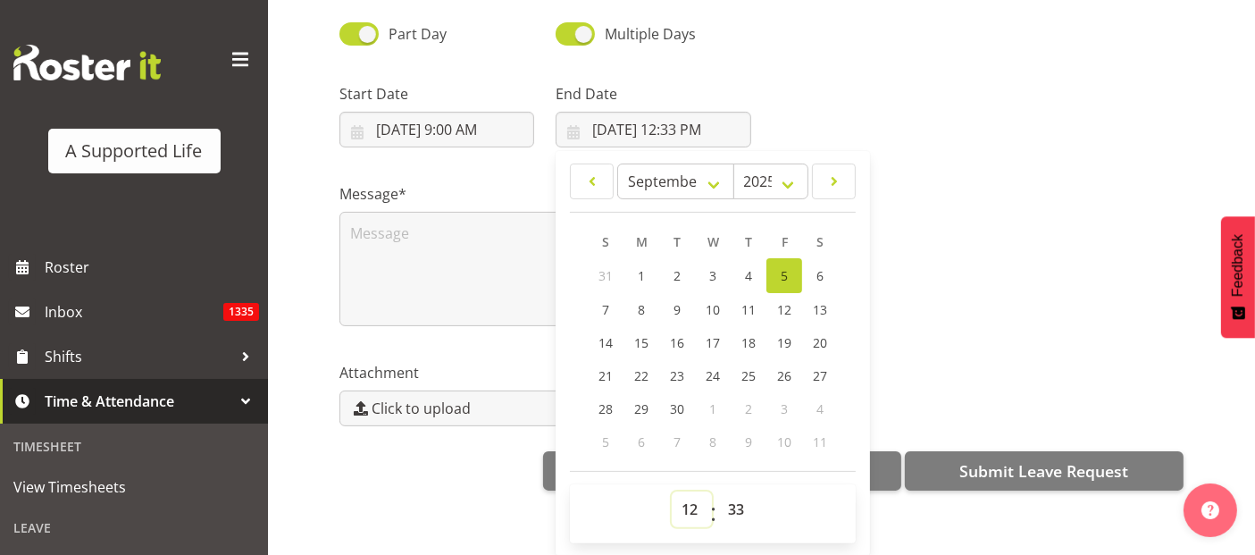
click at [690, 496] on select "00 01 02 03 04 05 06 07 08 09 10 11 12 13 14 15 16 17 18 19 20 21 22 23" at bounding box center [692, 509] width 40 height 36
select select "16"
click at [672, 491] on select "00 01 02 03 04 05 06 07 08 09 10 11 12 13 14 15 16 17 18 19 20 21 22 23" at bounding box center [692, 509] width 40 height 36
type input "[DATE] 4:33 PM"
drag, startPoint x: 690, startPoint y: 492, endPoint x: 696, endPoint y: 481, distance: 13.2
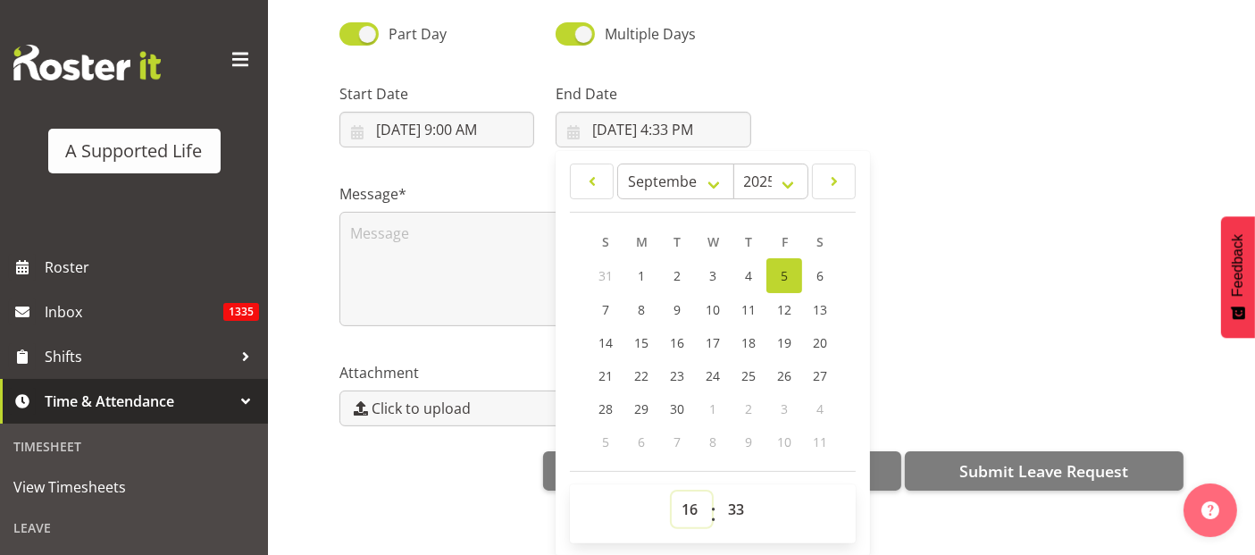
click at [690, 492] on select "00 01 02 03 04 05 06 07 08 09 10 11 12 13 14 15 16 17 18 19 20 21 22 23" at bounding box center [692, 509] width 40 height 36
select select "17"
click at [672, 491] on select "00 01 02 03 04 05 06 07 08 09 10 11 12 13 14 15 16 17 18 19 20 21 22 23" at bounding box center [692, 509] width 40 height 36
type input "[DATE] 5:33 PM"
click at [738, 498] on select "00 01 02 03 04 05 06 07 08 09 10 11 12 13 14 15 16 17 18 19 20 21 22 23 24 25 2…" at bounding box center [738, 509] width 40 height 36
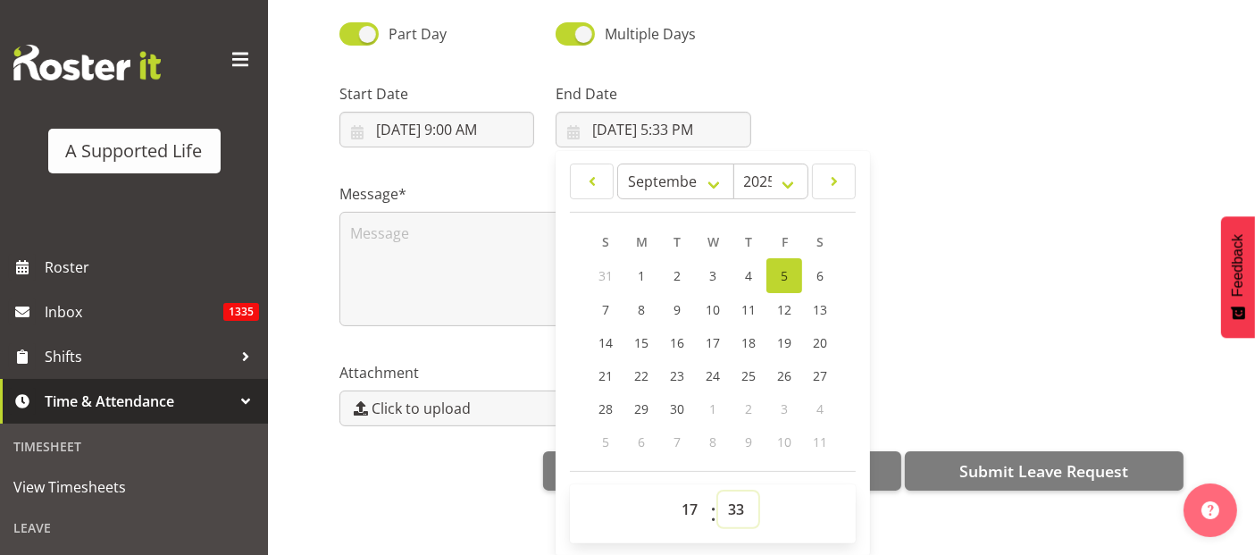
select select "0"
click at [718, 491] on select "00 01 02 03 04 05 06 07 08 09 10 11 12 13 14 15 16 17 18 19 20 21 22 23 24 25 2…" at bounding box center [738, 509] width 40 height 36
type input "[DATE] 5:00 PM"
click at [418, 253] on textarea at bounding box center [545, 269] width 412 height 114
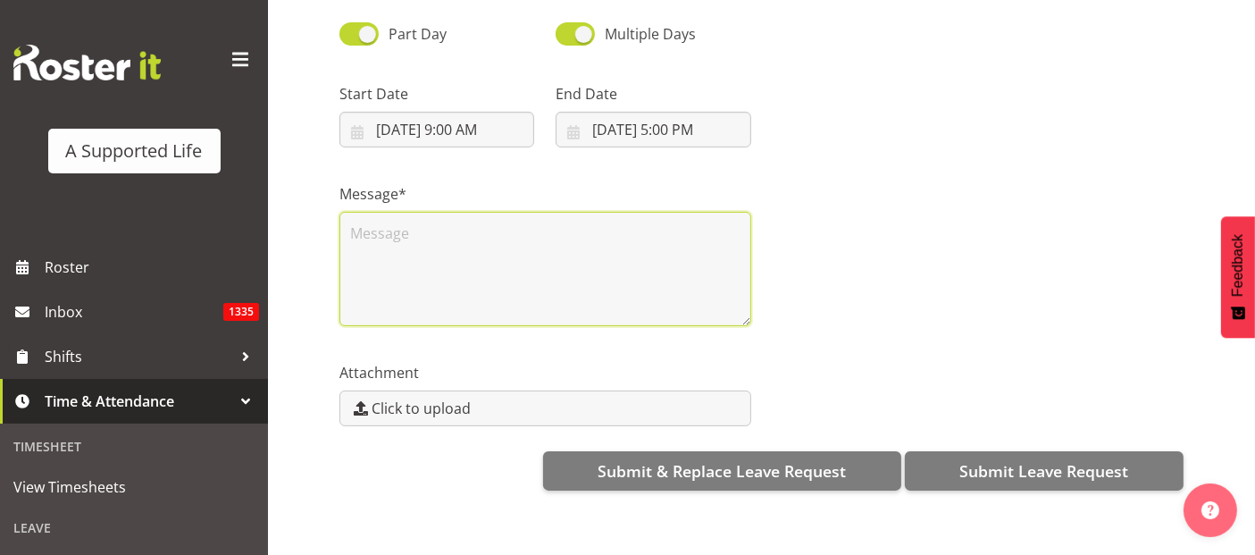
scroll to position [0, 0]
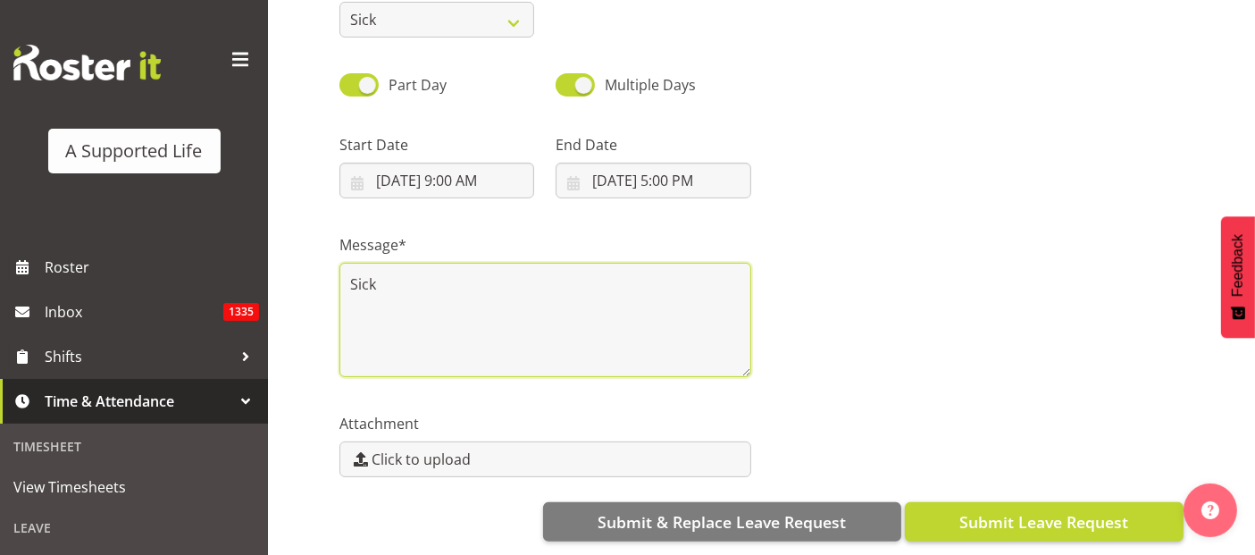
type textarea "Sick"
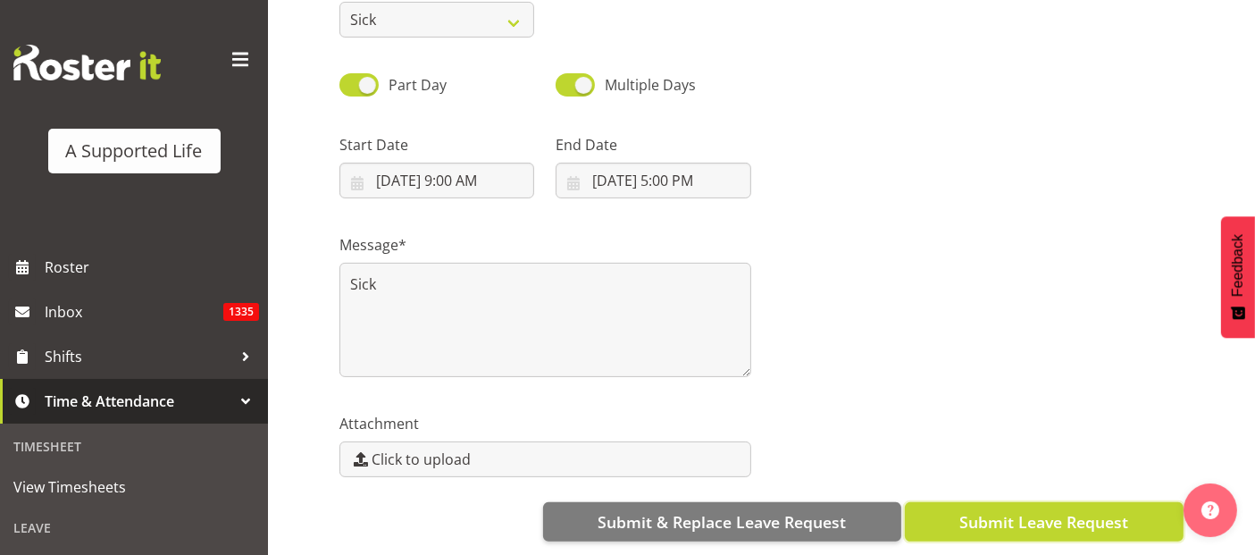
click at [1079, 511] on span "Submit Leave Request" at bounding box center [1043, 521] width 169 height 23
